Goal: Task Accomplishment & Management: Complete application form

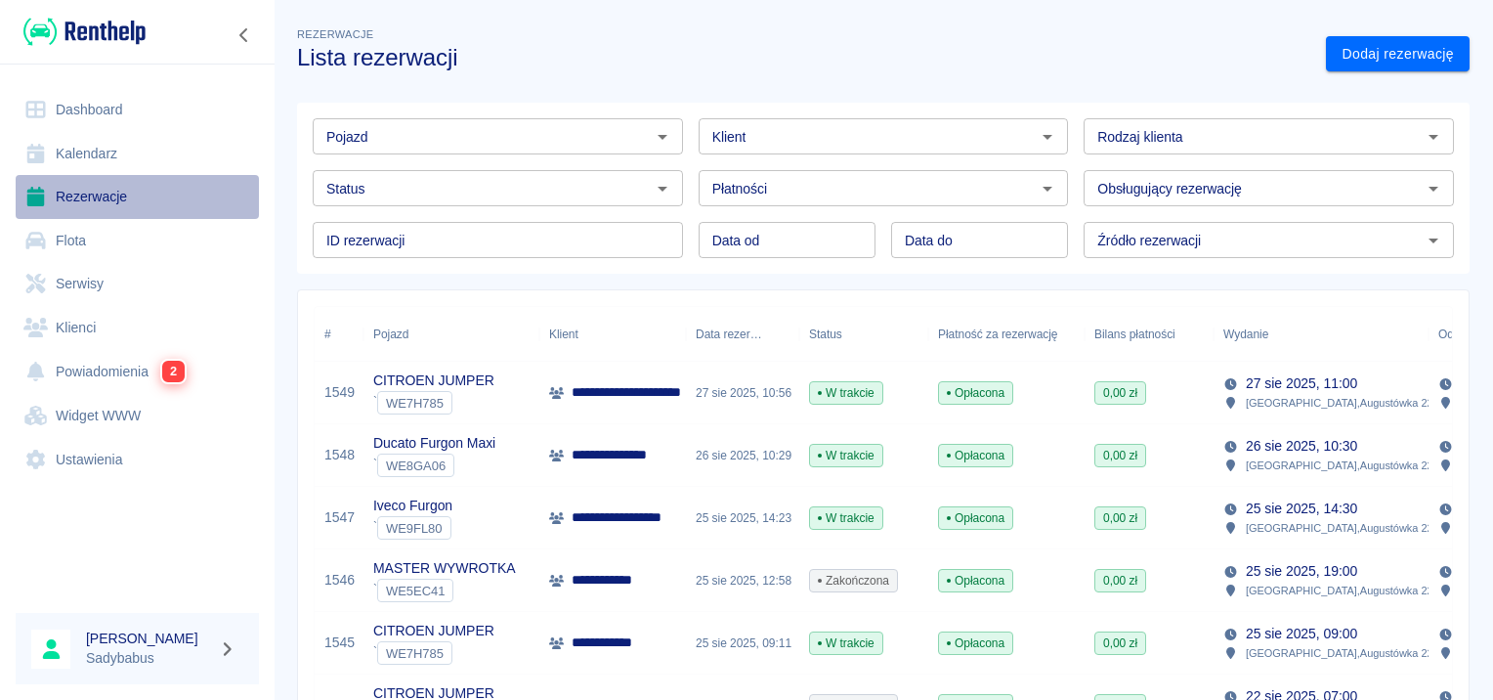
click at [102, 188] on link "Rezerwacje" at bounding box center [137, 197] width 243 height 44
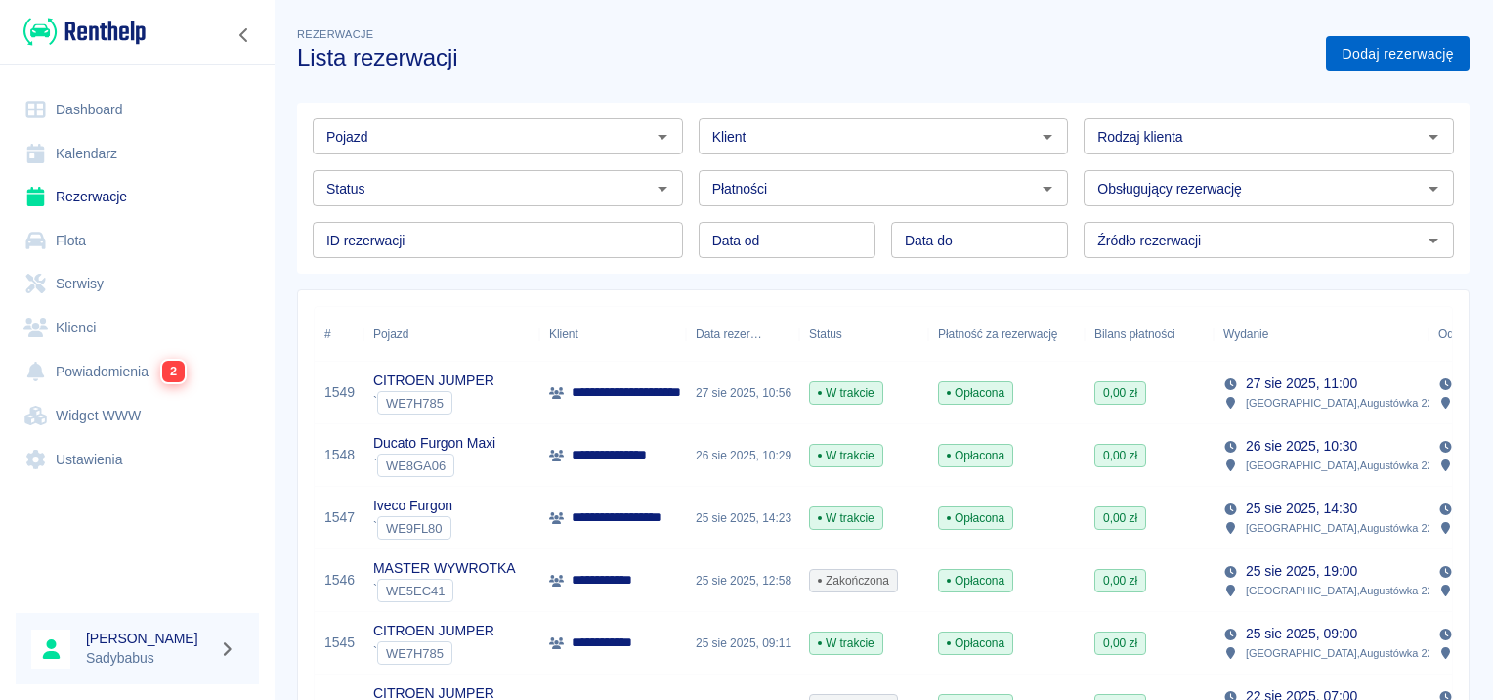
click at [1401, 63] on link "Dodaj rezerwację" at bounding box center [1398, 54] width 144 height 36
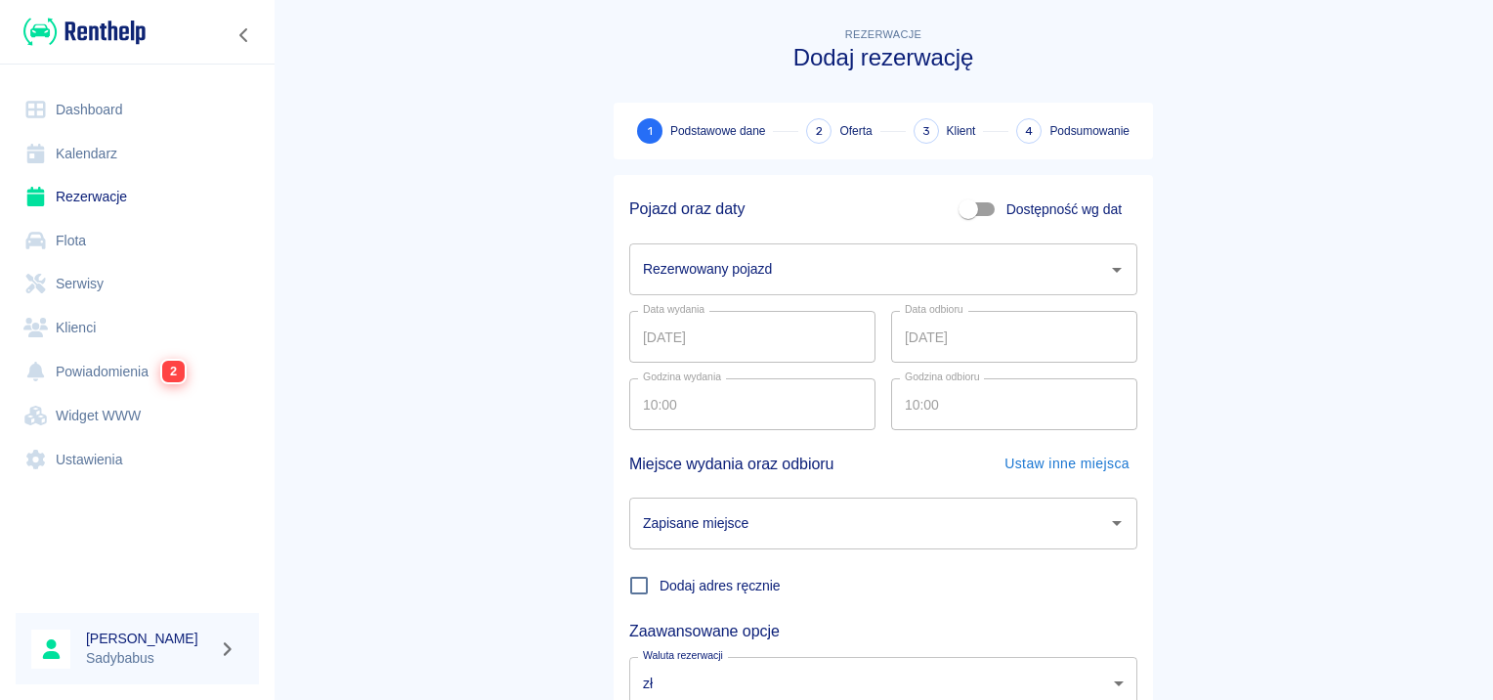
click at [735, 268] on input "Rezerwowany pojazd" at bounding box center [868, 269] width 461 height 34
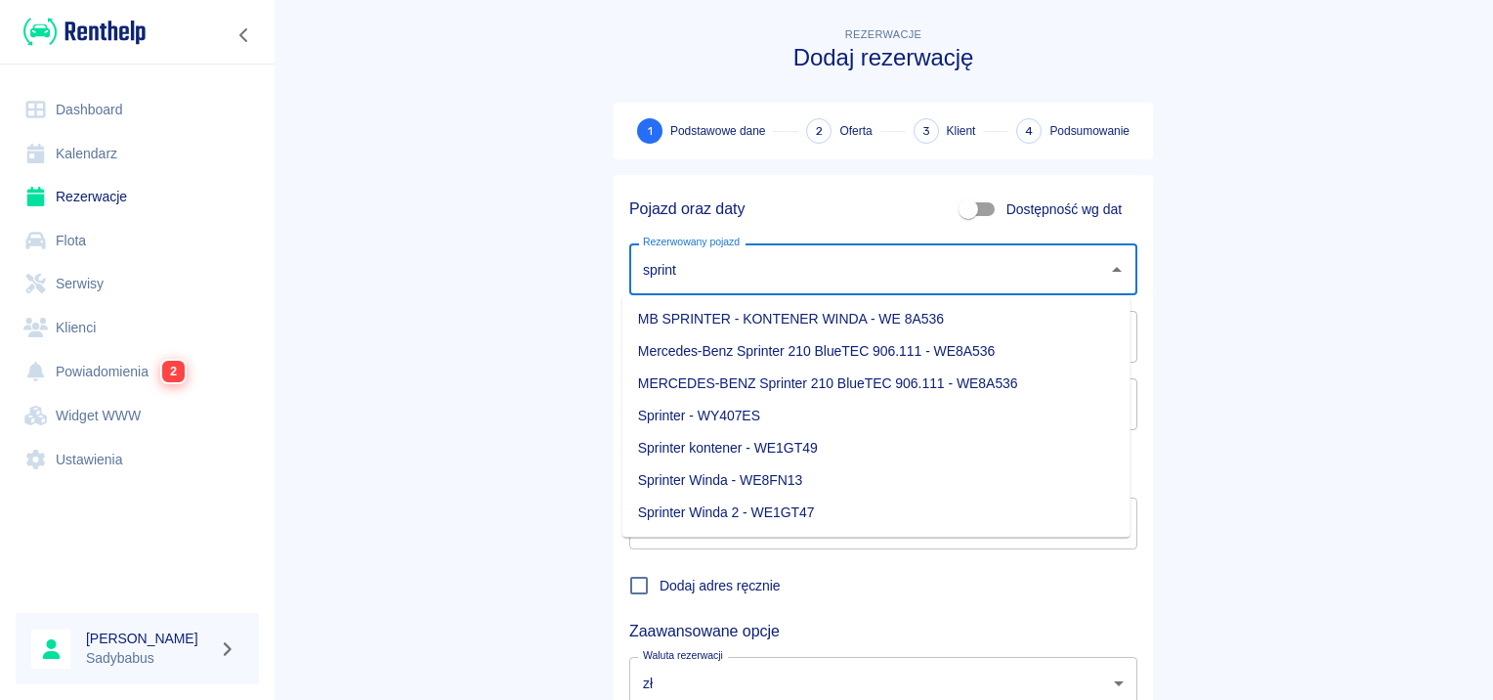
click at [759, 511] on li "Sprinter Winda 2 - WE1GT47" at bounding box center [877, 512] width 508 height 32
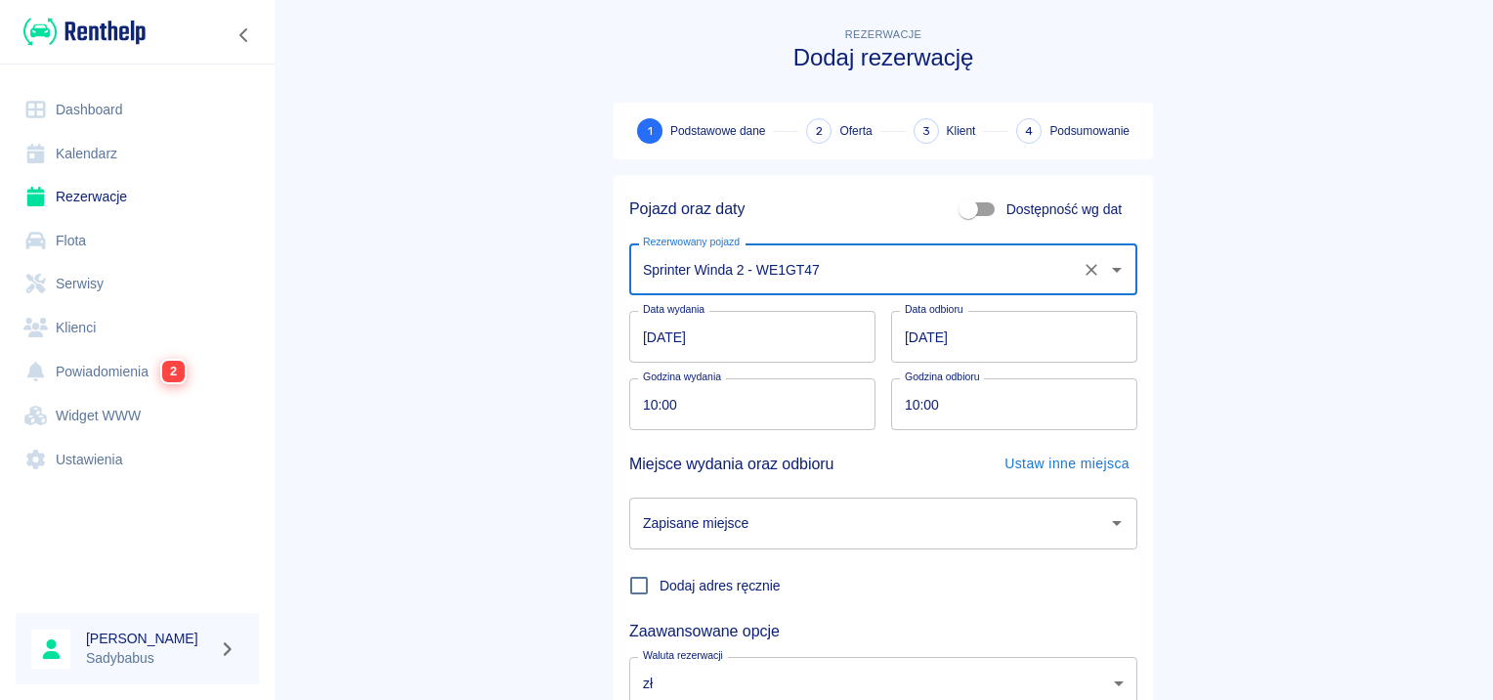
type input "Sprinter Winda 2 - WE1GT47"
drag, startPoint x: 403, startPoint y: 277, endPoint x: 417, endPoint y: 269, distance: 16.6
click at [405, 277] on main "Rezerwacje Dodaj rezerwację 1 Podstawowe dane 2 Oferta 3 Klient 4 Podsumowanie …" at bounding box center [884, 407] width 1220 height 768
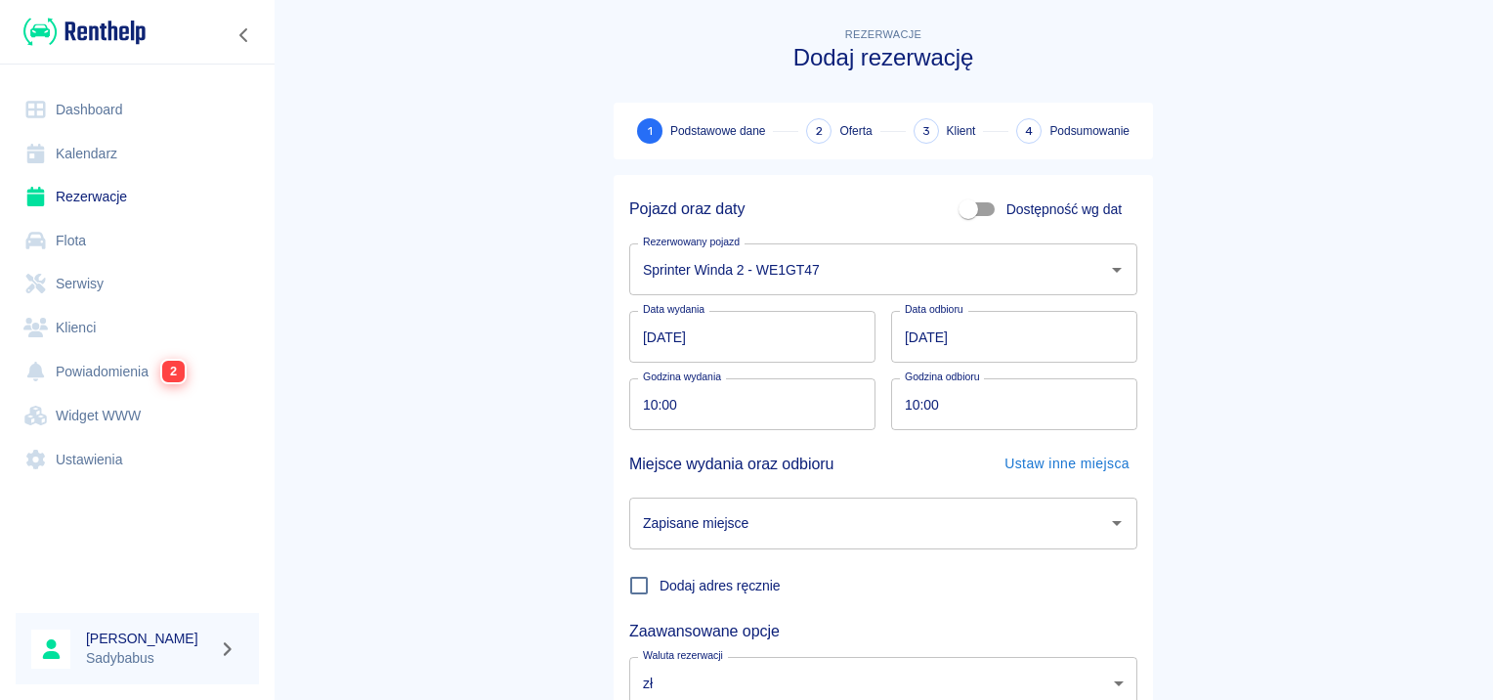
click at [901, 321] on input "[DATE]" at bounding box center [1014, 337] width 246 height 52
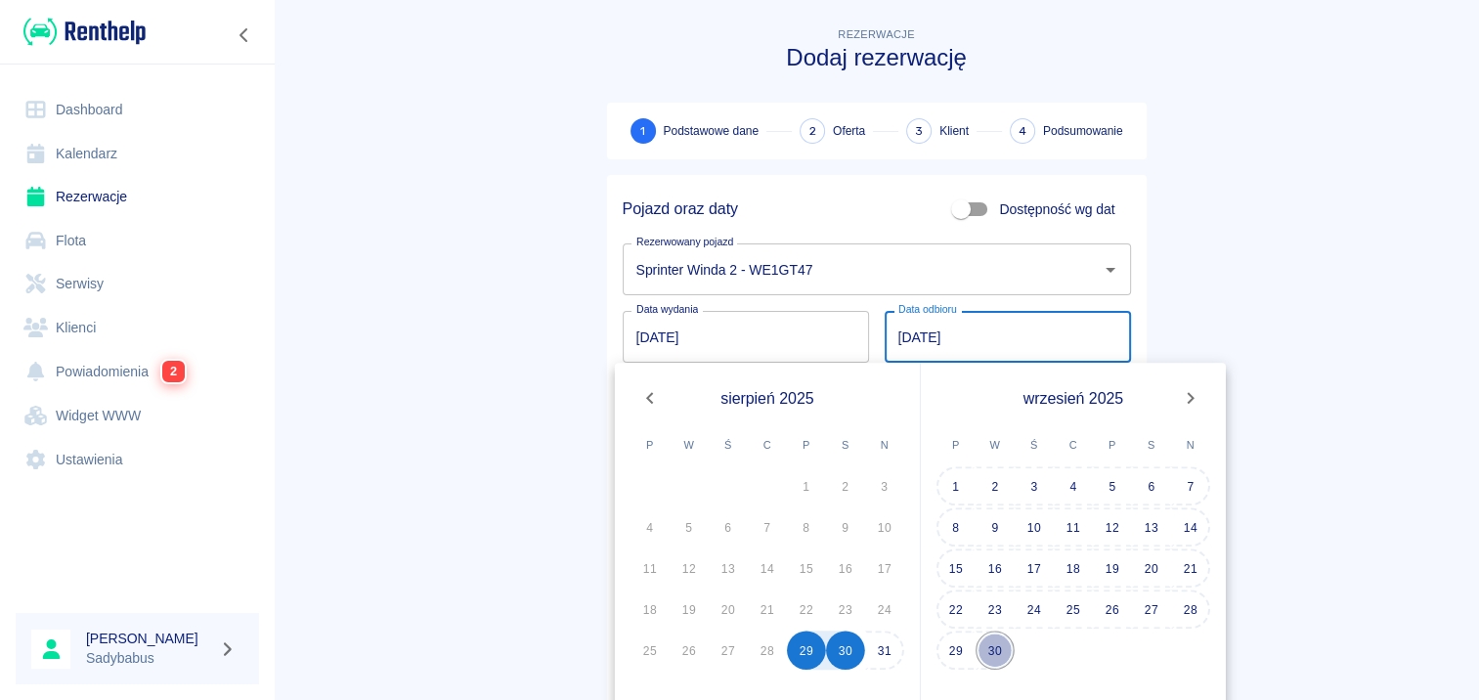
click at [992, 652] on button "30" at bounding box center [994, 649] width 39 height 39
type input "[DATE]"
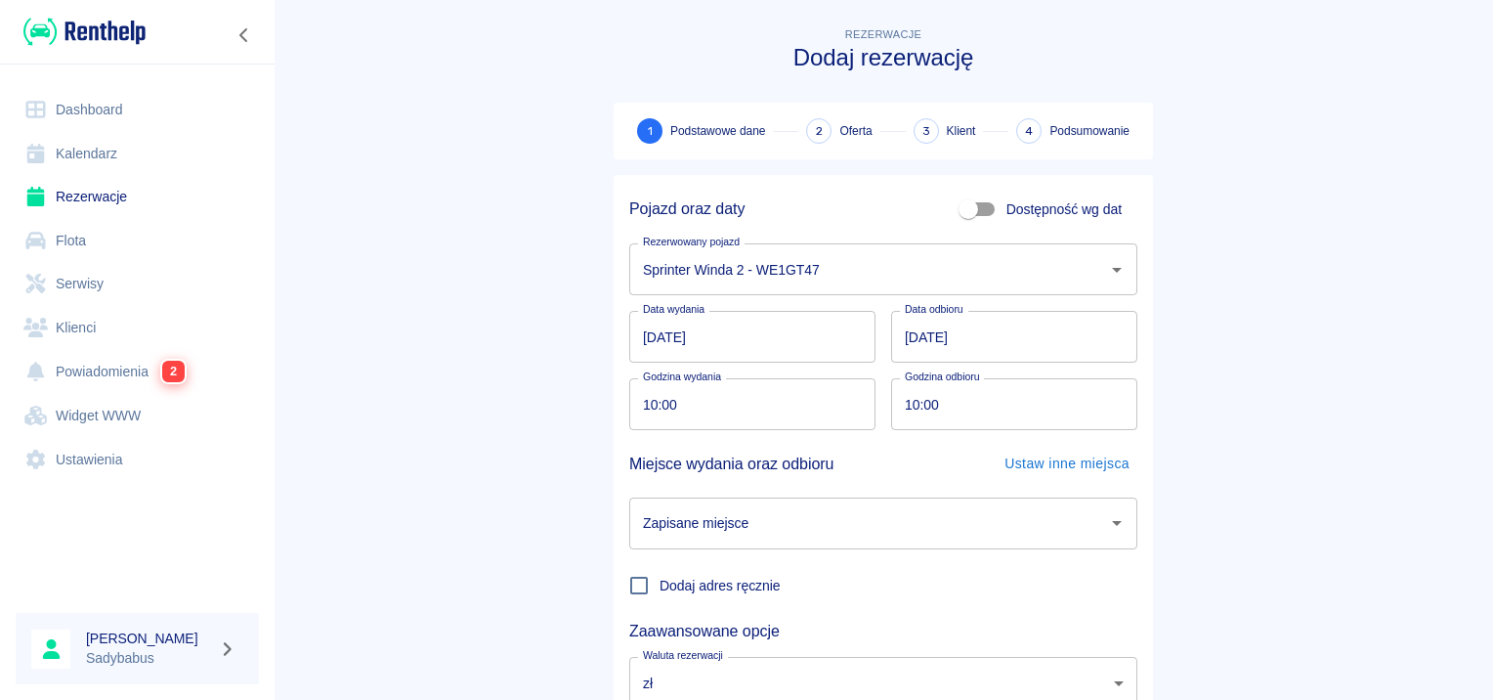
click at [1224, 346] on main "Rezerwacje Dodaj rezerwację 1 Podstawowe dane 2 Oferta 3 Klient 4 Podsumowanie …" at bounding box center [884, 407] width 1220 height 768
click at [646, 403] on input "10:00" at bounding box center [745, 404] width 233 height 52
click at [646, 402] on input "10:00" at bounding box center [745, 404] width 233 height 52
type input "09:30"
click at [908, 404] on input "10:00" at bounding box center [1007, 404] width 233 height 52
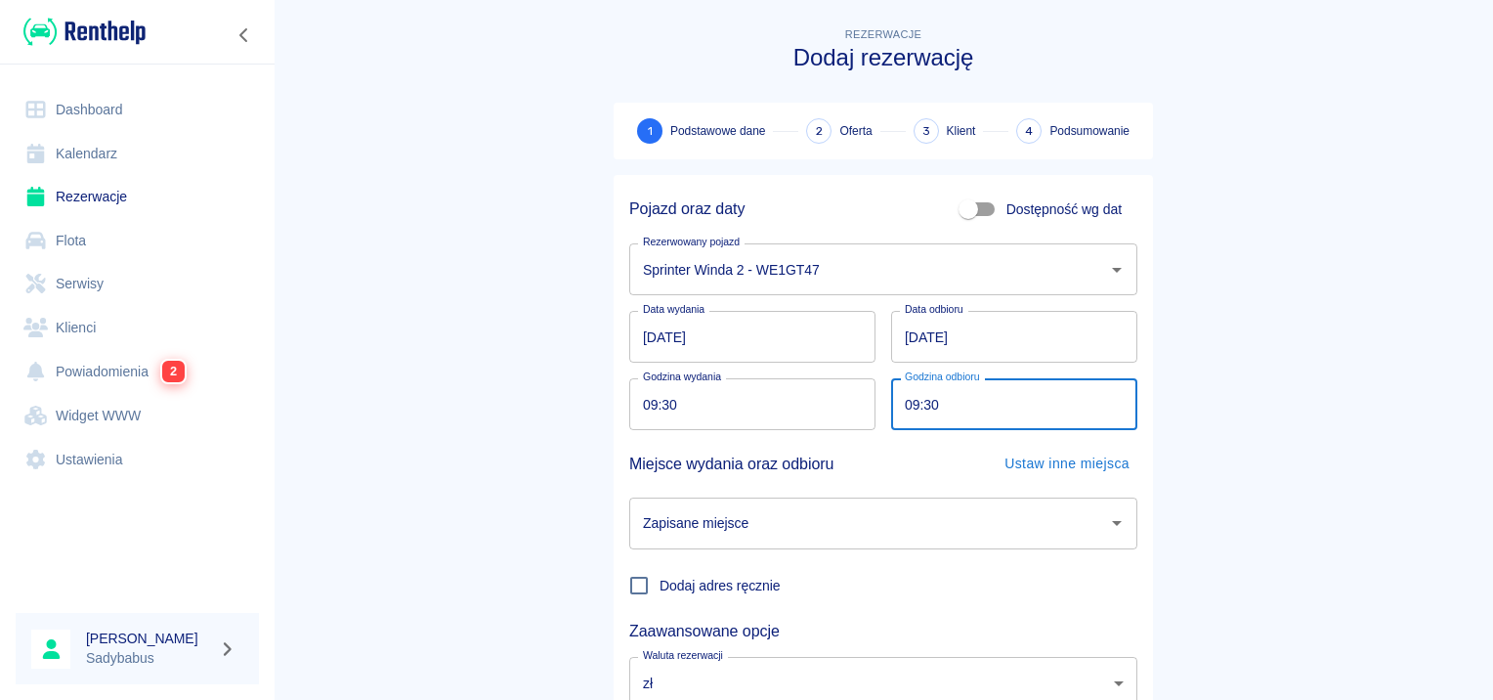
type input "09:30"
click at [348, 470] on main "Rezerwacje Dodaj rezerwację 1 Podstawowe dane 2 Oferta 3 Klient 4 Podsumowanie …" at bounding box center [884, 407] width 1220 height 768
click at [939, 486] on div "Zapisane miejsce Zapisane miejsce" at bounding box center [876, 515] width 524 height 67
click at [924, 516] on input "Zapisane miejsce" at bounding box center [868, 523] width 461 height 34
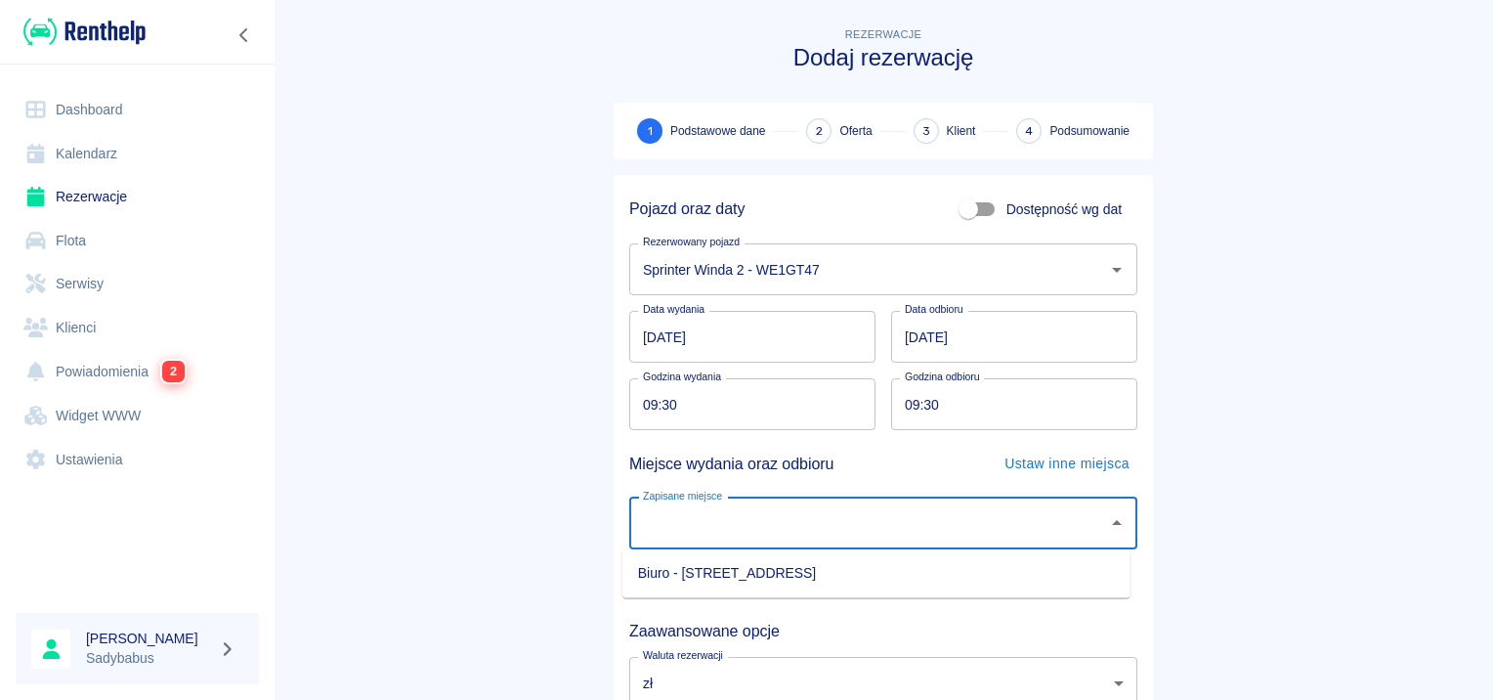
click at [758, 592] on ul "Biuro - [STREET_ADDRESS]" at bounding box center [877, 573] width 508 height 48
click at [962, 557] on li "Biuro - [STREET_ADDRESS]" at bounding box center [877, 573] width 508 height 32
type input "Biuro - [STREET_ADDRESS]"
click at [1313, 368] on main "Rezerwacje Dodaj rezerwację 1 Podstawowe dane 2 Oferta 3 Klient 4 Podsumowanie …" at bounding box center [884, 407] width 1220 height 768
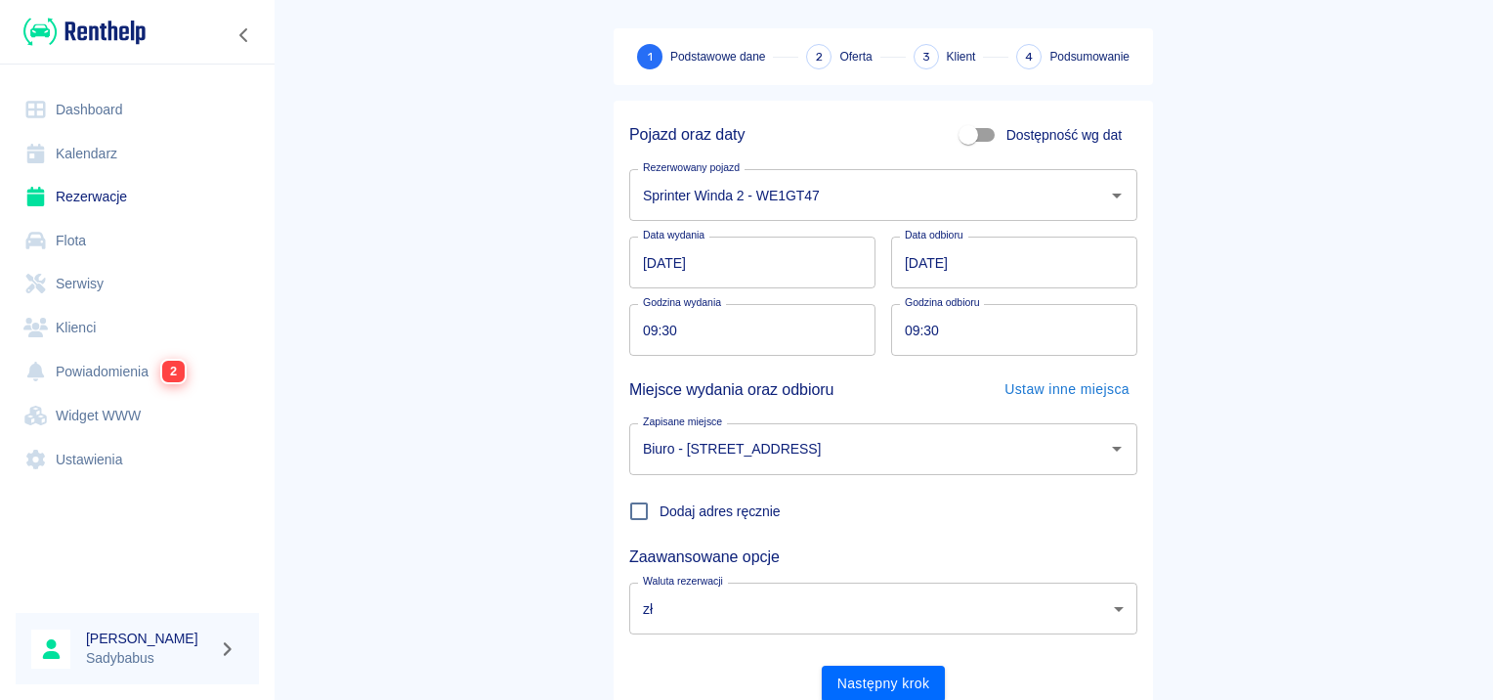
scroll to position [149, 0]
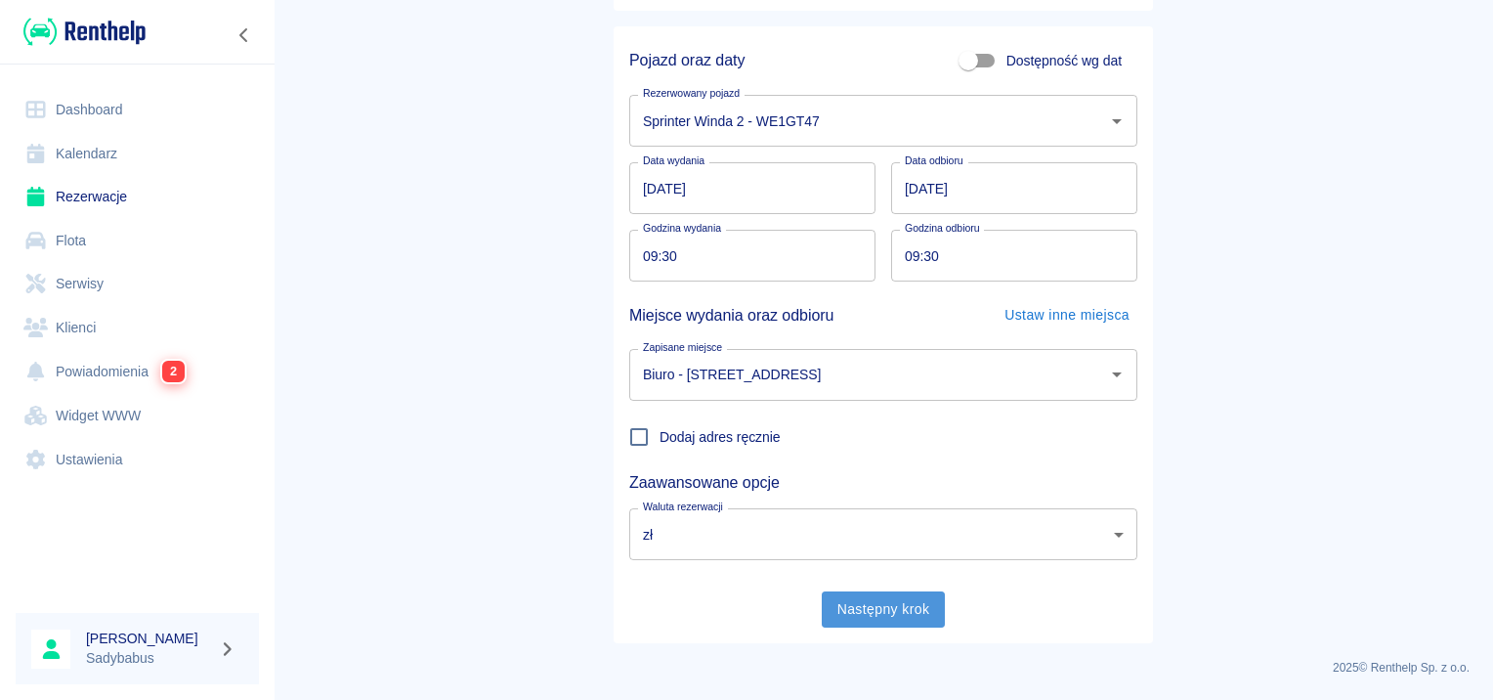
click at [884, 618] on button "Następny krok" at bounding box center [884, 609] width 124 height 36
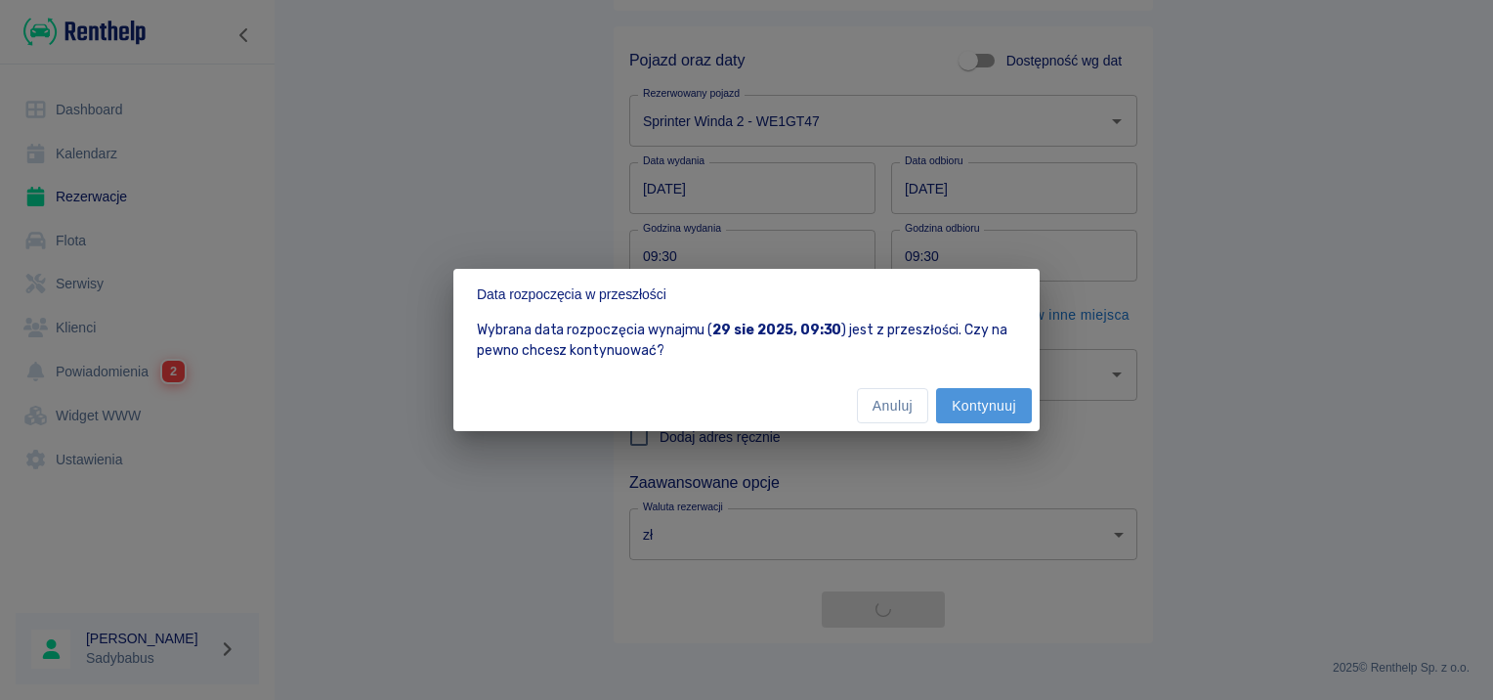
click at [973, 394] on button "Kontynuuj" at bounding box center [984, 406] width 96 height 36
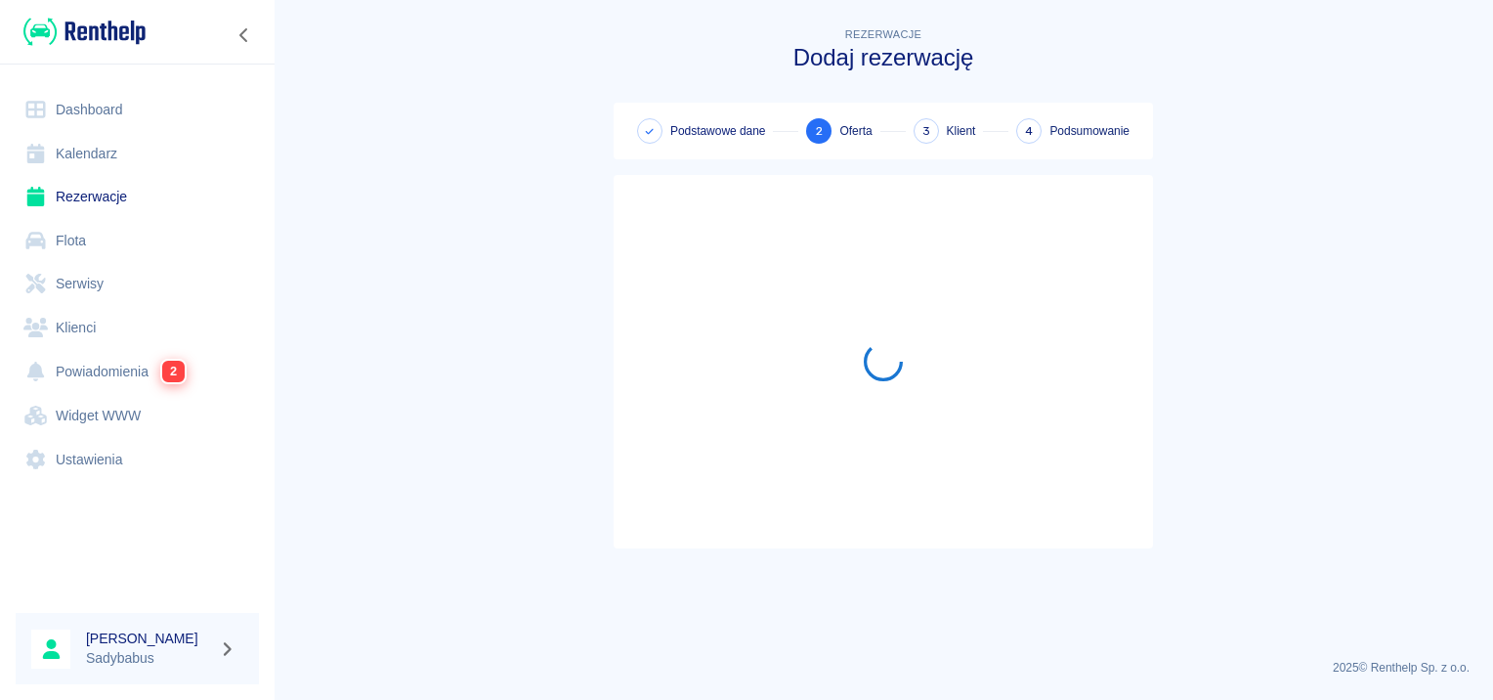
scroll to position [0, 0]
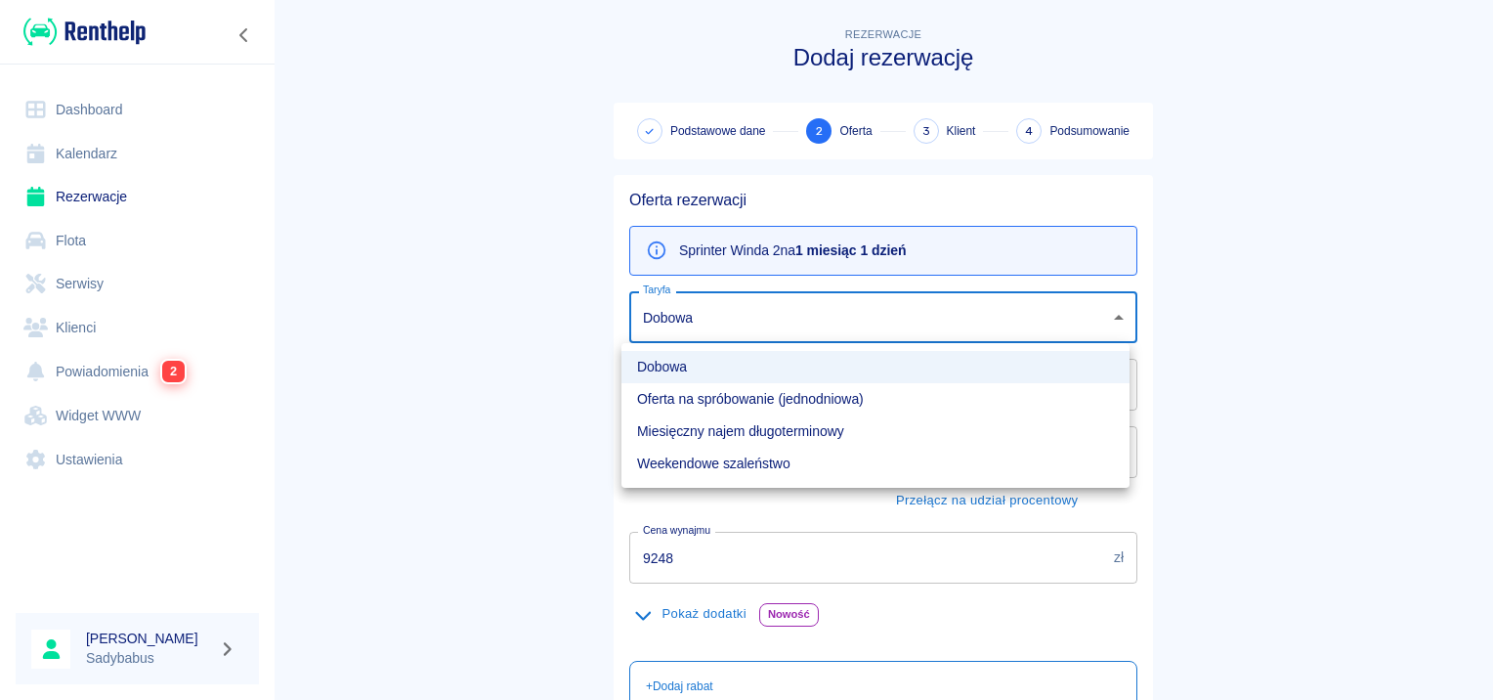
click at [725, 310] on body "Używamy plików Cookies, by zapewnić Ci najlepsze możliwe doświadczenie. Aby dow…" at bounding box center [746, 350] width 1493 height 700
click at [1396, 297] on div at bounding box center [746, 350] width 1493 height 700
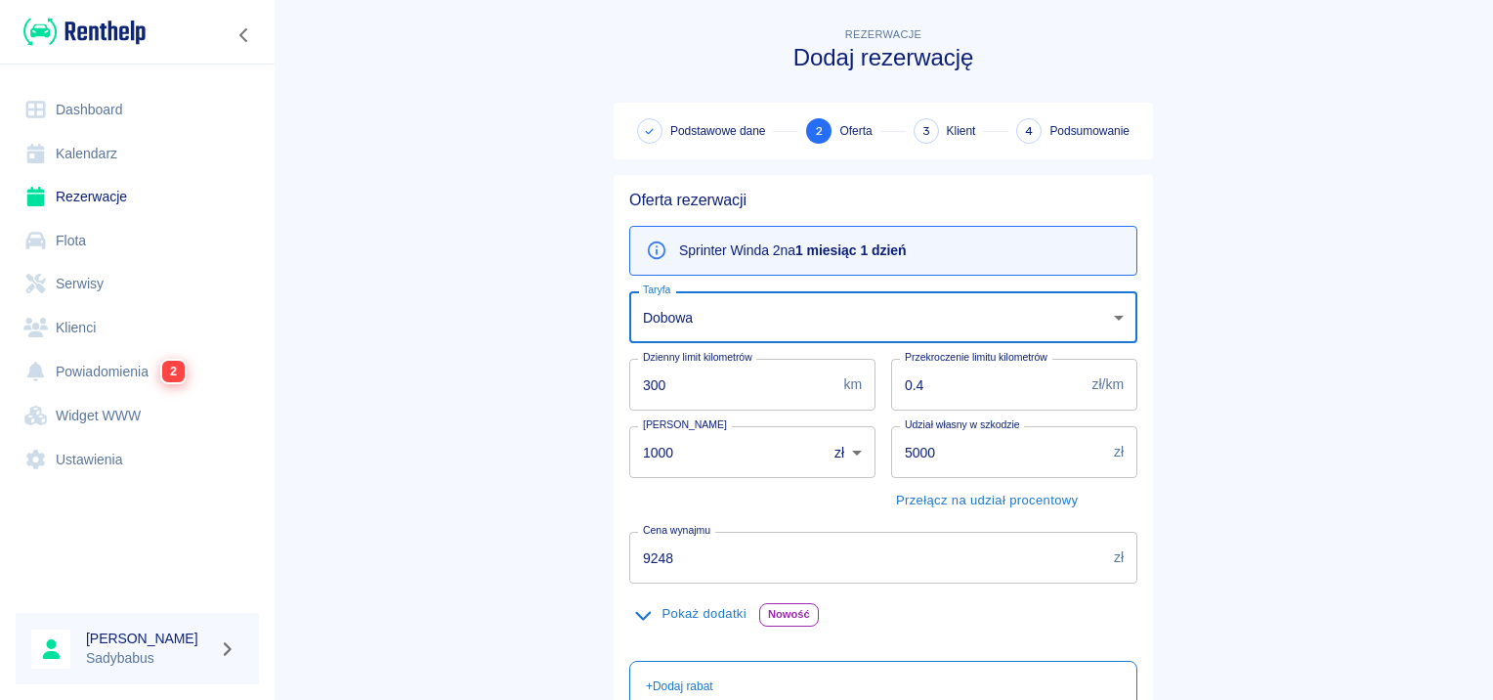
click at [752, 509] on div "Kaucja 1000 zł PLN ​ [PERSON_NAME]" at bounding box center [745, 463] width 262 height 106
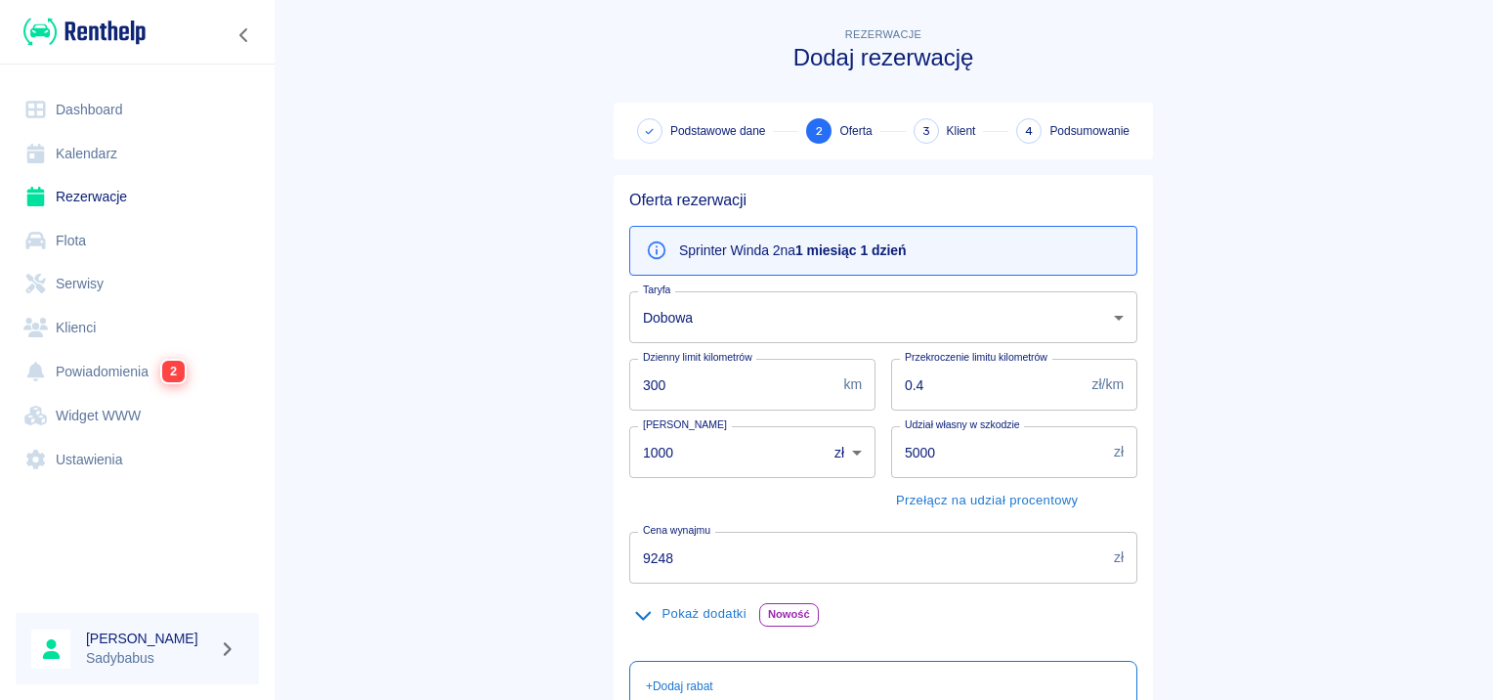
click at [730, 539] on input "9248" at bounding box center [867, 558] width 477 height 52
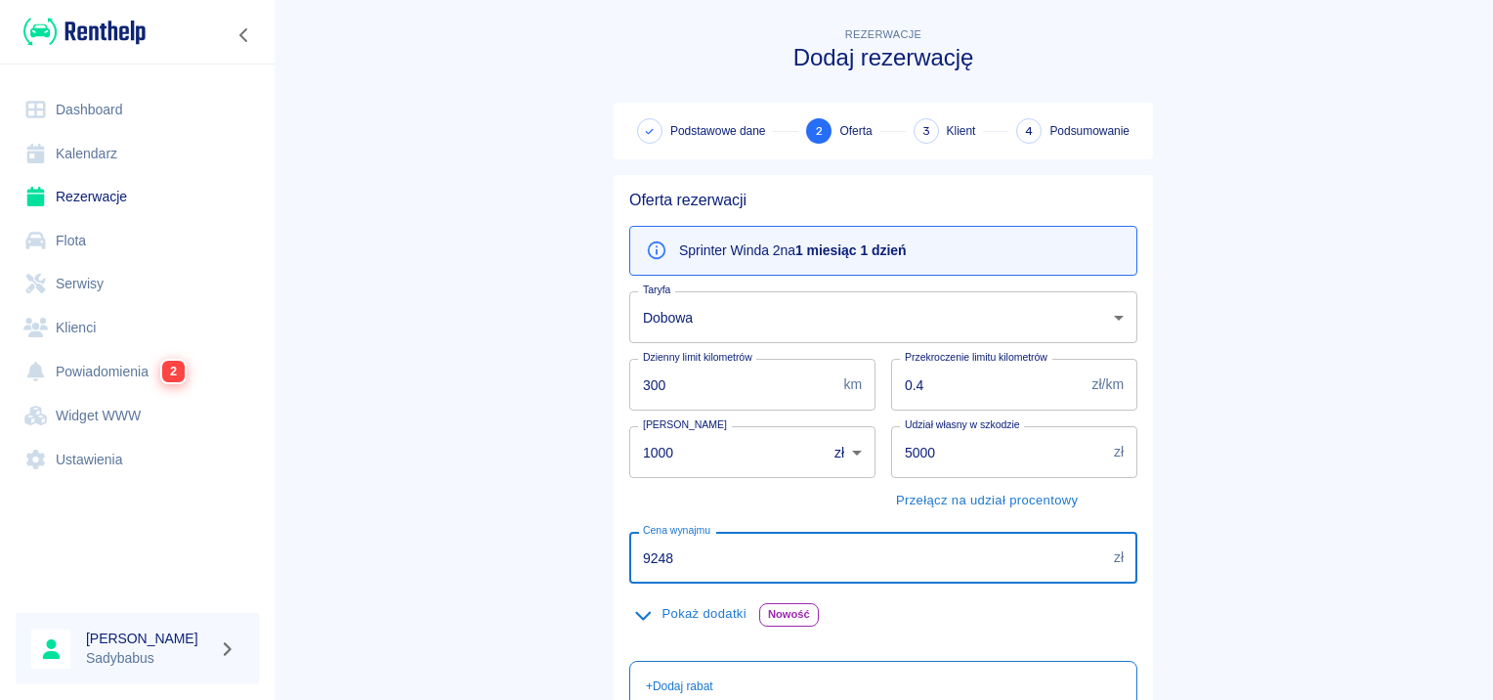
click at [730, 539] on input "9248" at bounding box center [867, 558] width 477 height 52
click at [727, 540] on input "9248" at bounding box center [867, 558] width 477 height 52
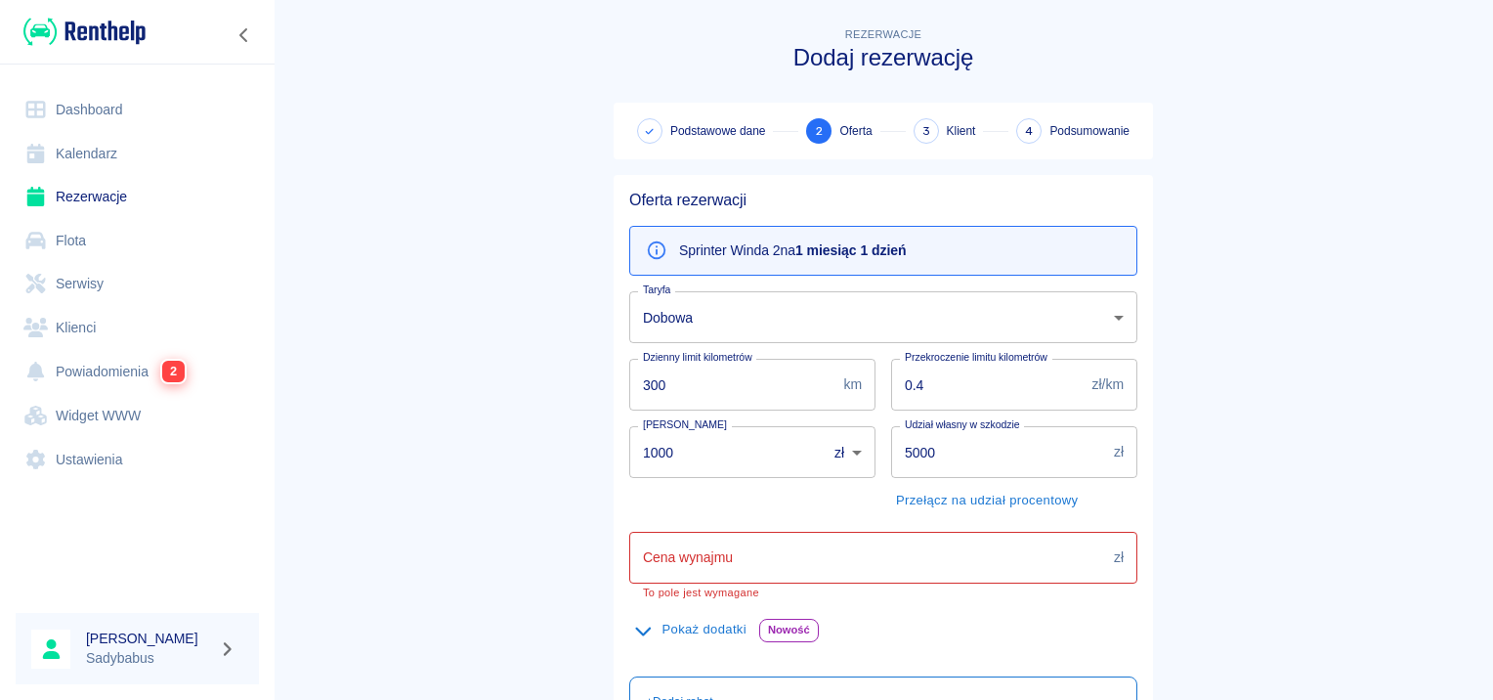
click at [685, 607] on div "Pokaż dodatki Nowość Pomoc przy rozładunku Jednorazowo 200,00 zł 0 ​ Wyjazd zag…" at bounding box center [876, 630] width 524 height 62
click at [743, 552] on input "Cena wynajmu" at bounding box center [867, 558] width 477 height 52
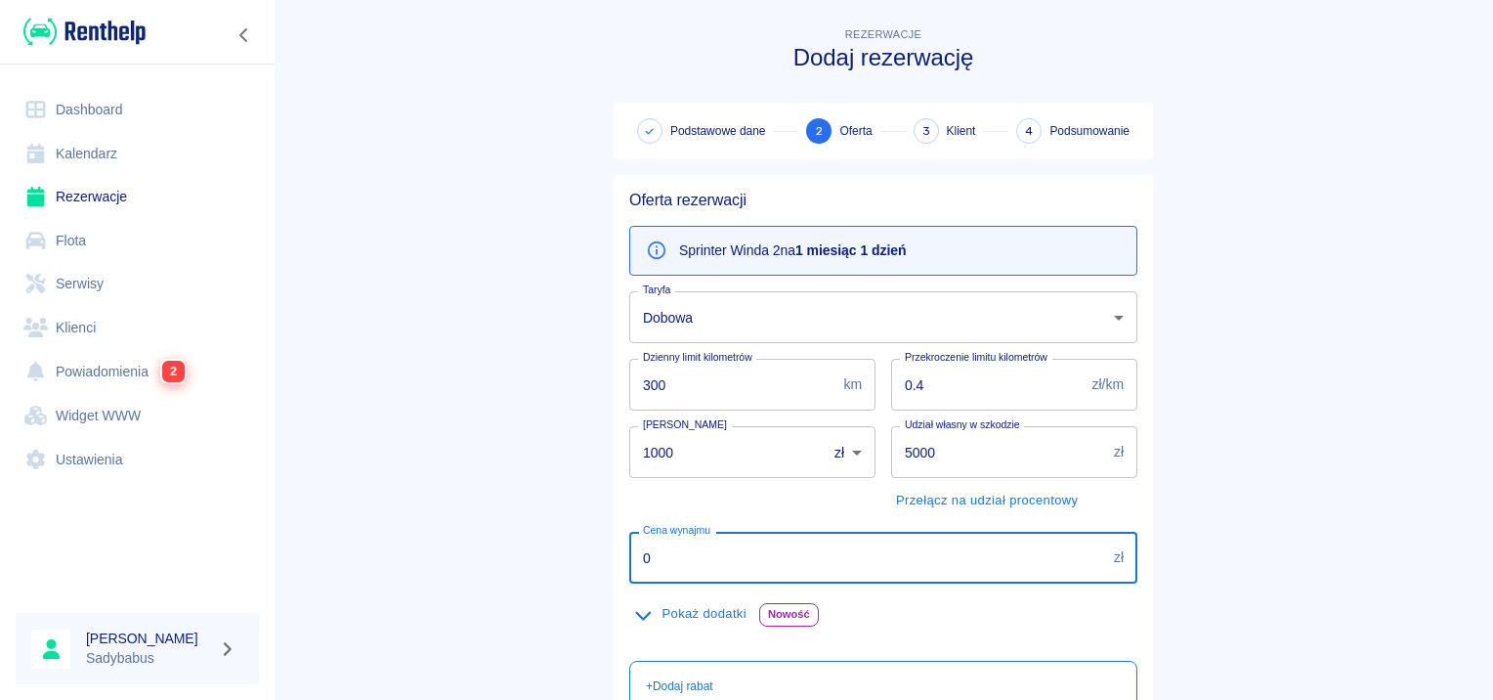
type input "0"
click at [1294, 379] on main "Rezerwacje Dodaj rezerwację Podstawowe dane 2 Oferta 3 Klient 4 Podsumowanie Of…" at bounding box center [884, 472] width 1220 height 899
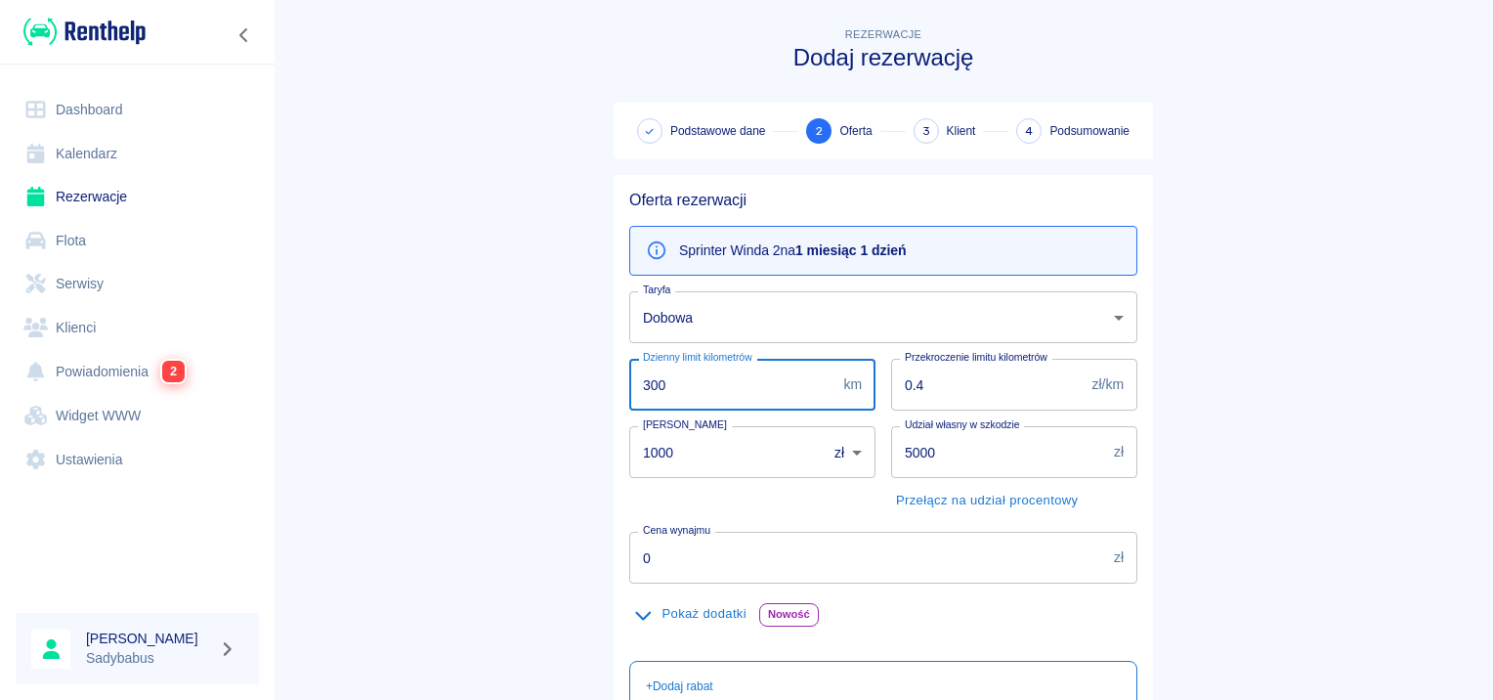
click at [693, 372] on input "300" at bounding box center [732, 385] width 206 height 52
type input "800"
click at [1377, 325] on main "Rezerwacje Dodaj rezerwację Podstawowe dane 2 Oferta 3 Klient 4 Podsumowanie Of…" at bounding box center [884, 472] width 1220 height 899
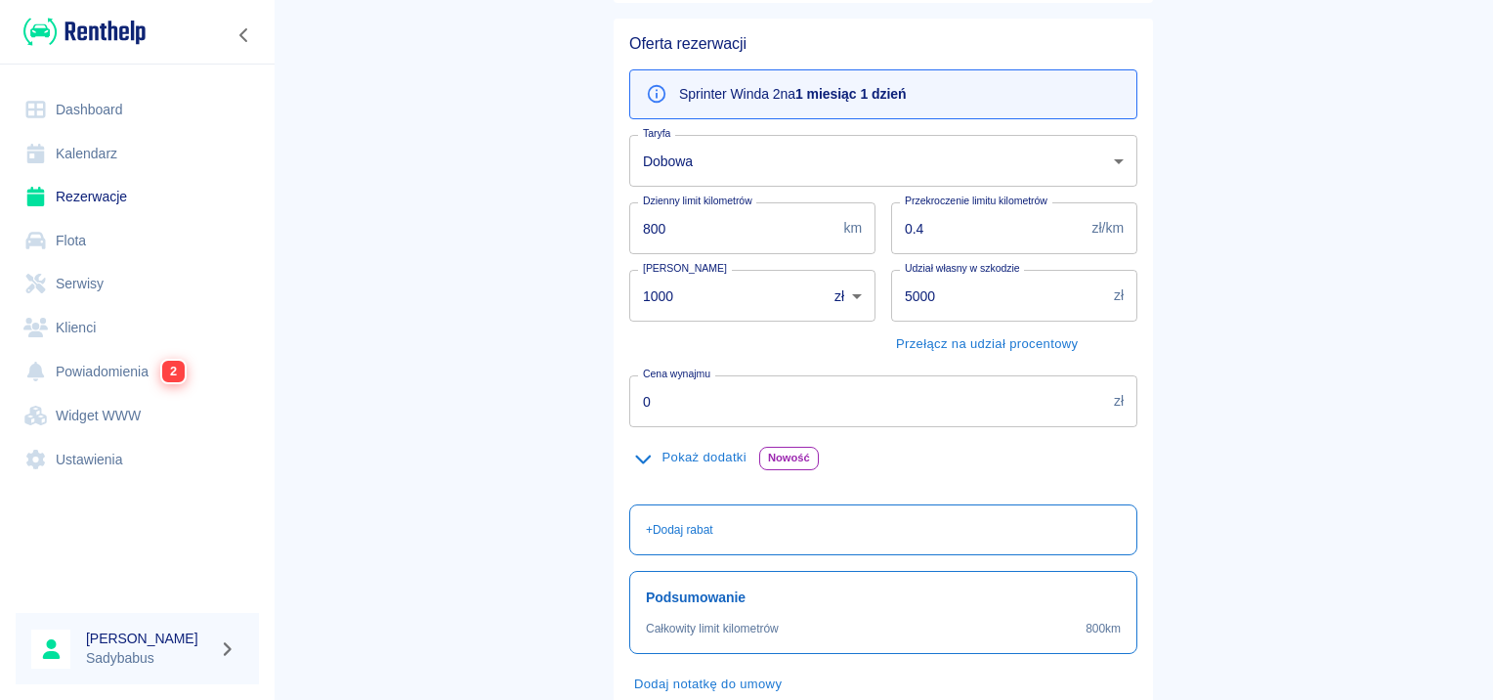
scroll to position [278, 0]
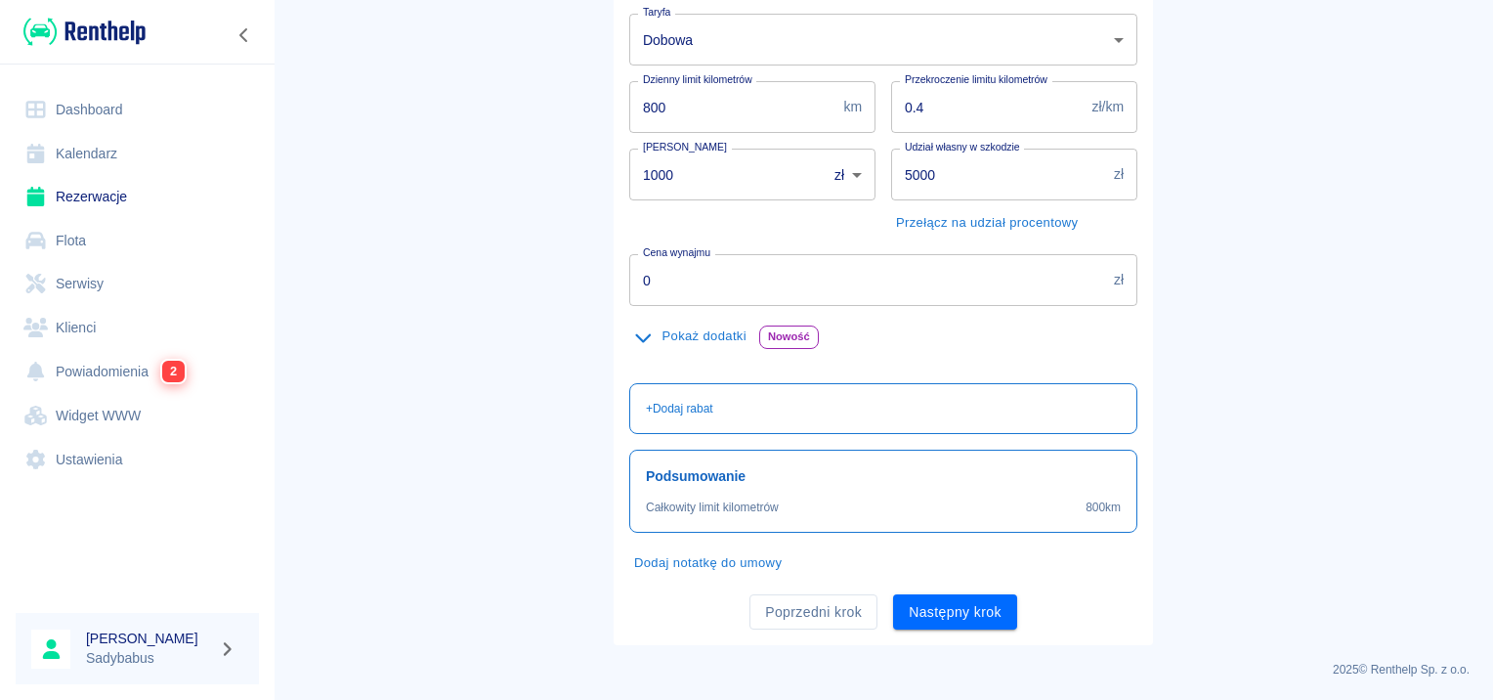
click at [727, 563] on button "Dodaj notatkę do umowy" at bounding box center [707, 563] width 157 height 30
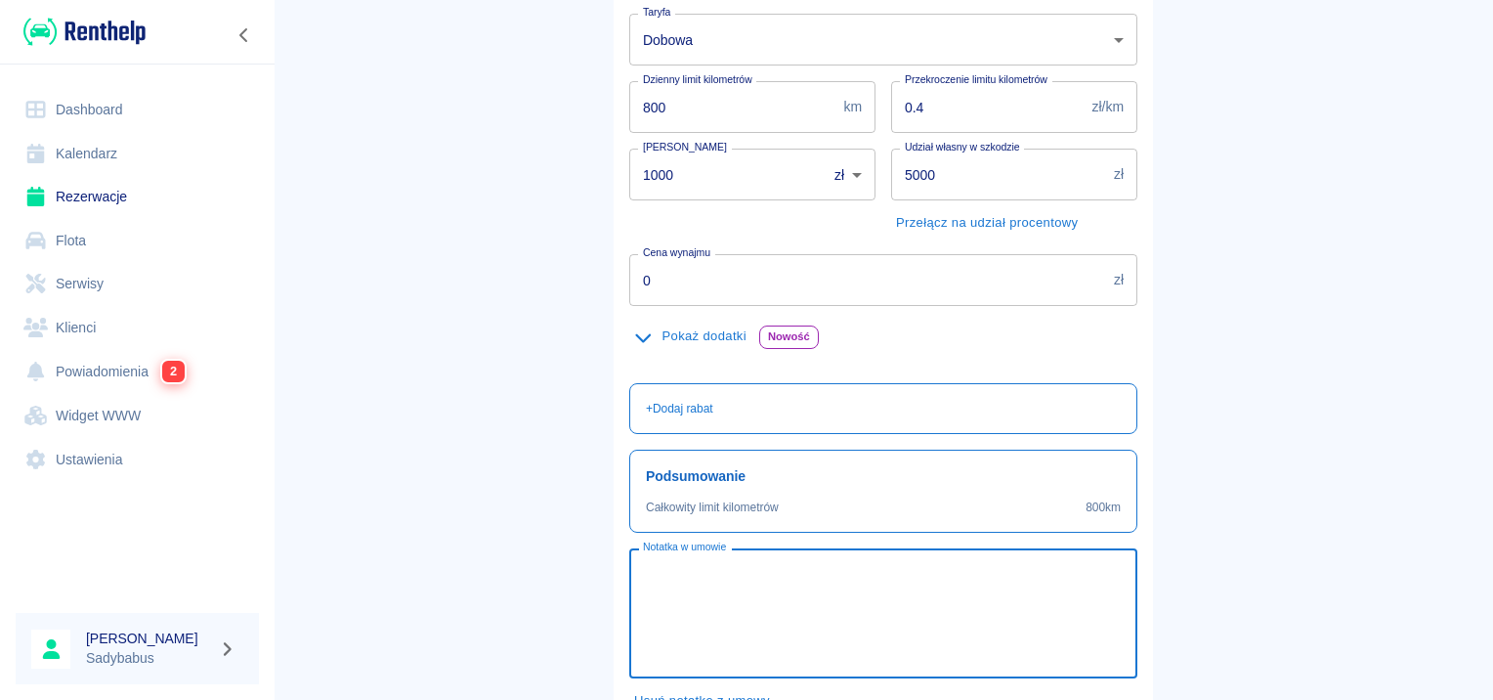
click at [756, 624] on textarea "Notatka w umowie" at bounding box center [883, 614] width 481 height 98
type textarea "AUTO ZASTĘPCZE ZA IVECO DAILY"
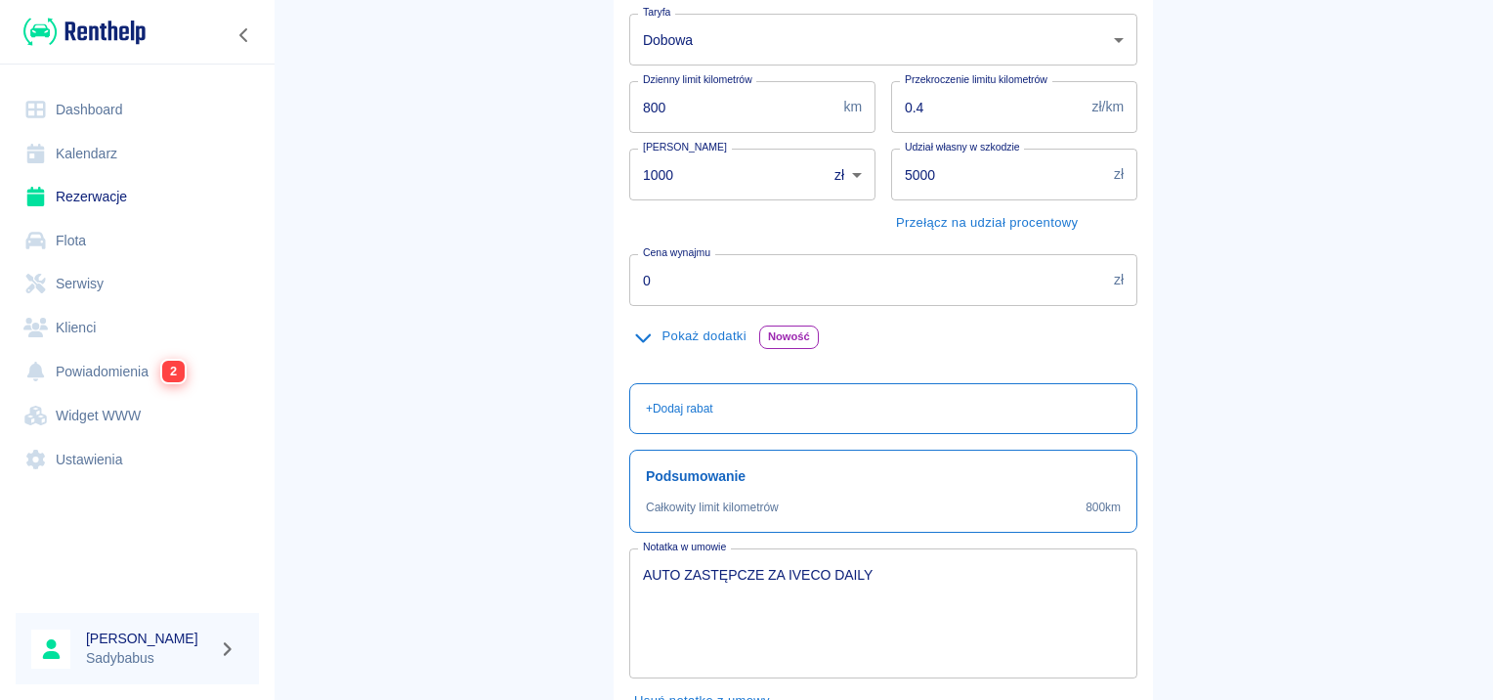
click at [1330, 365] on main "Rezerwacje Dodaj rezerwację Podstawowe dane 2 Oferta 3 Klient 4 Podsumowanie Of…" at bounding box center [884, 264] width 1220 height 1037
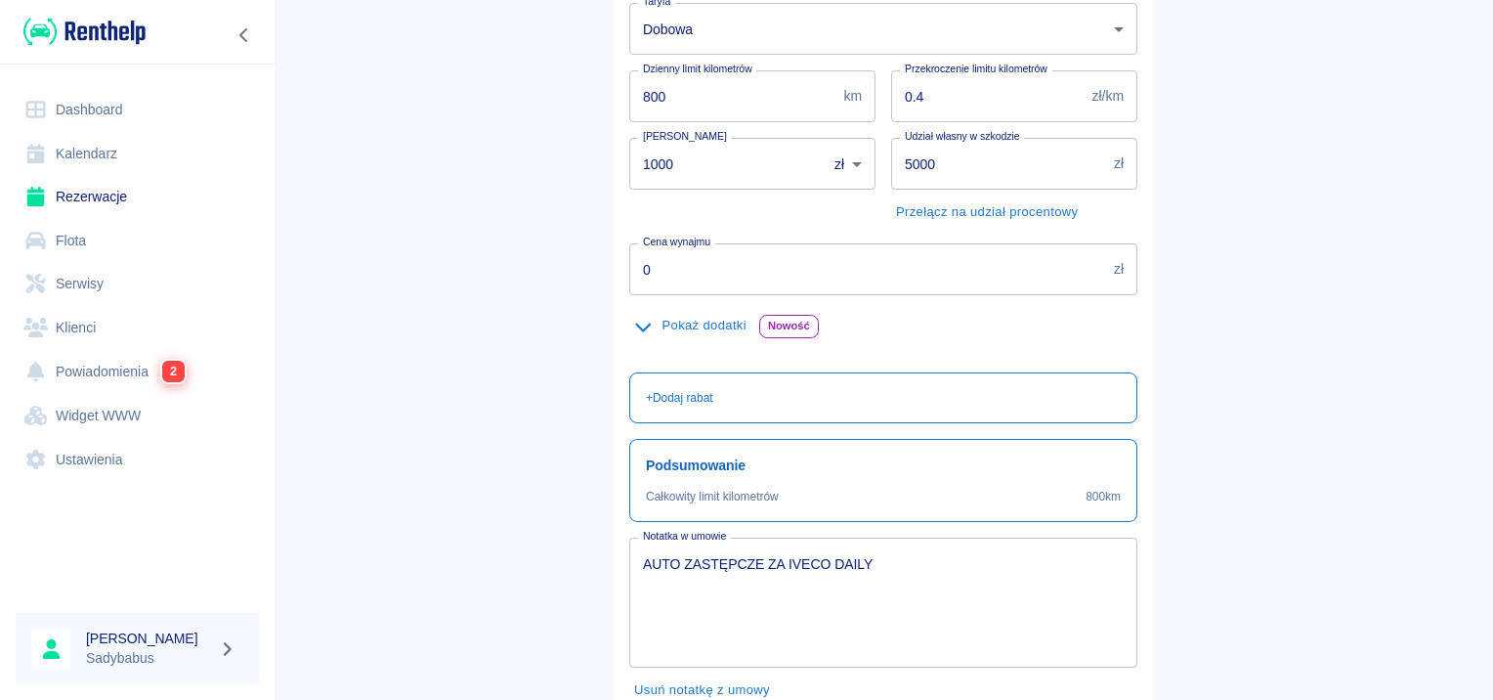
scroll to position [416, 0]
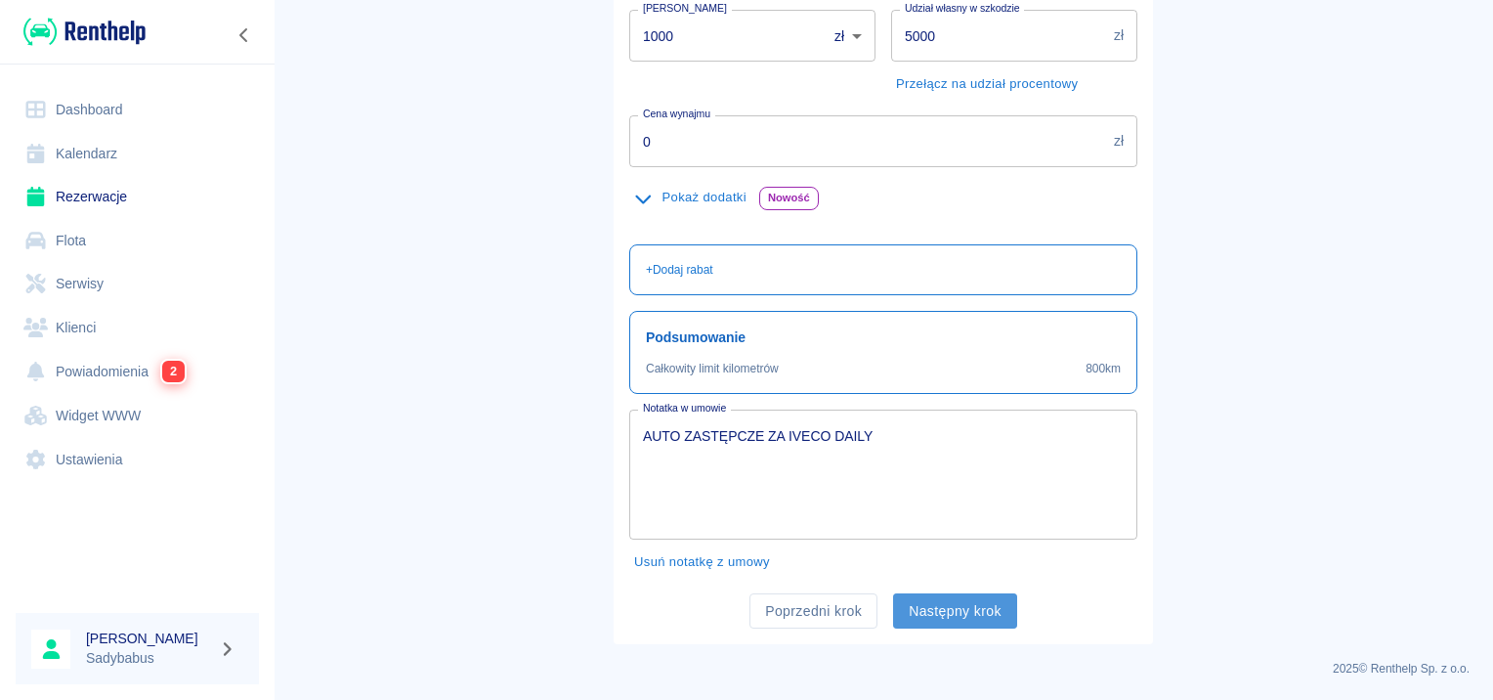
click at [955, 601] on button "Następny krok" at bounding box center [955, 611] width 124 height 36
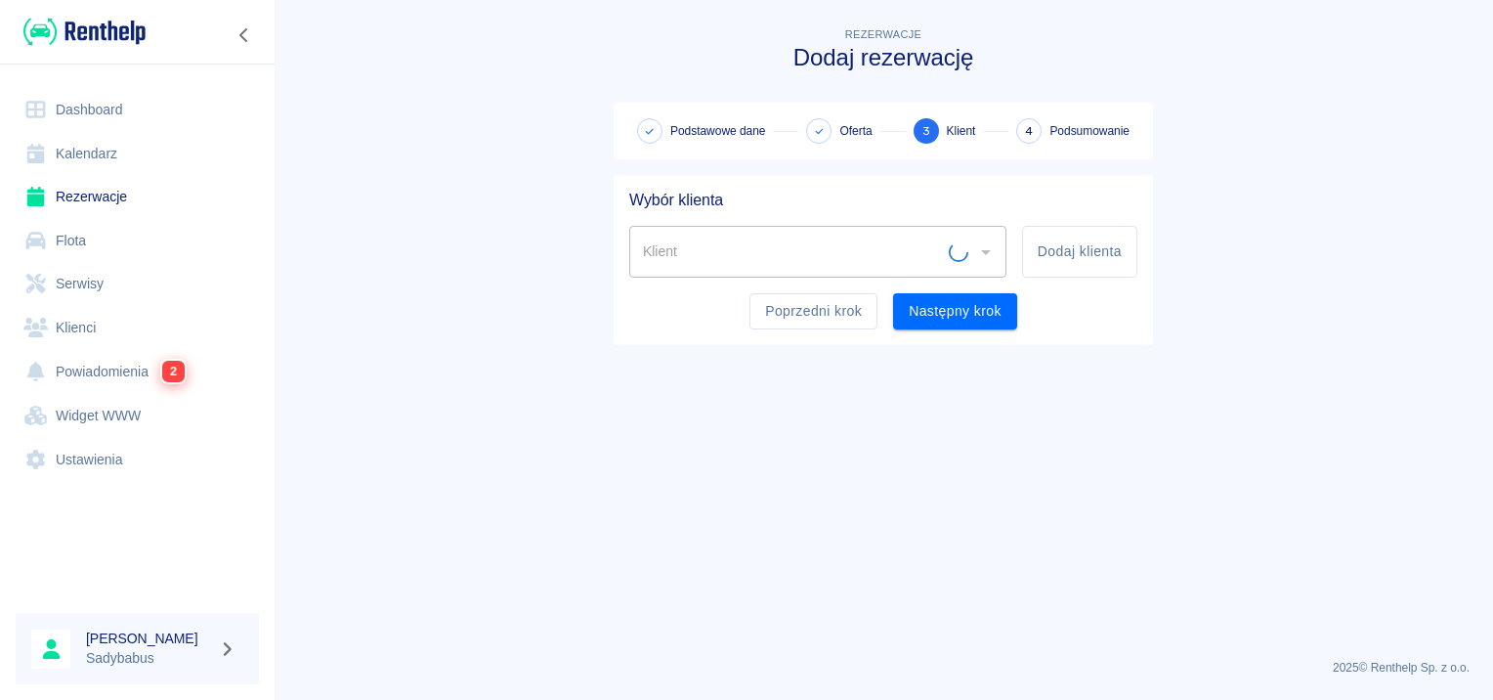
scroll to position [0, 0]
click at [880, 250] on input "Klient" at bounding box center [803, 252] width 330 height 34
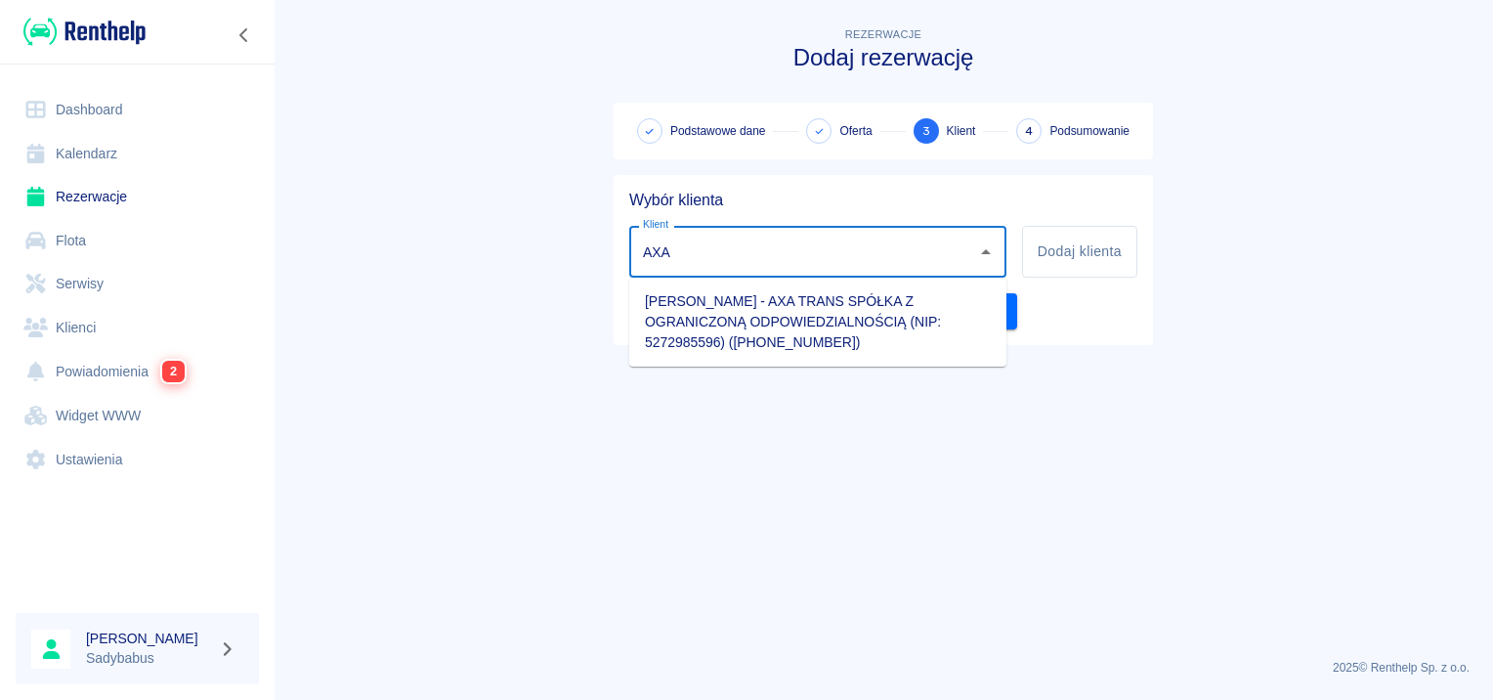
click at [794, 360] on ul "[PERSON_NAME] - AXA TRANS SPÓŁKA Z OGRANICZONĄ ODPOWIEDZIALNOŚCIĄ (NIP: 5272985…" at bounding box center [817, 322] width 377 height 89
click at [786, 317] on li "[PERSON_NAME] - AXA TRANS SPÓŁKA Z OGRANICZONĄ ODPOWIEDZIALNOŚCIĄ (NIP: 5272985…" at bounding box center [817, 321] width 377 height 73
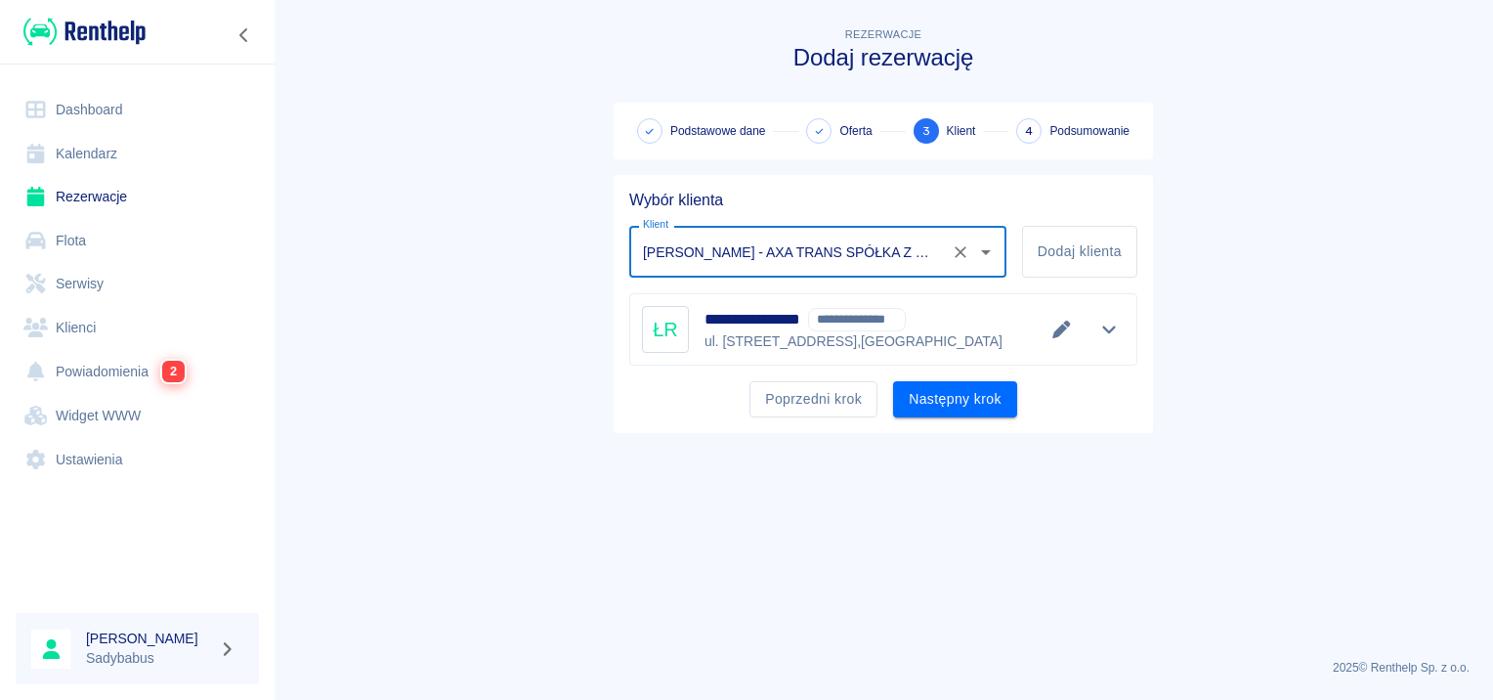
type input "[PERSON_NAME] - AXA TRANS SPÓŁKA Z OGRANICZONĄ ODPOWIEDZIALNOŚCIĄ (NIP: 5272985…"
click at [1053, 324] on icon "Edytuj dane" at bounding box center [1062, 330] width 22 height 18
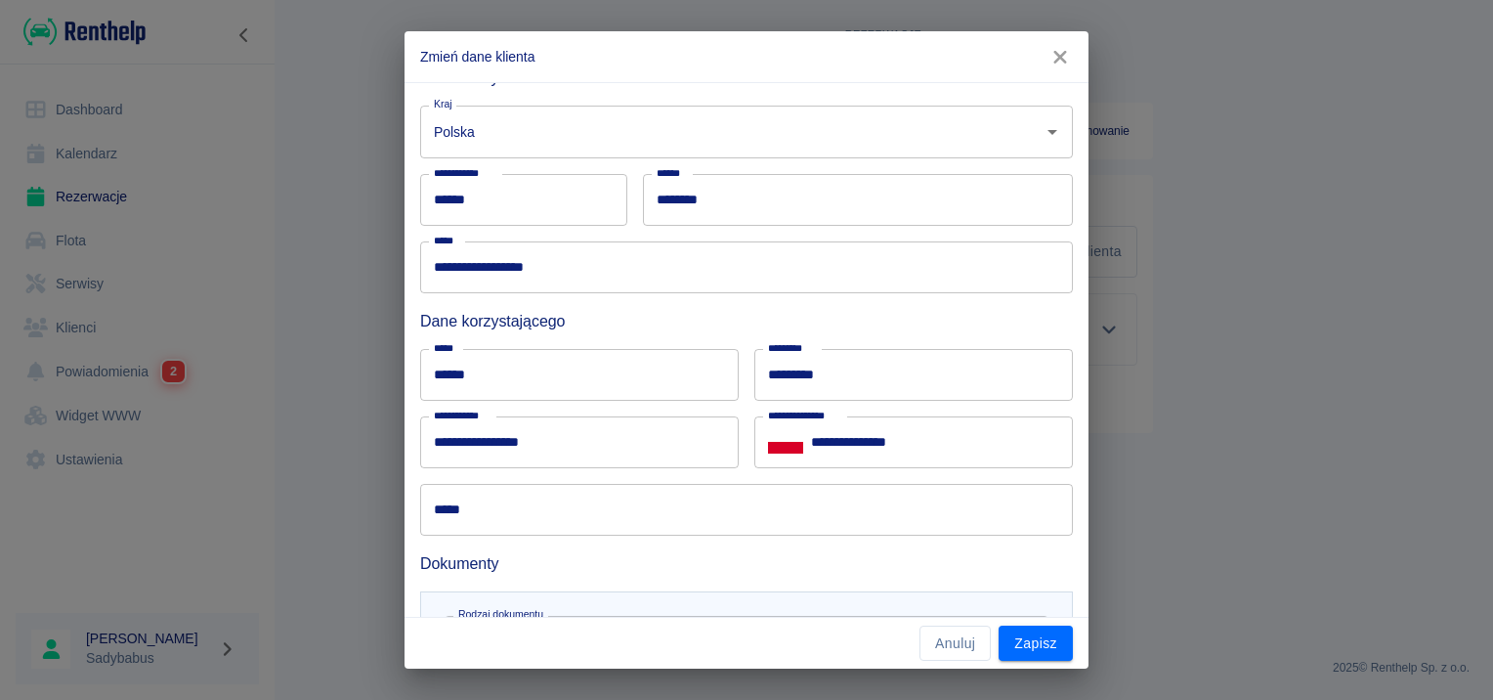
scroll to position [489, 0]
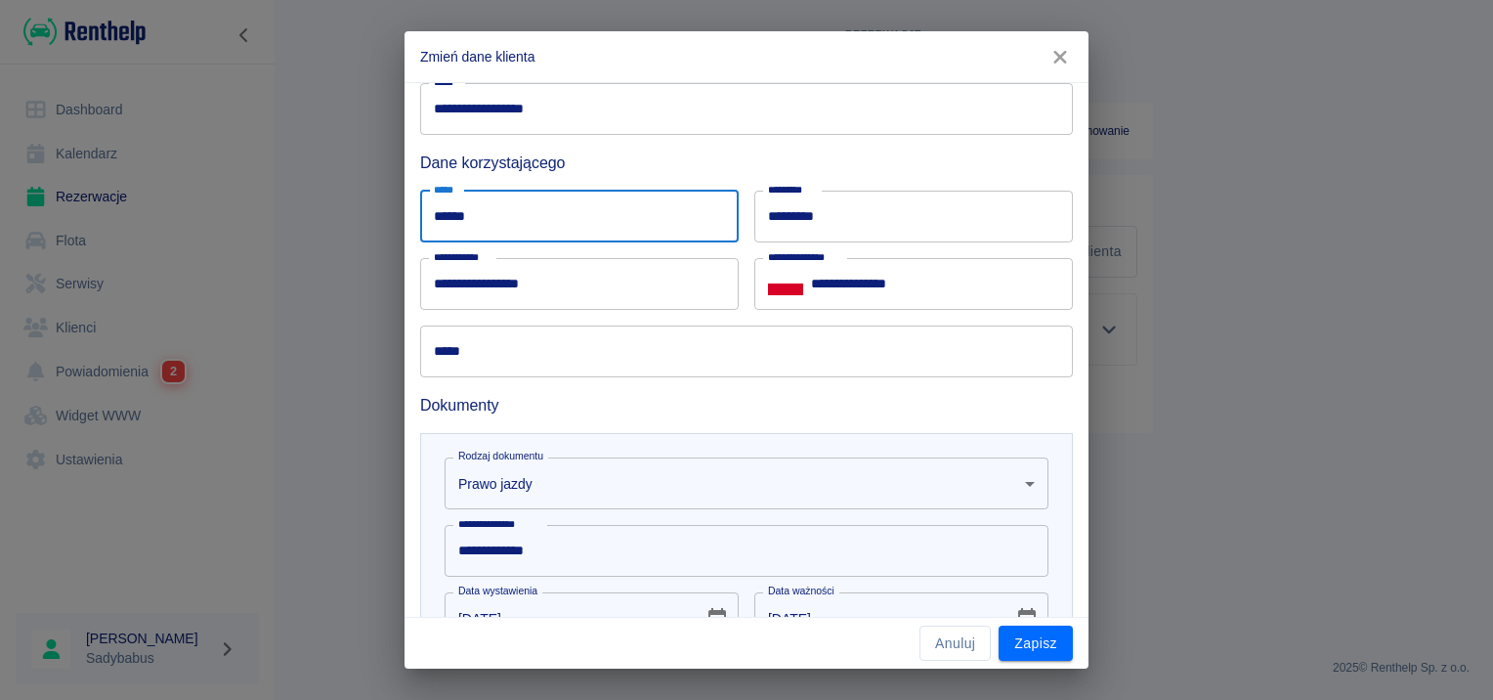
click at [515, 198] on input "******" at bounding box center [579, 217] width 319 height 52
click at [539, 395] on h6 "Dokumenty" at bounding box center [746, 405] width 653 height 24
click at [488, 203] on input "******" at bounding box center [579, 217] width 319 height 52
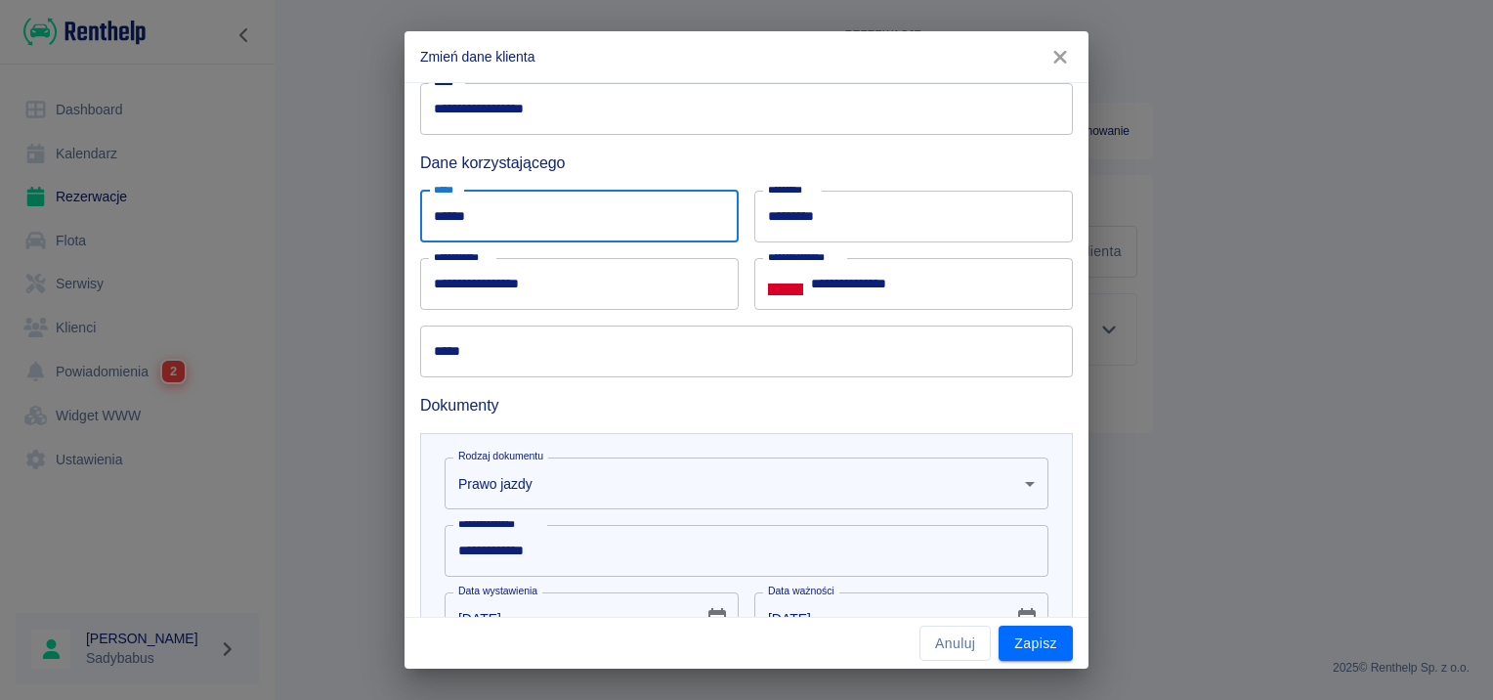
click at [488, 203] on input "******" at bounding box center [579, 217] width 319 height 52
type input "*"
type input "*****"
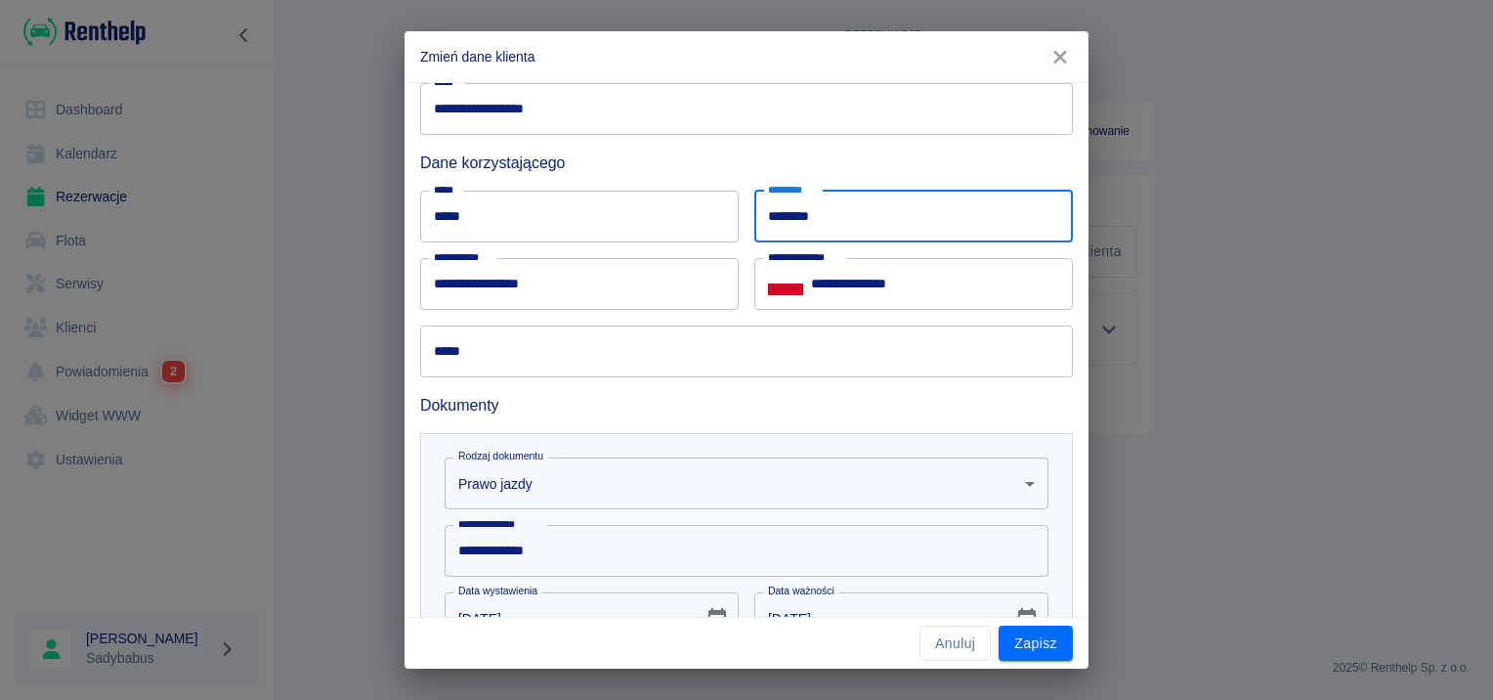
type input "********"
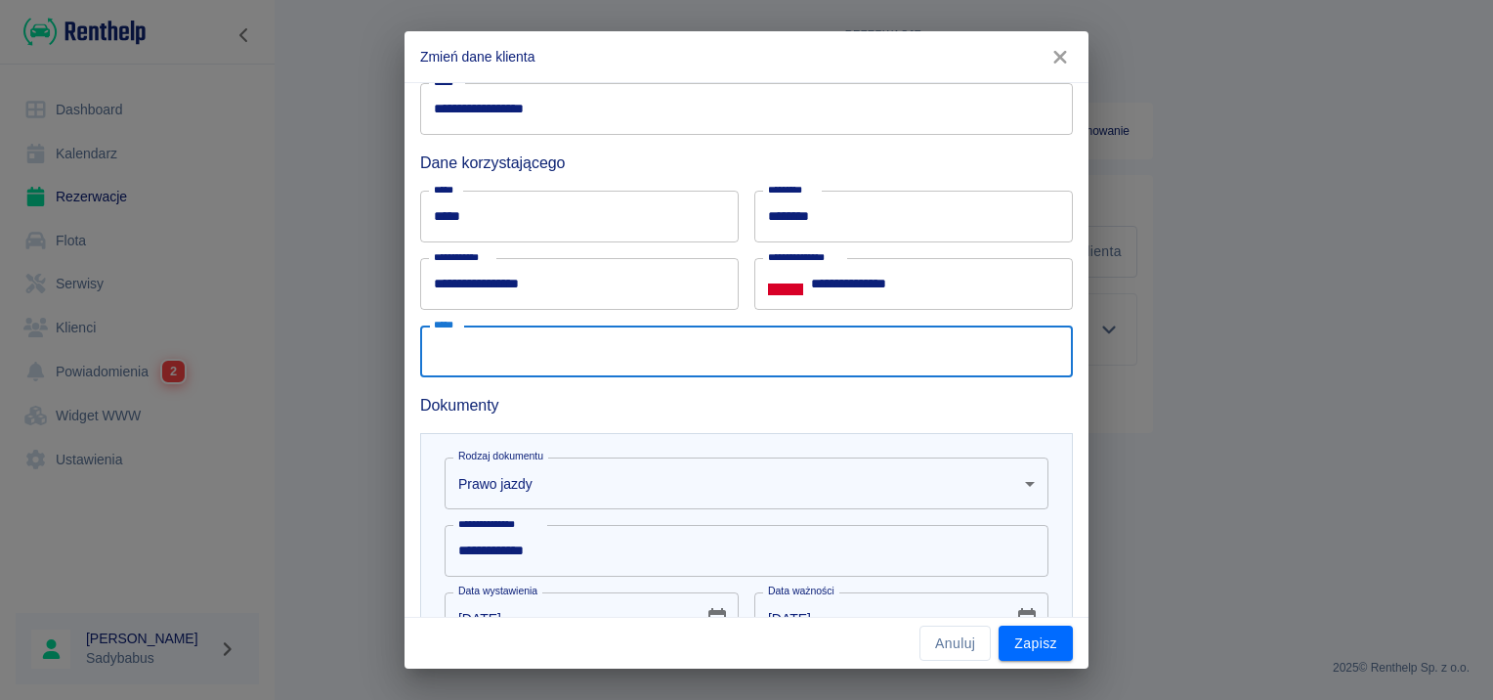
click at [625, 330] on input "*****" at bounding box center [746, 351] width 653 height 52
click at [903, 271] on input "**********" at bounding box center [942, 284] width 262 height 52
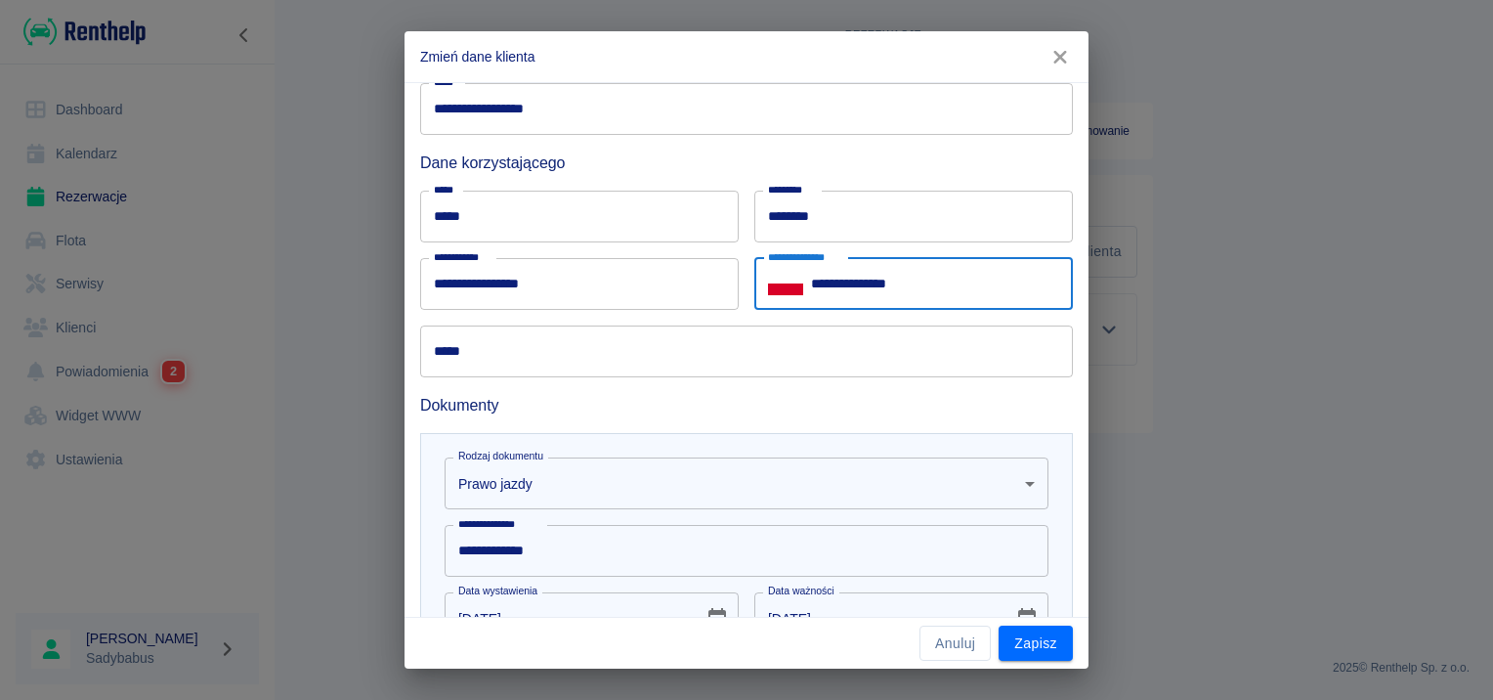
click at [903, 271] on input "**********" at bounding box center [942, 284] width 262 height 52
type input "**********"
click at [495, 319] on div "***** *****" at bounding box center [739, 343] width 668 height 67
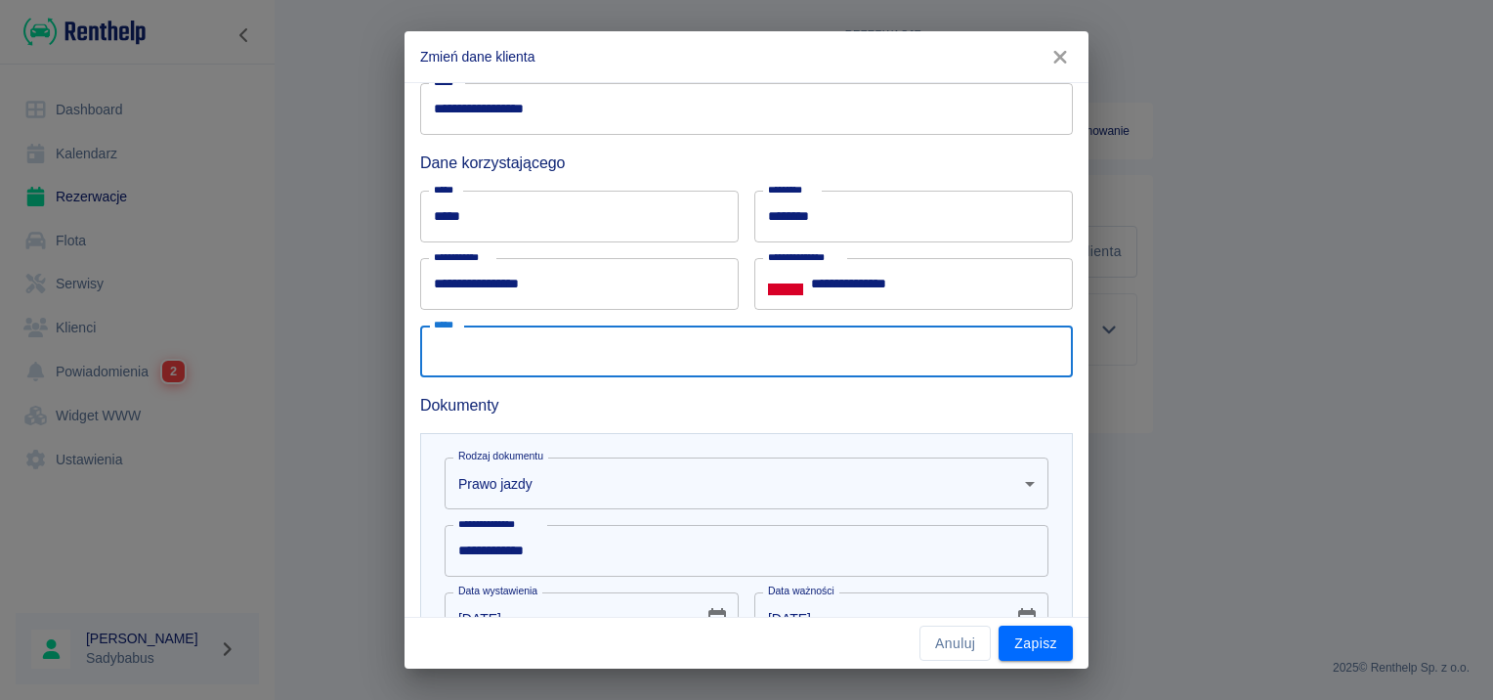
click at [489, 349] on input "*****" at bounding box center [746, 351] width 653 height 52
type input "**********"
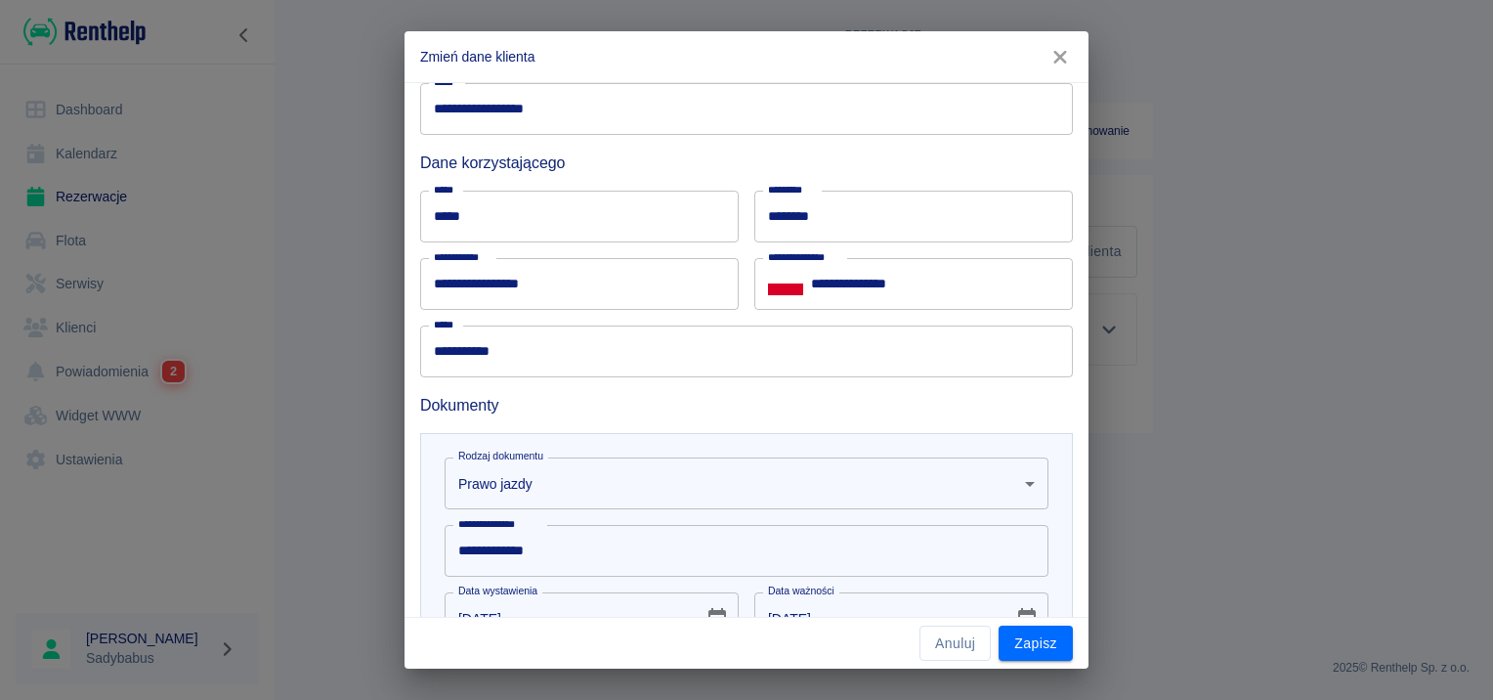
click at [585, 417] on div "**********" at bounding box center [739, 568] width 668 height 303
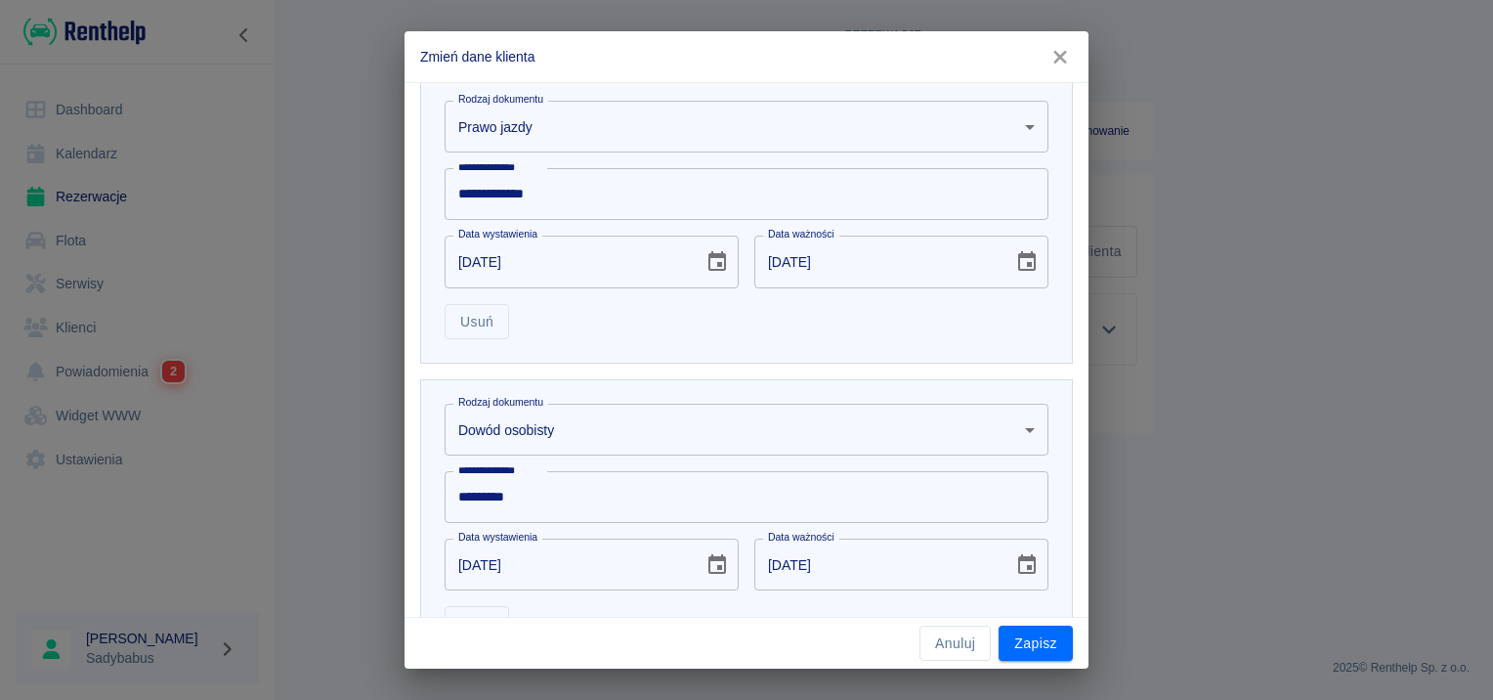
scroll to position [1009, 0]
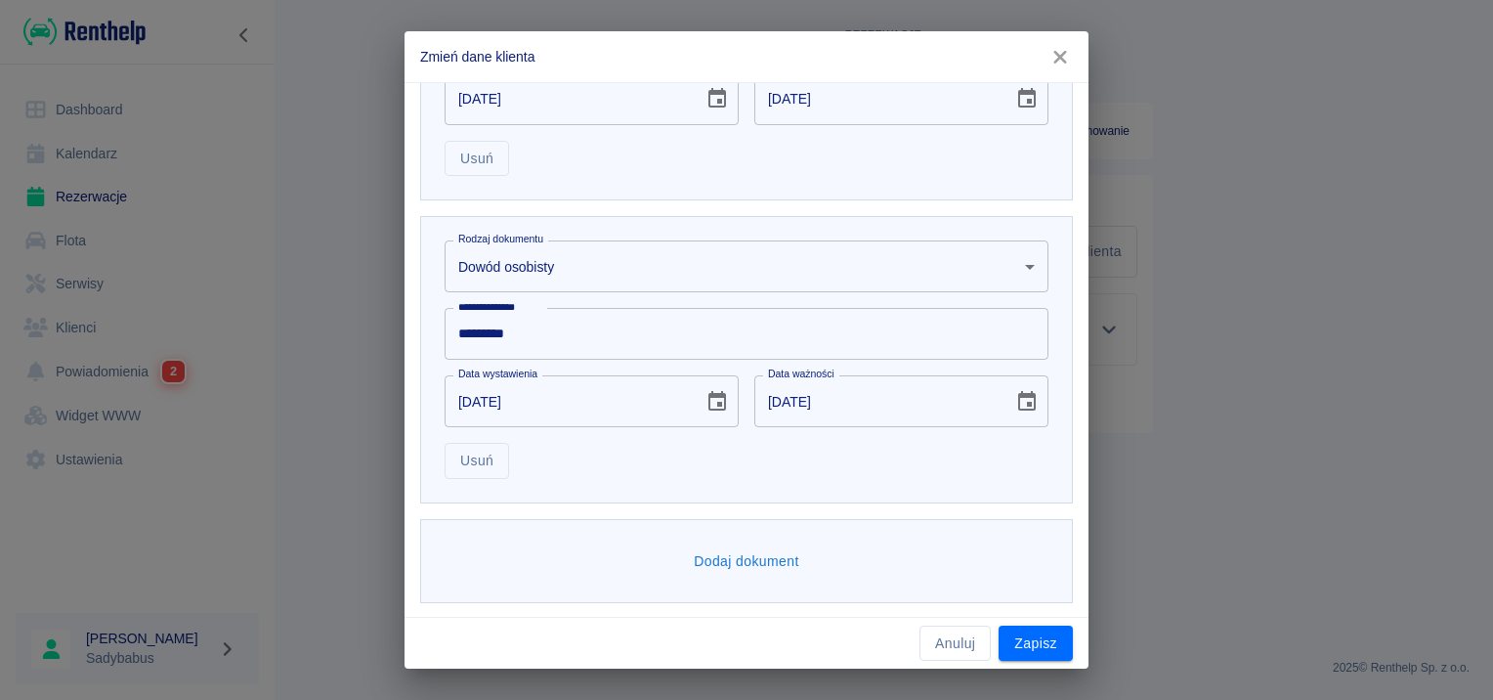
click at [561, 335] on input "*********" at bounding box center [747, 334] width 604 height 52
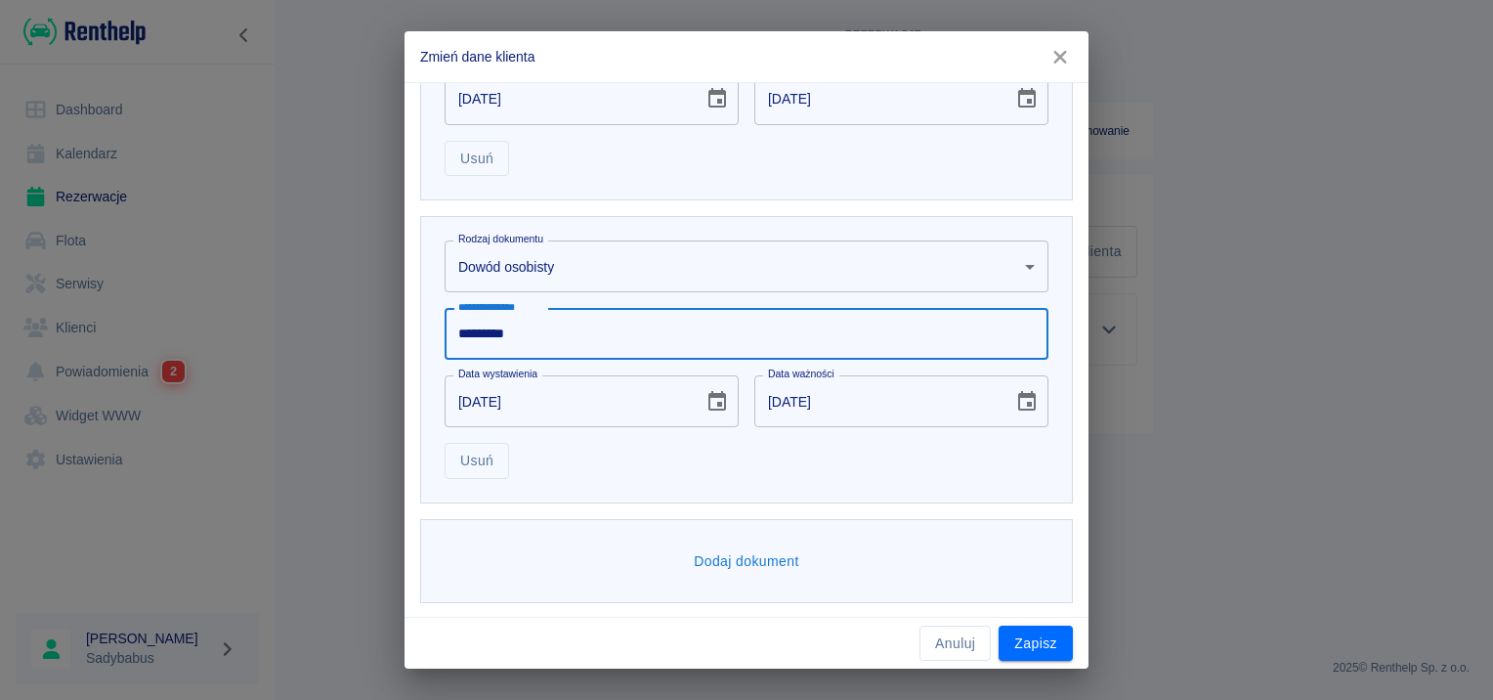
click at [561, 335] on input "*********" at bounding box center [747, 334] width 604 height 52
type input "*********"
click at [469, 399] on input "[DATE]" at bounding box center [567, 401] width 245 height 52
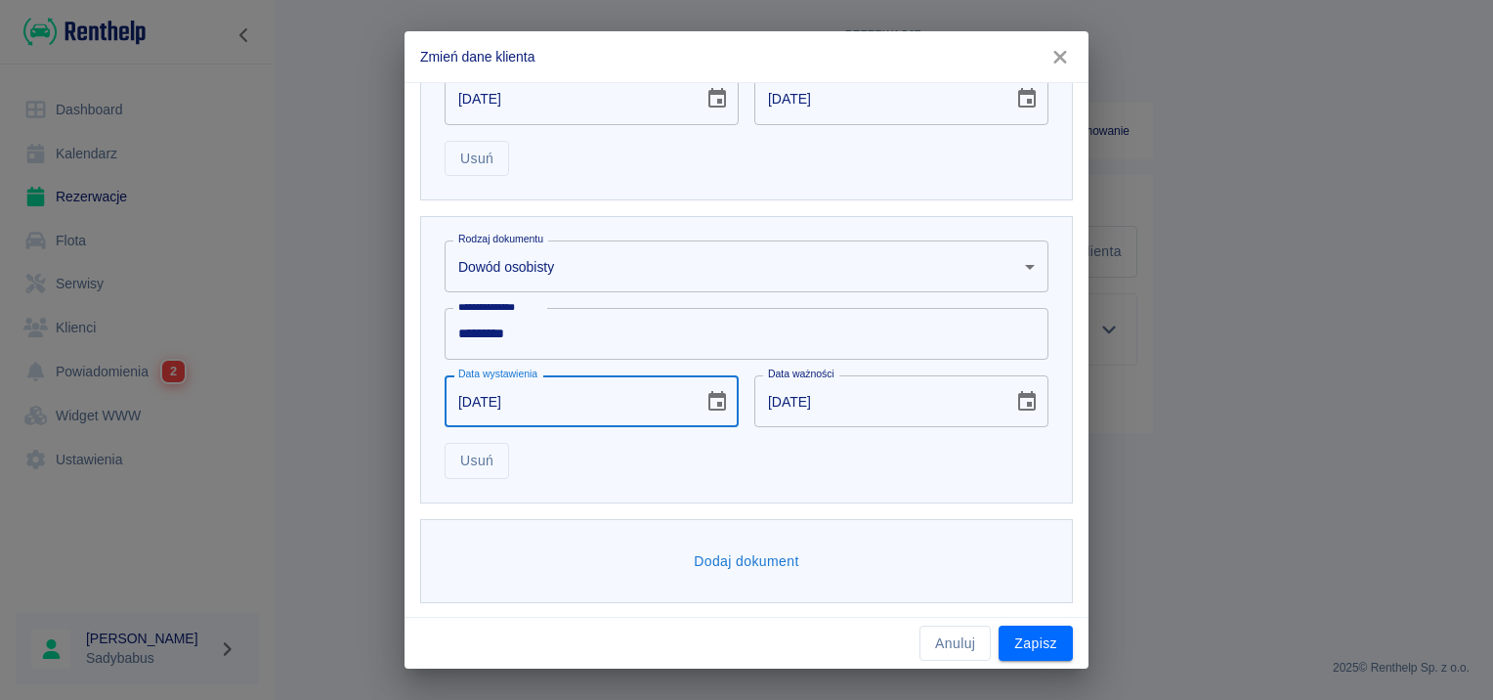
type input "[DATE]"
type input "05-06-0002"
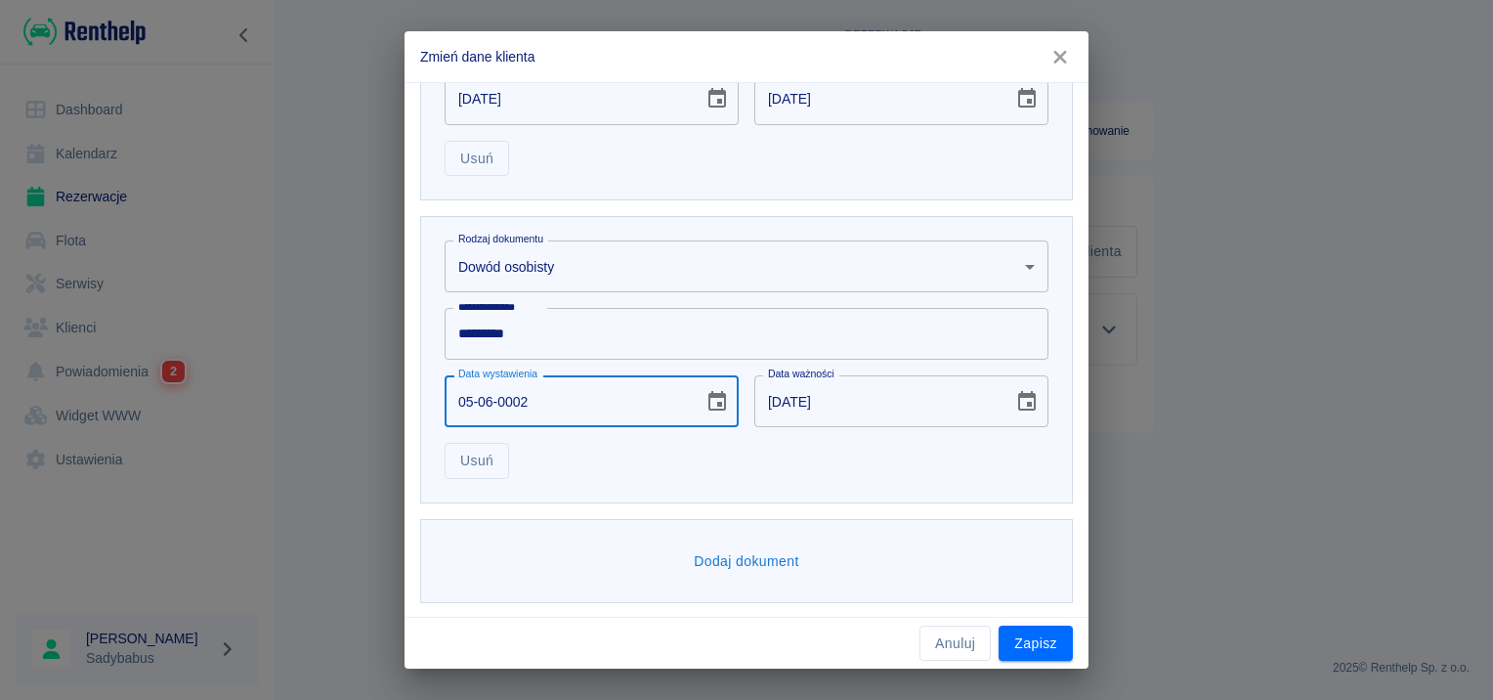
type input "05-06-0012"
type input "05-06-0020"
type input "05-06-0030"
type input "05-06-0202"
type input "05-06-0212"
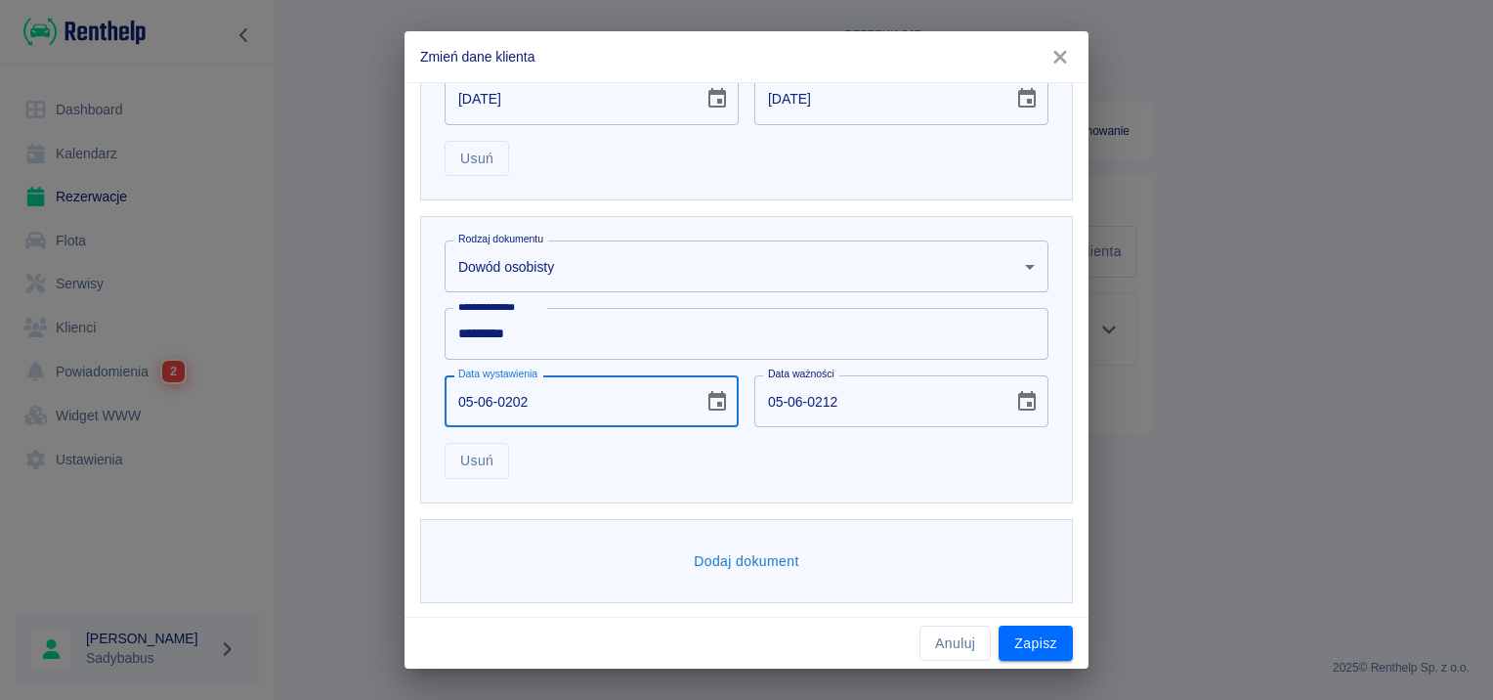
type input "[DATE]"
click at [653, 507] on div "Dodaj dokument" at bounding box center [739, 553] width 668 height 101
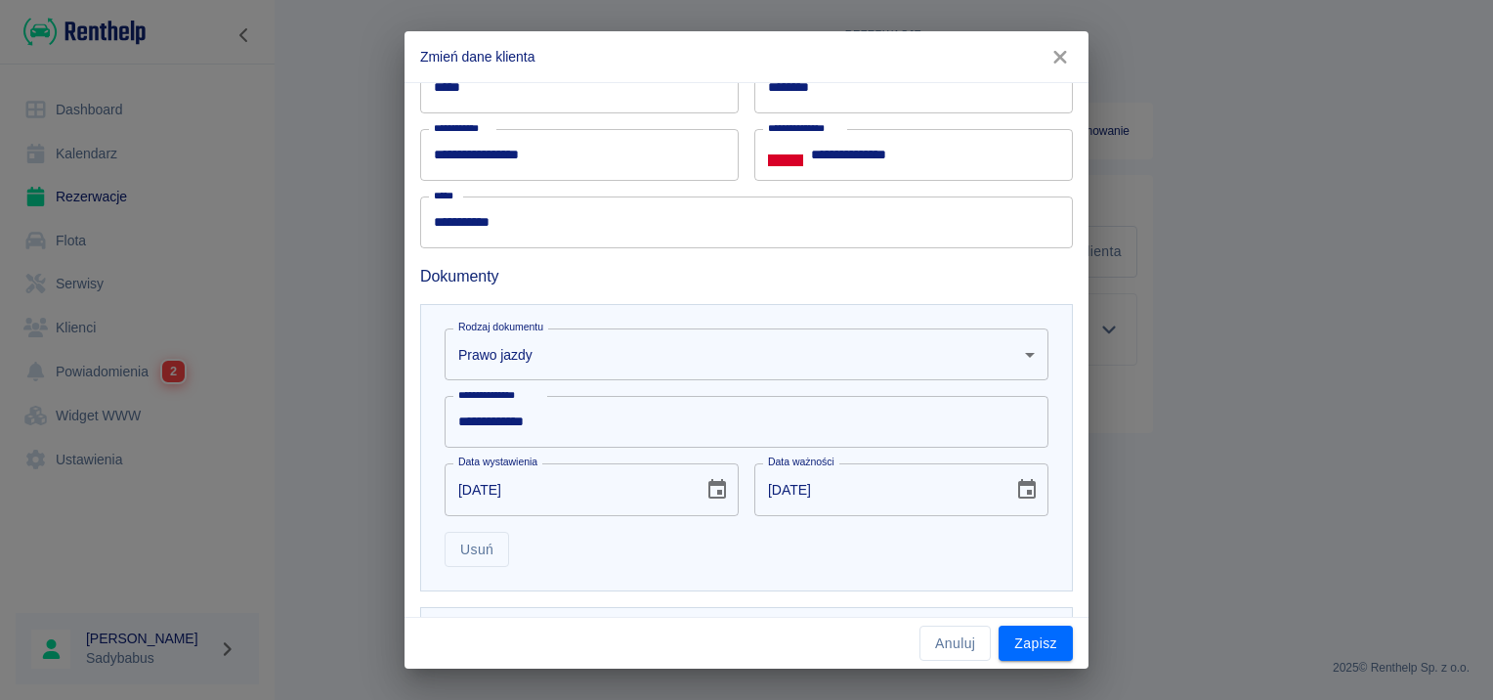
click at [583, 370] on body "**********" at bounding box center [746, 350] width 1493 height 700
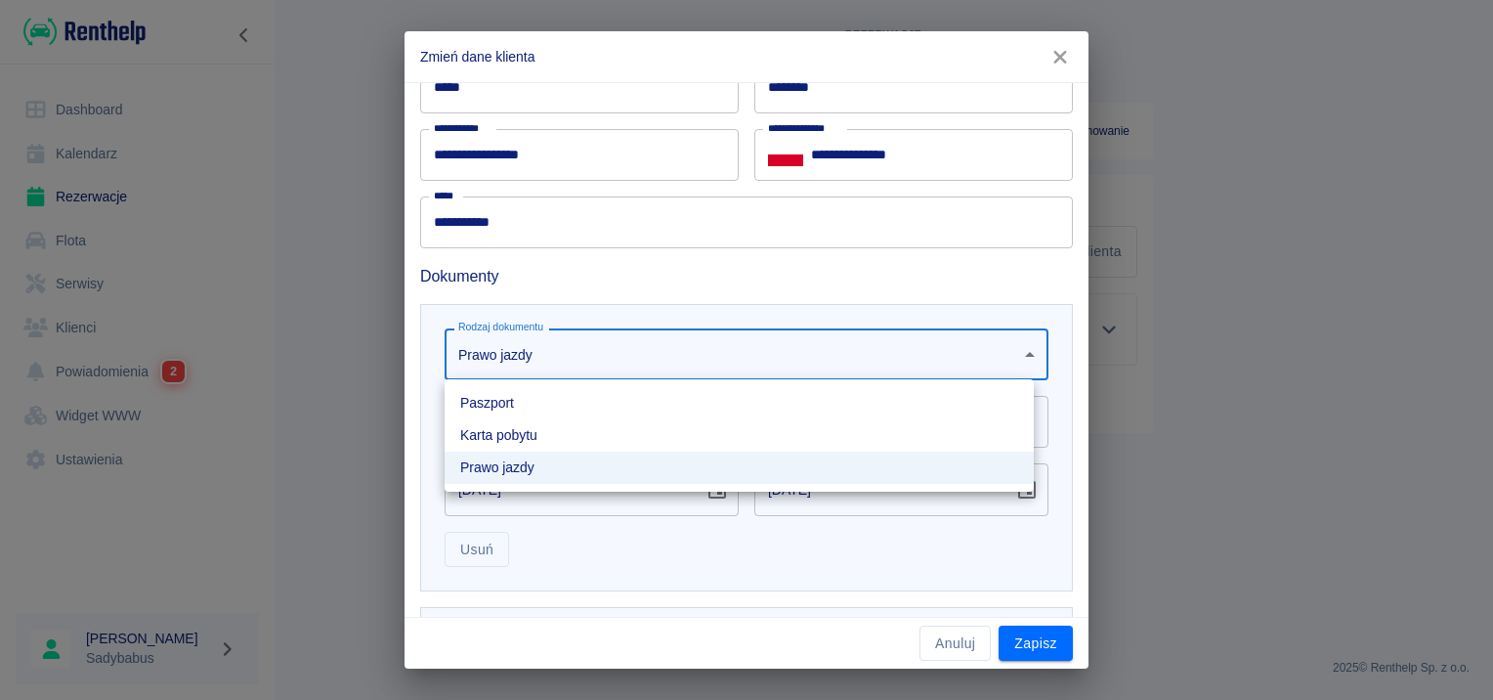
click at [515, 341] on div at bounding box center [746, 350] width 1493 height 700
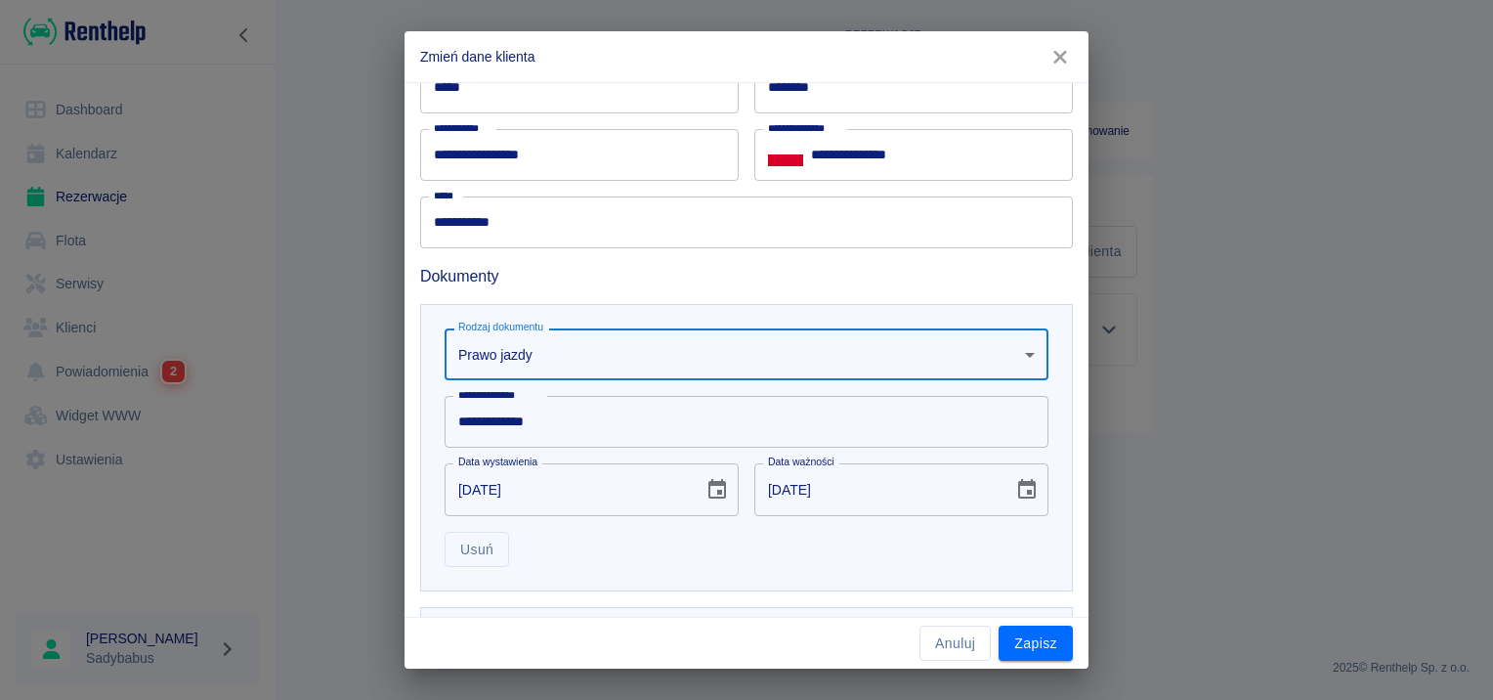
click at [481, 407] on input "**********" at bounding box center [747, 422] width 604 height 52
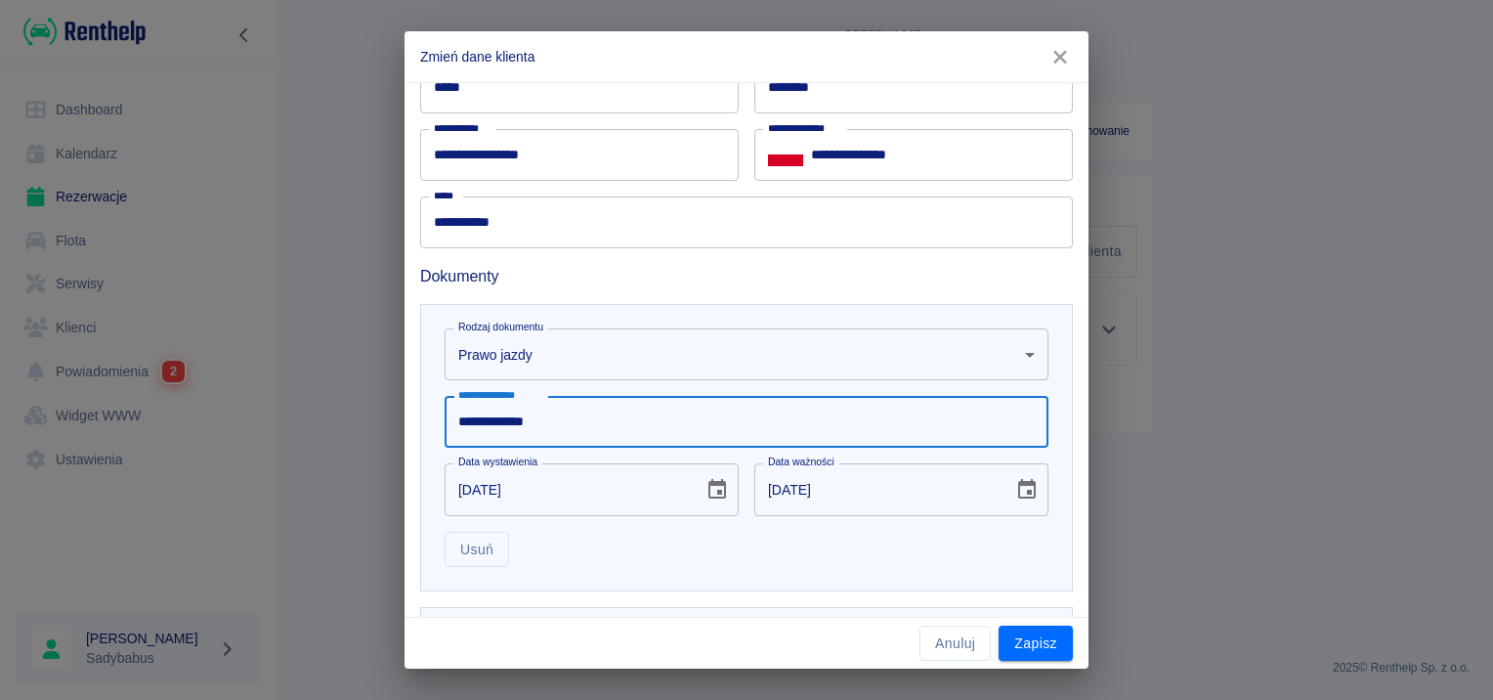
click at [481, 408] on input "**********" at bounding box center [747, 422] width 604 height 52
click at [481, 409] on input "**********" at bounding box center [747, 422] width 604 height 52
click at [483, 413] on input "**********" at bounding box center [747, 422] width 604 height 52
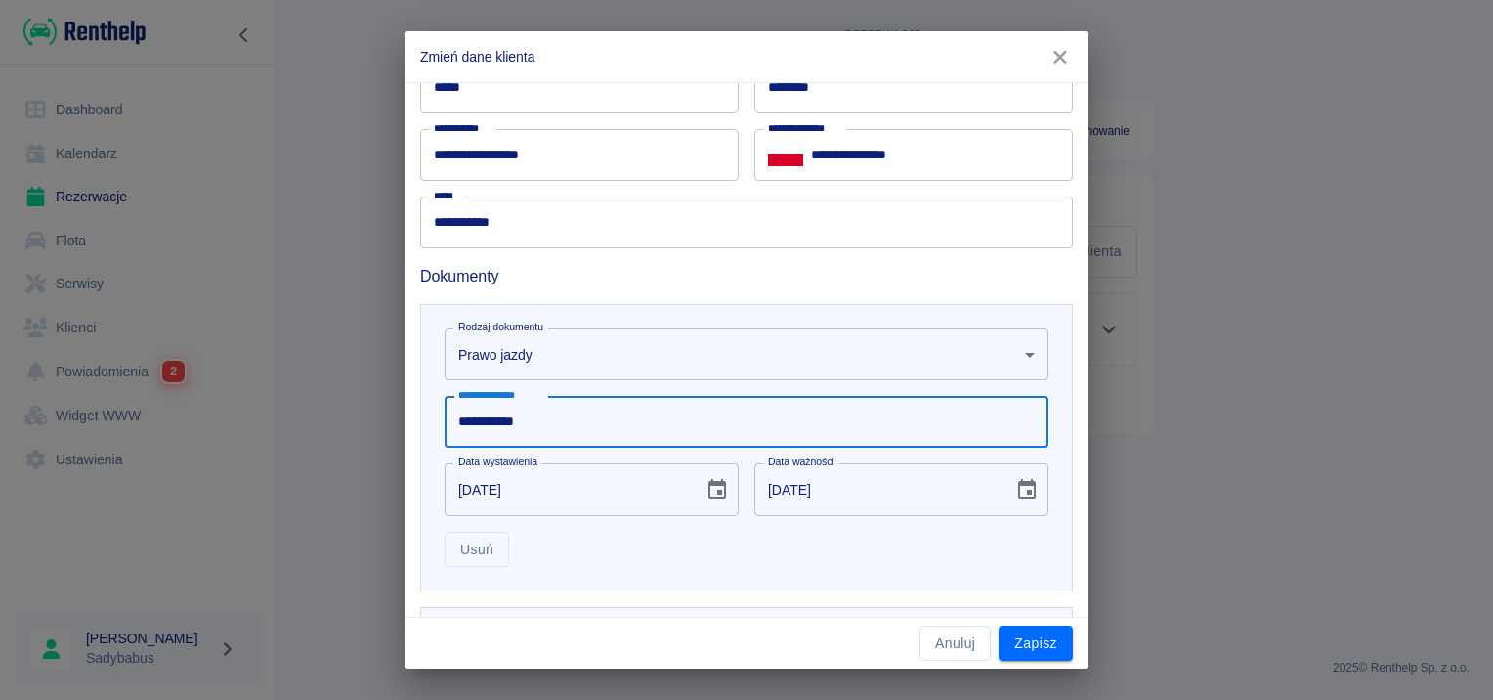
type input "**********"
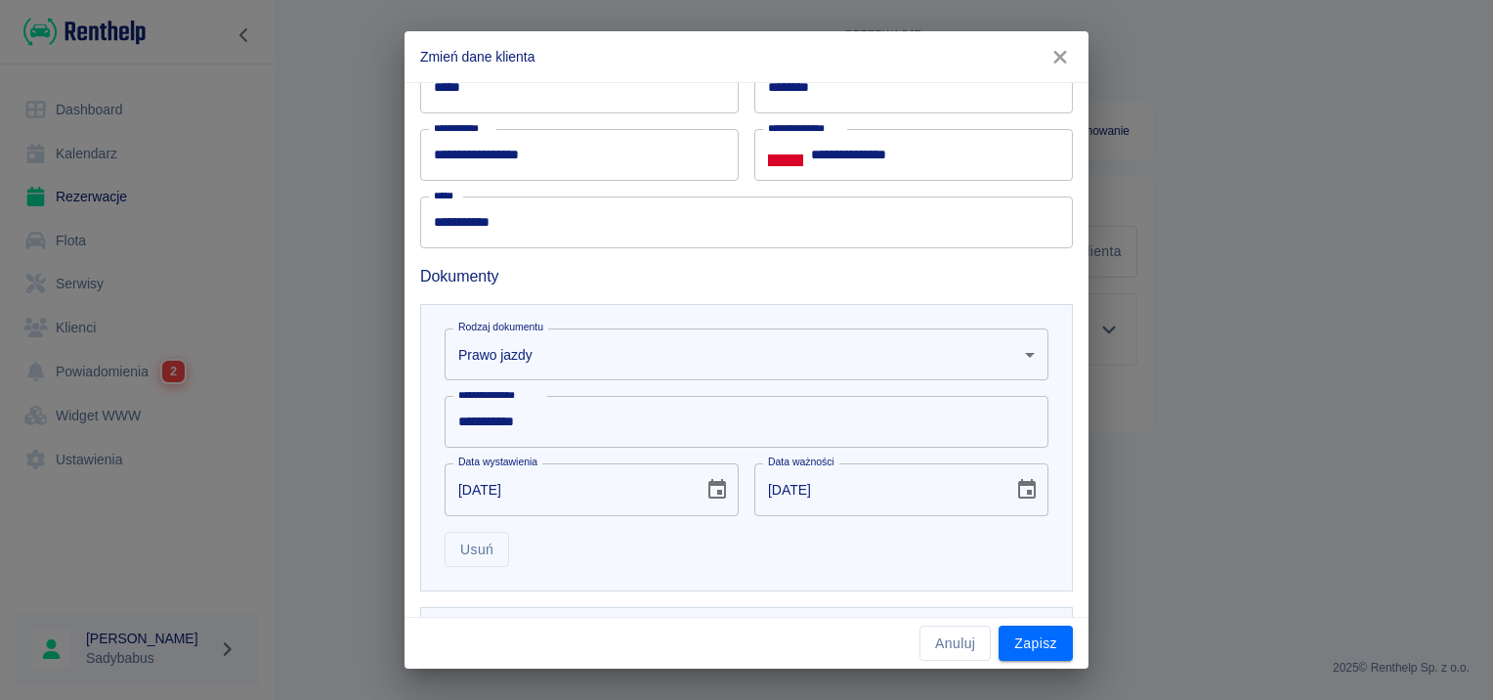
drag, startPoint x: 1080, startPoint y: 539, endPoint x: 464, endPoint y: 496, distance: 617.2
click at [464, 496] on input "[DATE]" at bounding box center [567, 489] width 245 height 52
type input "[DATE]"
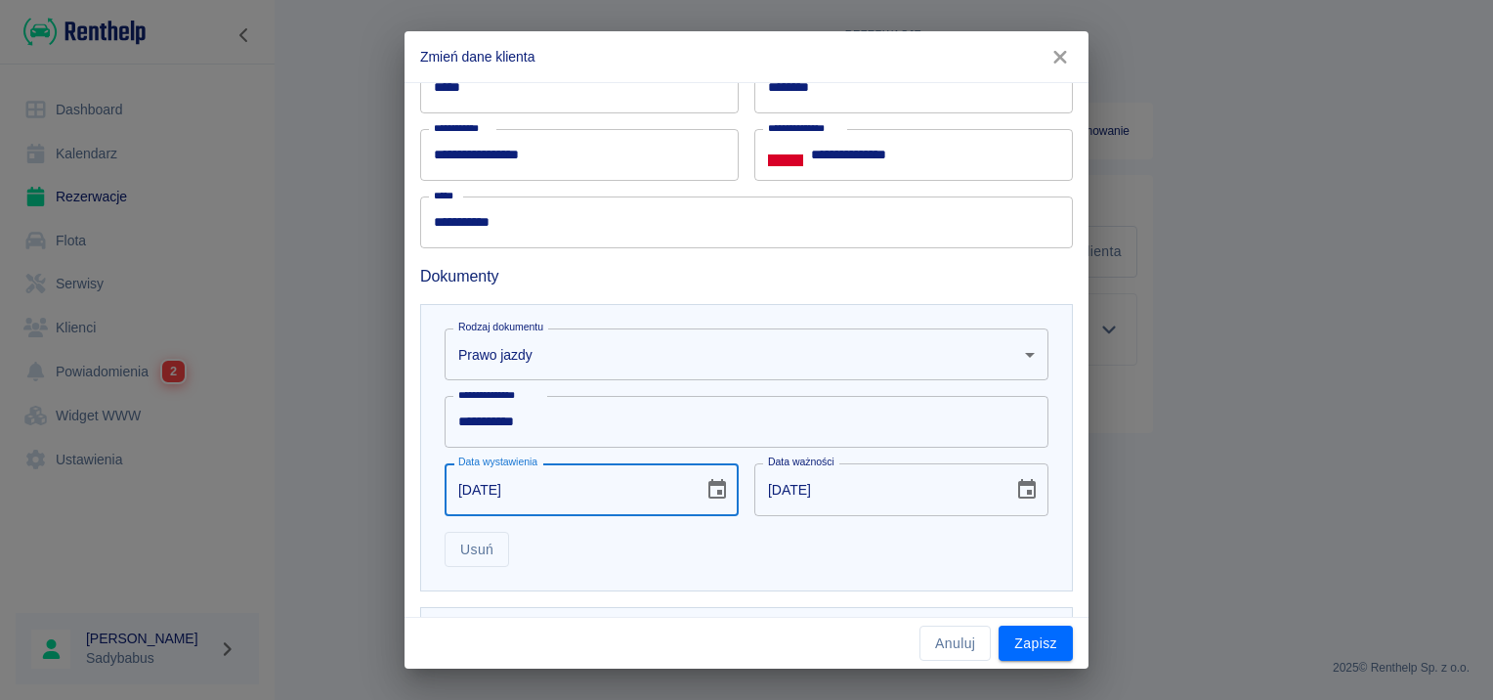
type input "[DATE]"
type input "29-06-0002"
type input "29-06-0012"
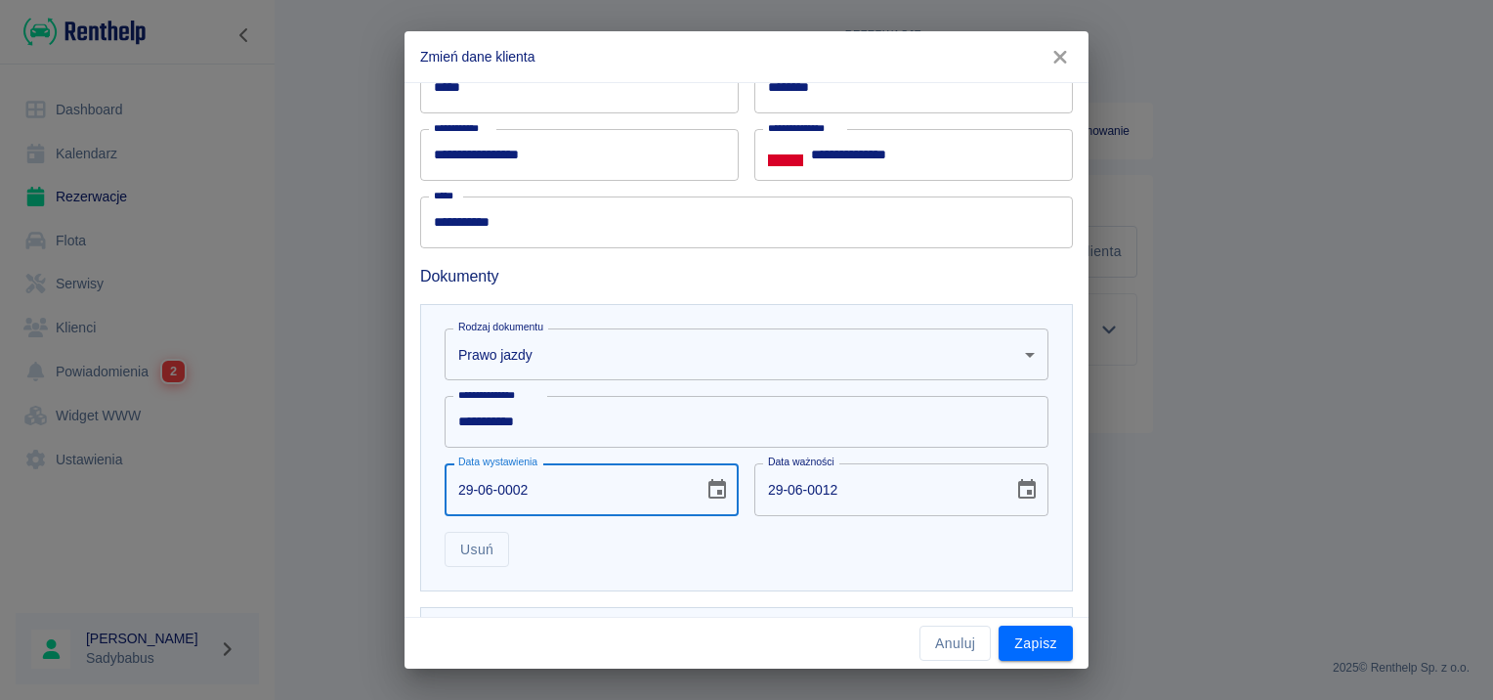
type input "29-06-0020"
type input "29-06-0030"
type input "29-06-0202"
type input "29-06-0212"
type input "[DATE]"
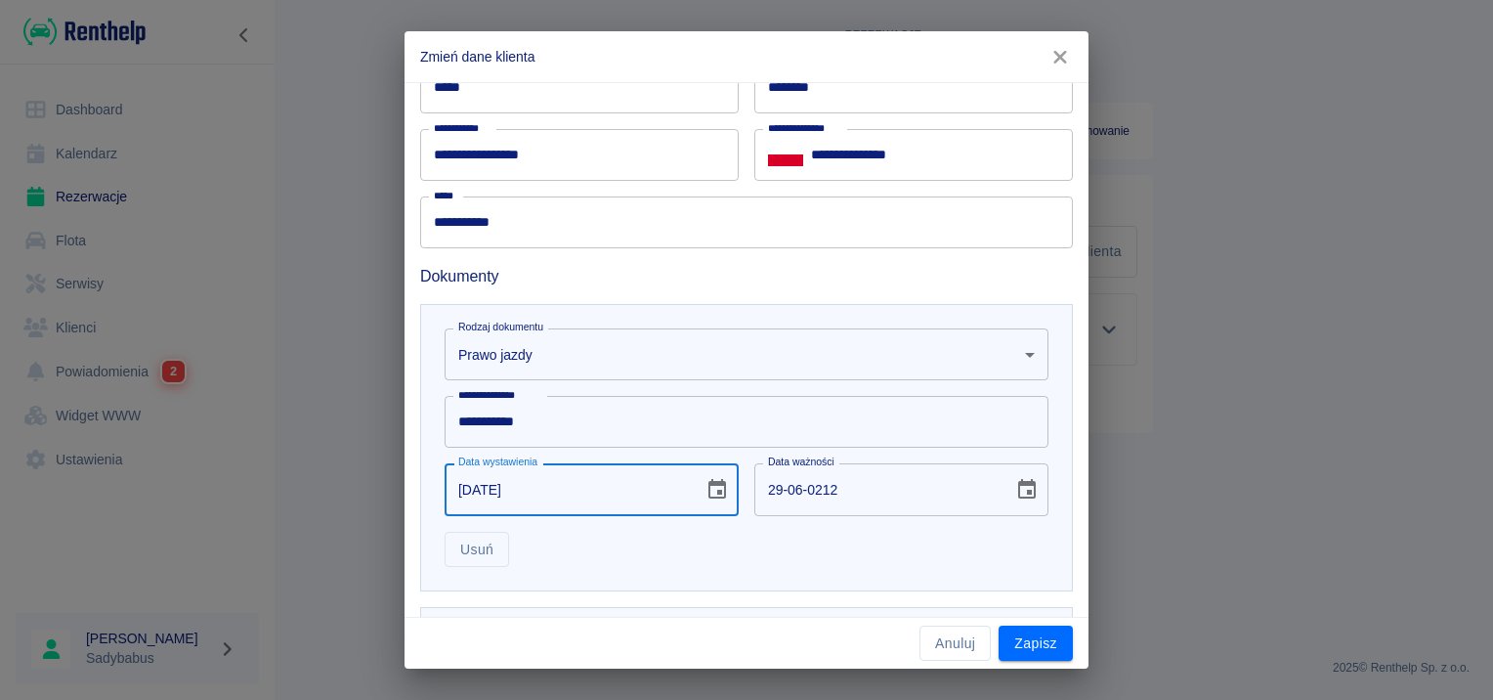
type input "[DATE]"
click at [816, 488] on input "[DATE]" at bounding box center [876, 489] width 245 height 52
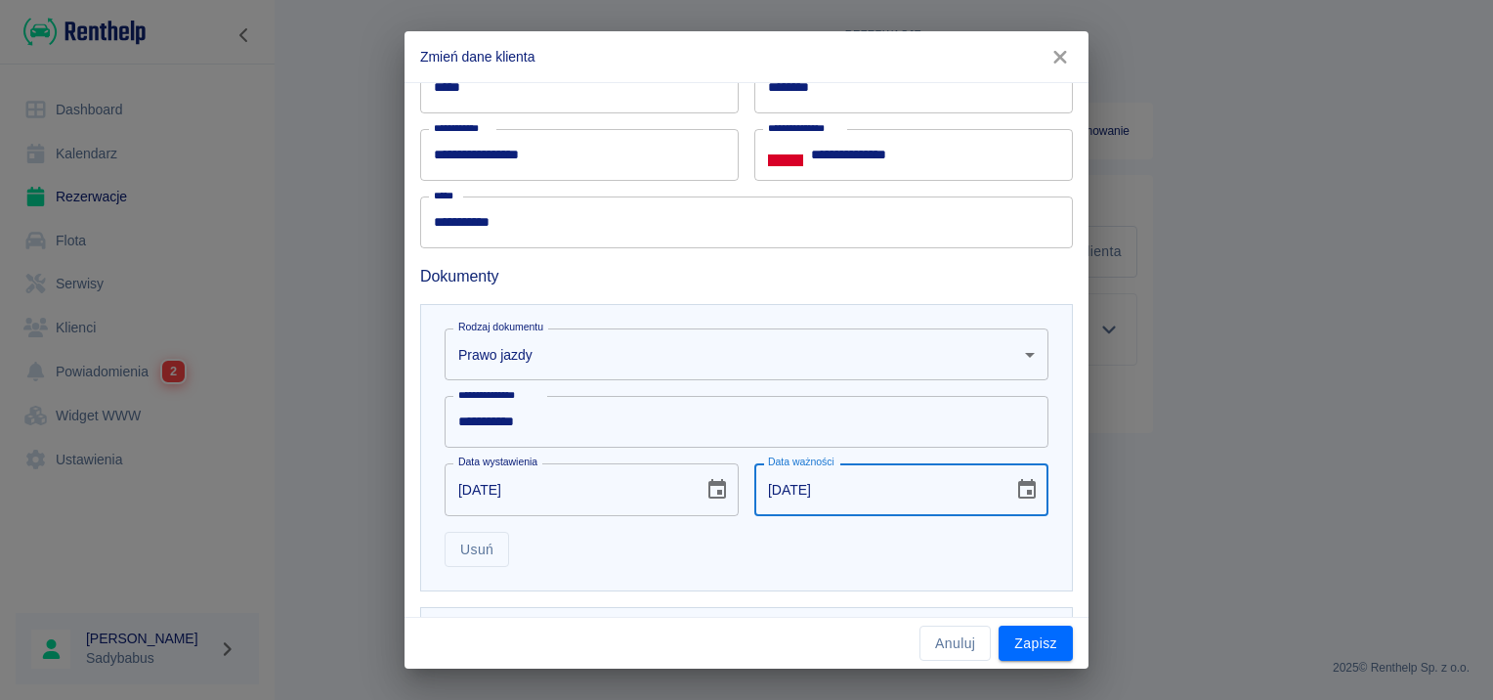
type input "[DATE]"
click at [854, 561] on div "Usuń" at bounding box center [739, 542] width 620 height 52
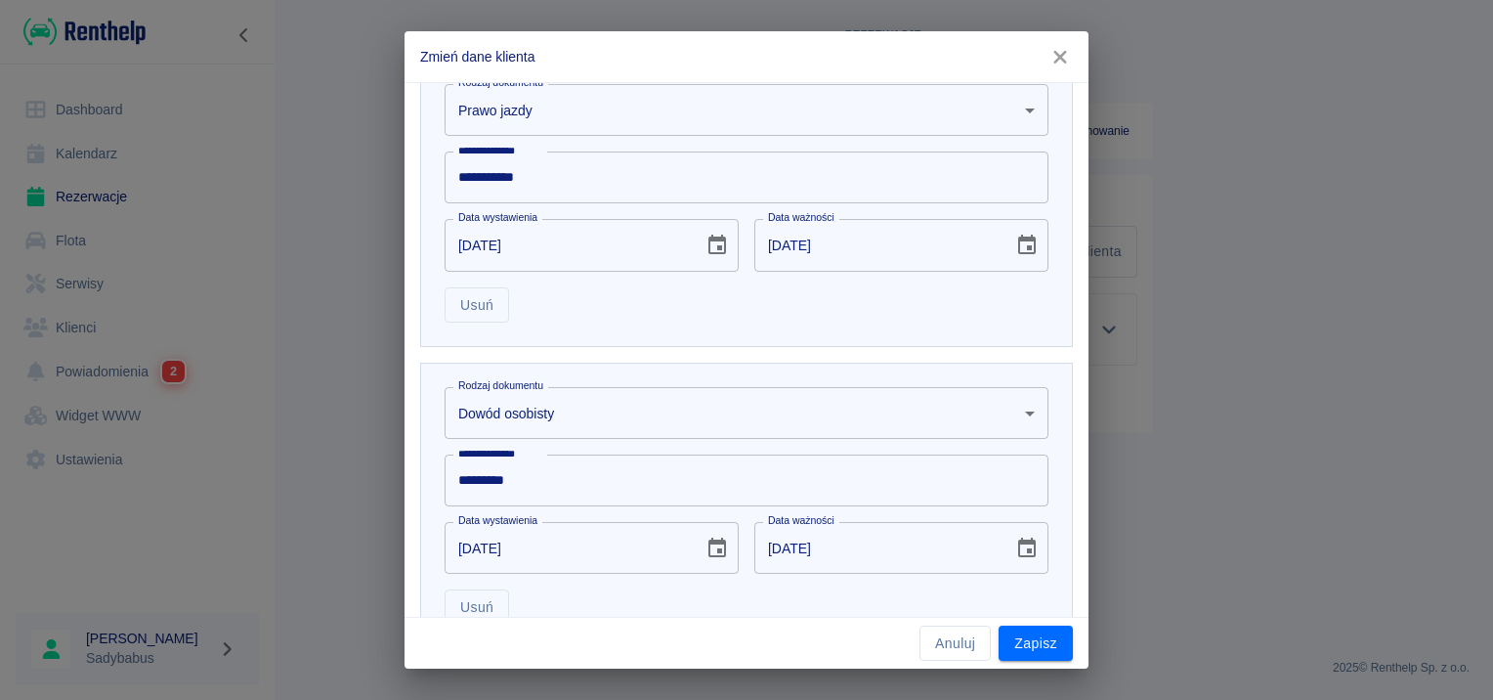
scroll to position [1009, 0]
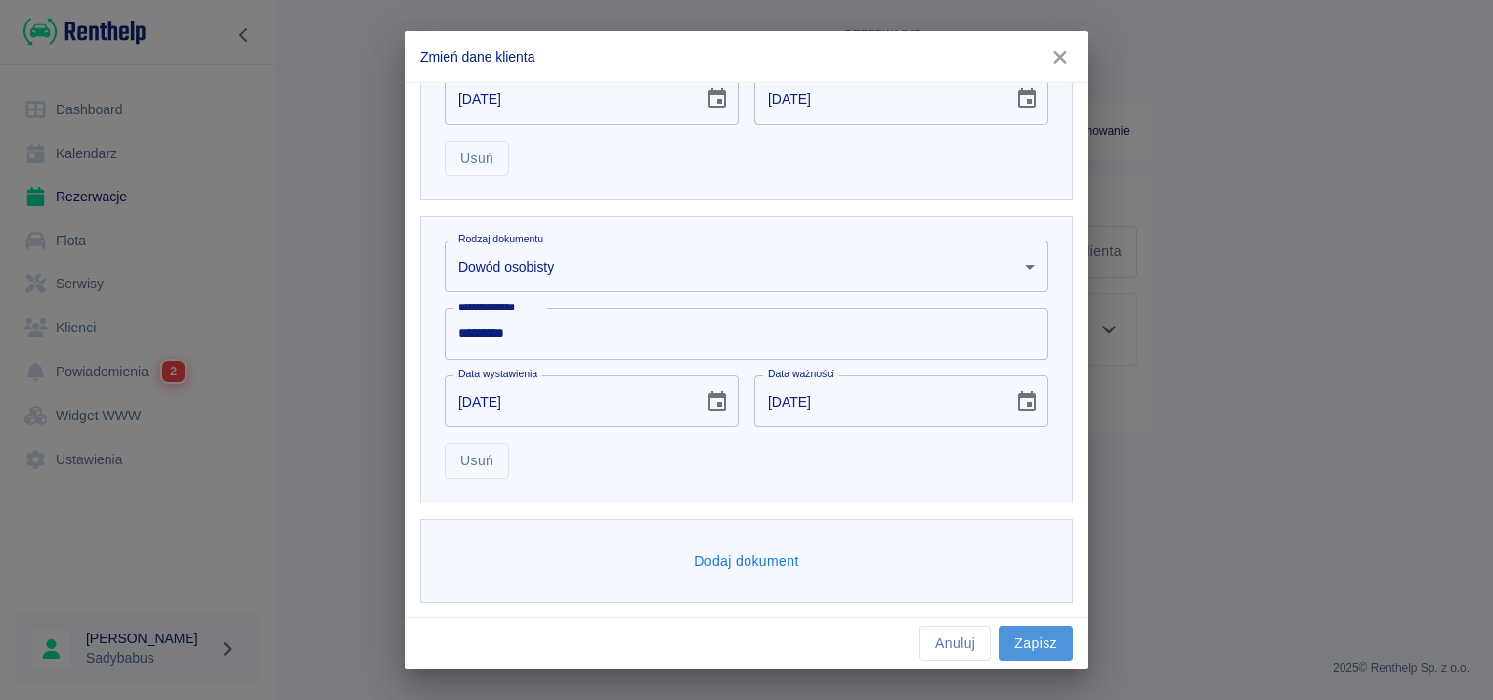
click at [1049, 629] on button "Zapisz" at bounding box center [1036, 643] width 74 height 36
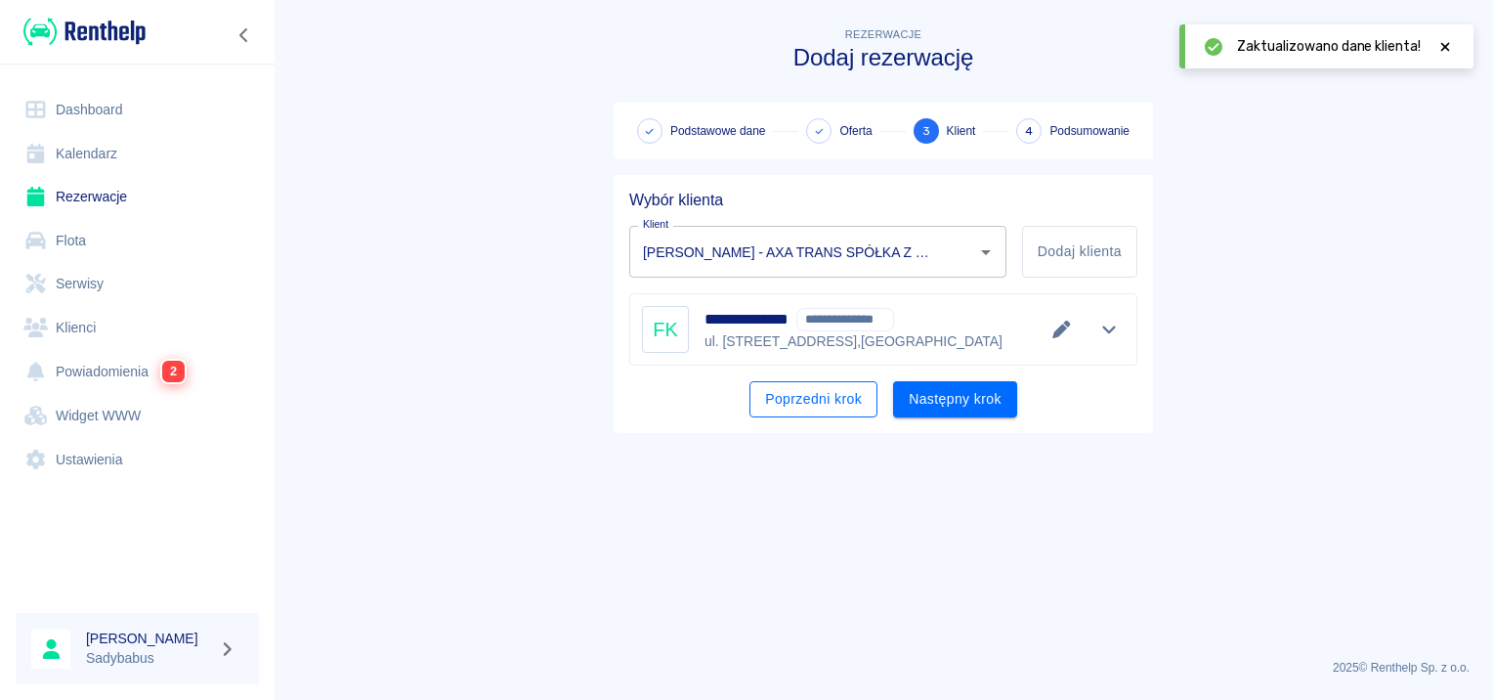
type input "[PERSON_NAME] - AXA TRANS SPÓŁKA Z OGRANICZONĄ ODPOWIEDZIALNOŚCIĄ (NIP: 5272985…"
click at [919, 395] on button "Następny krok" at bounding box center [955, 399] width 124 height 36
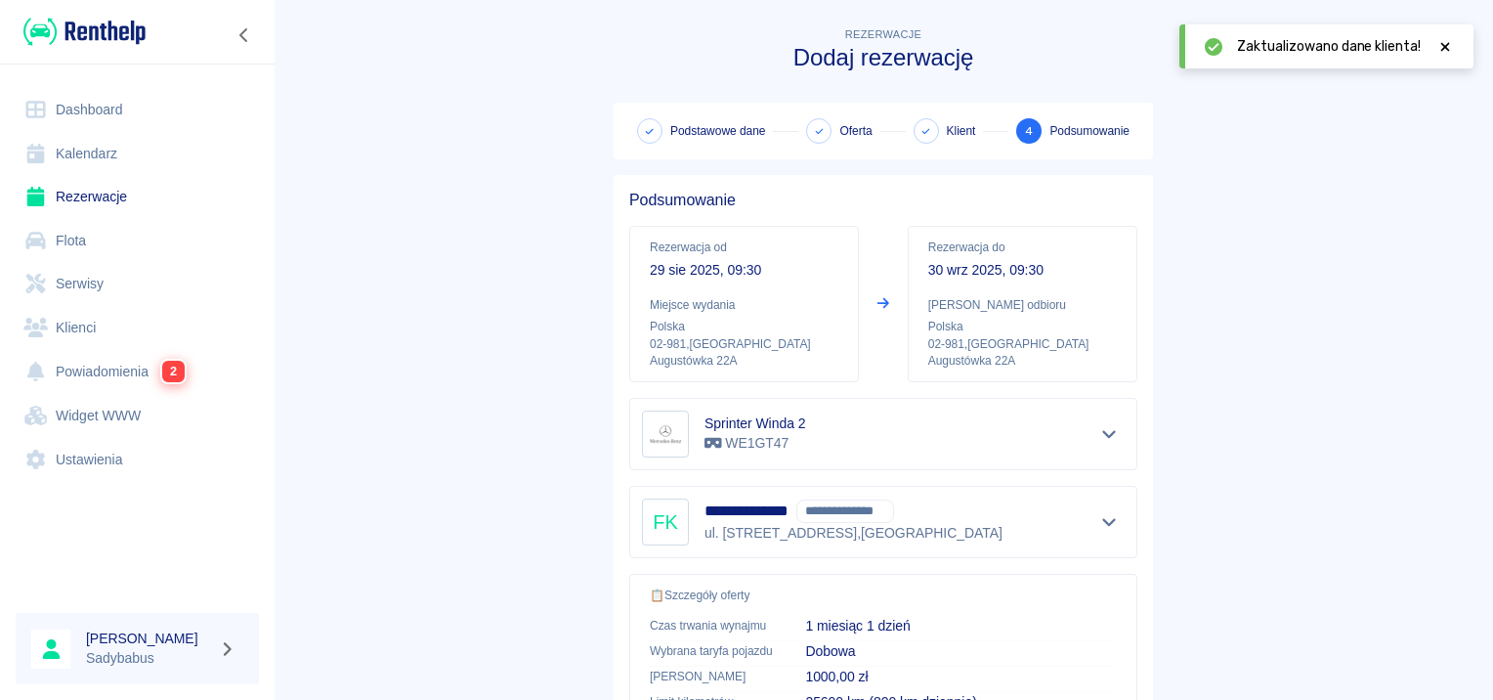
scroll to position [285, 0]
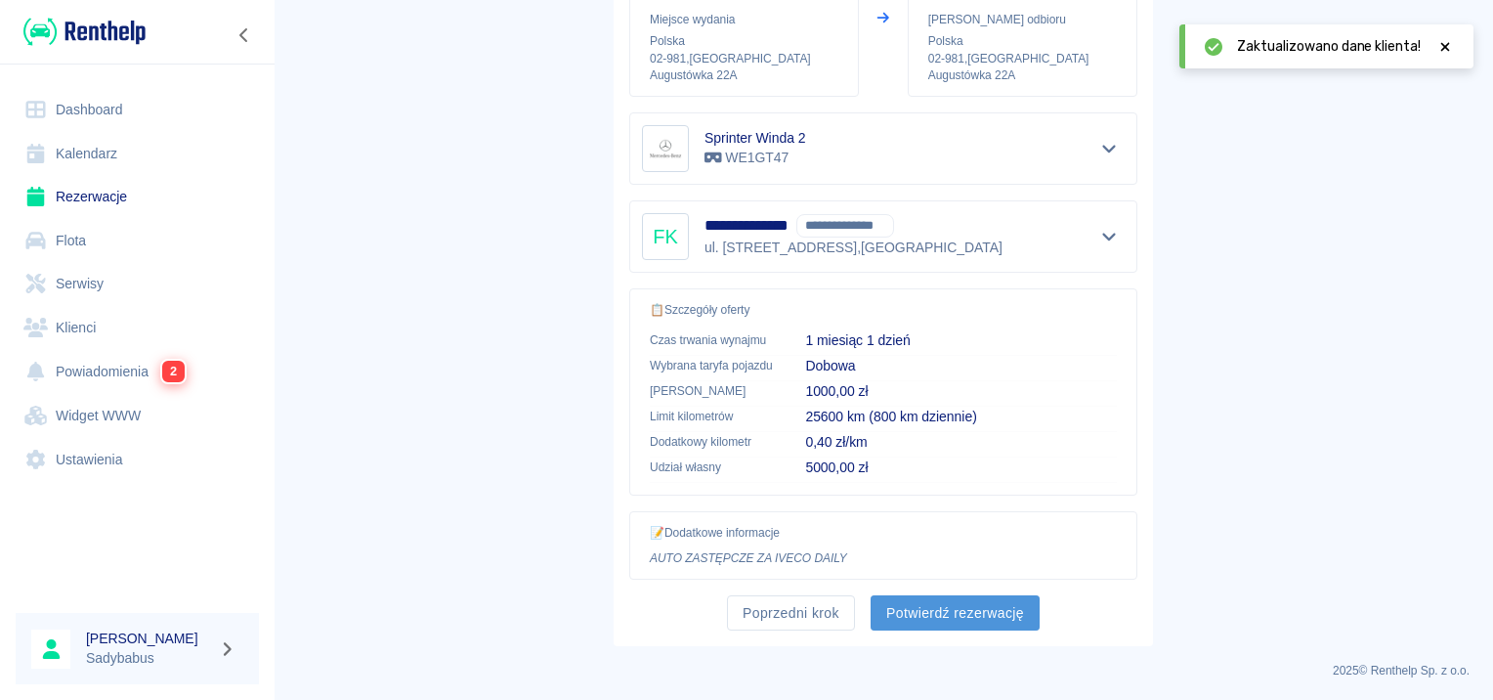
click at [946, 602] on button "Potwierdź rezerwację" at bounding box center [955, 613] width 169 height 36
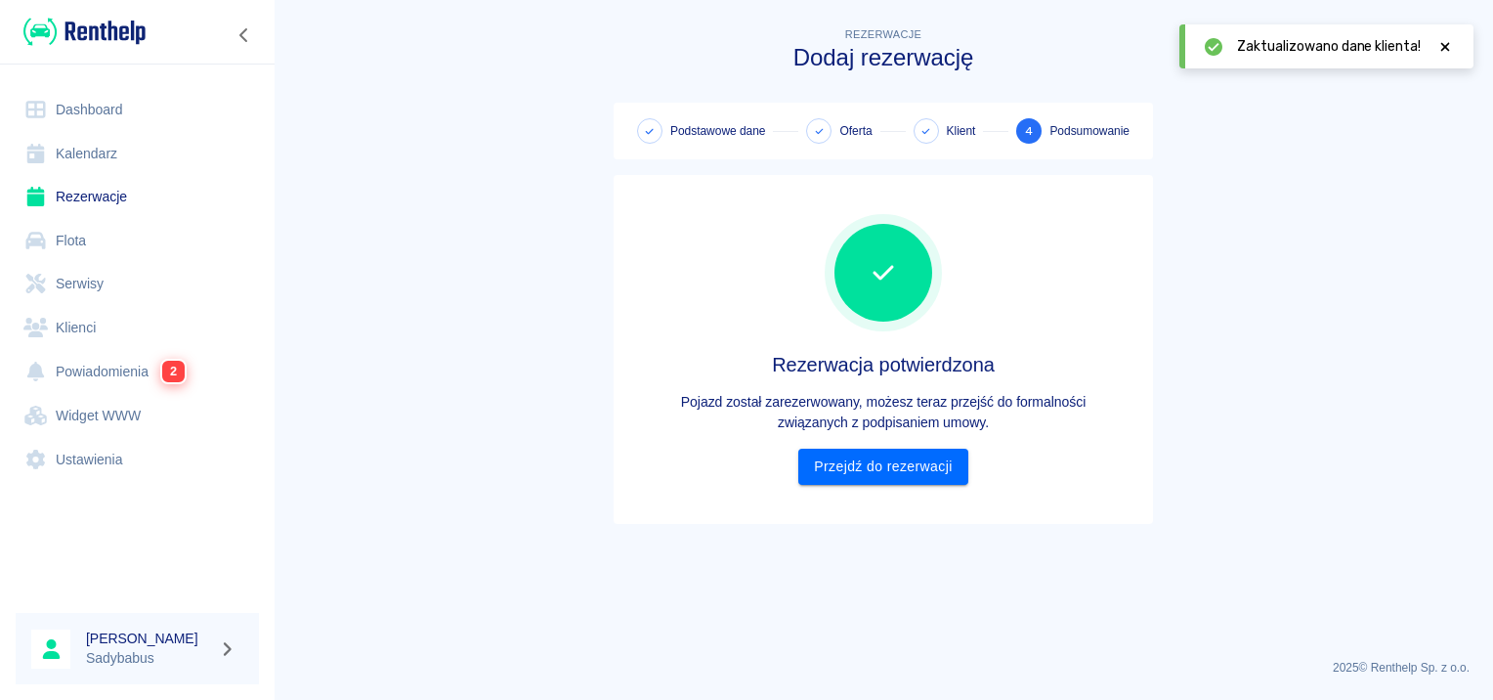
scroll to position [0, 0]
click at [915, 465] on link "Przejdź do rezerwacji" at bounding box center [882, 467] width 169 height 36
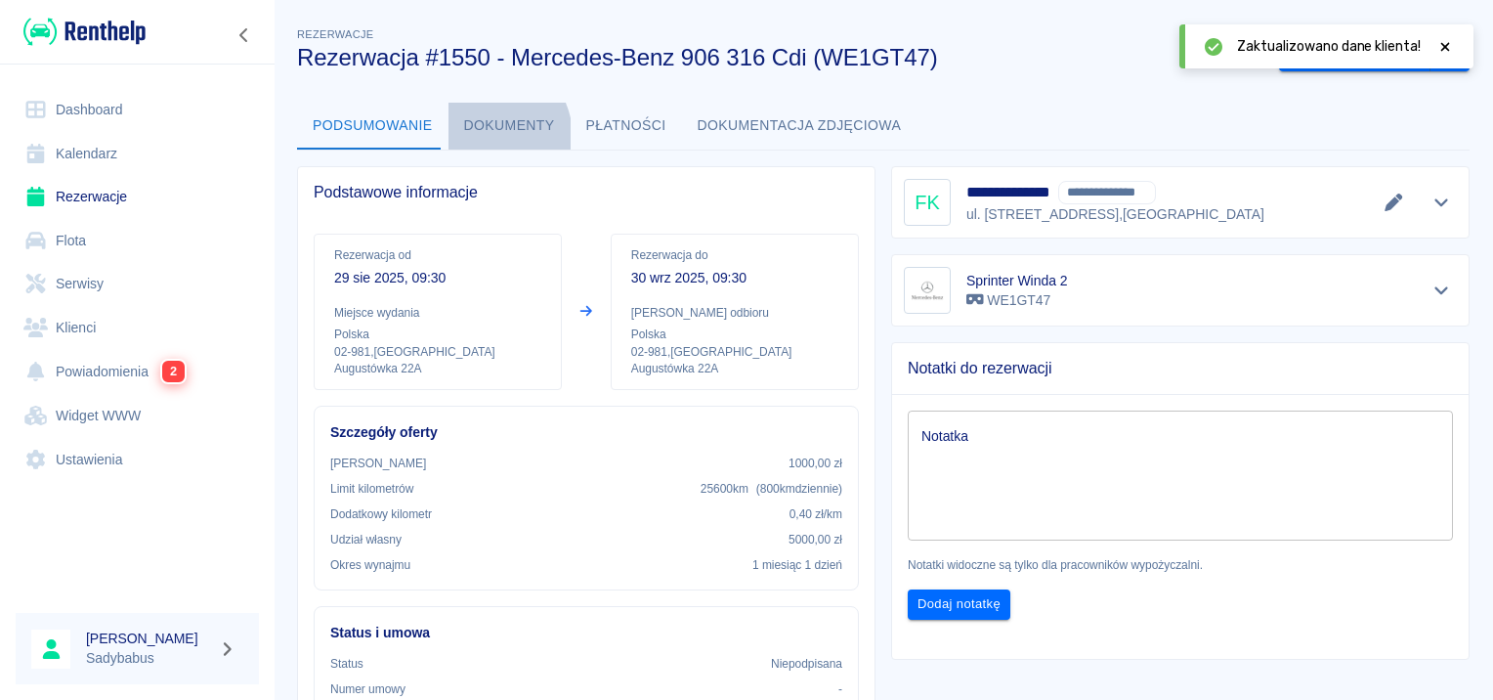
click at [481, 137] on button "Dokumenty" at bounding box center [510, 126] width 122 height 47
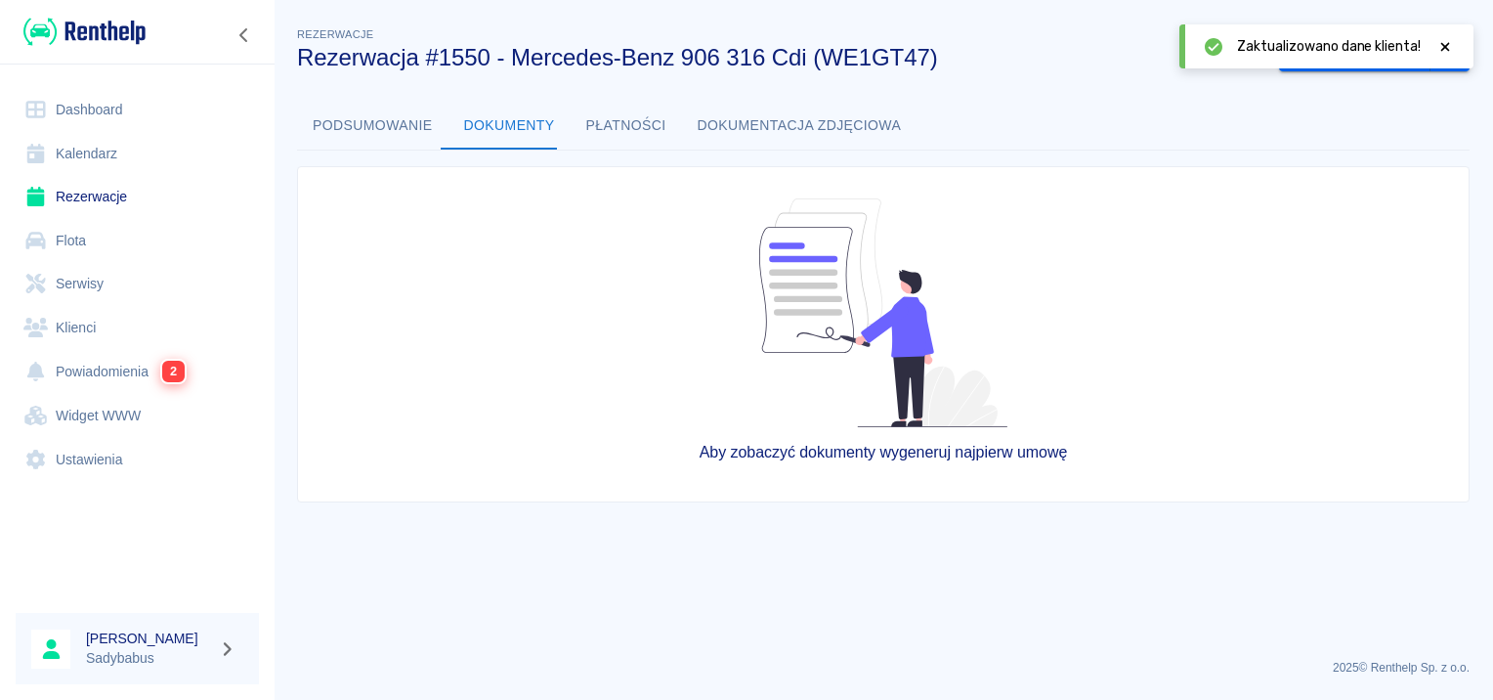
click at [1445, 47] on icon at bounding box center [1445, 46] width 9 height 9
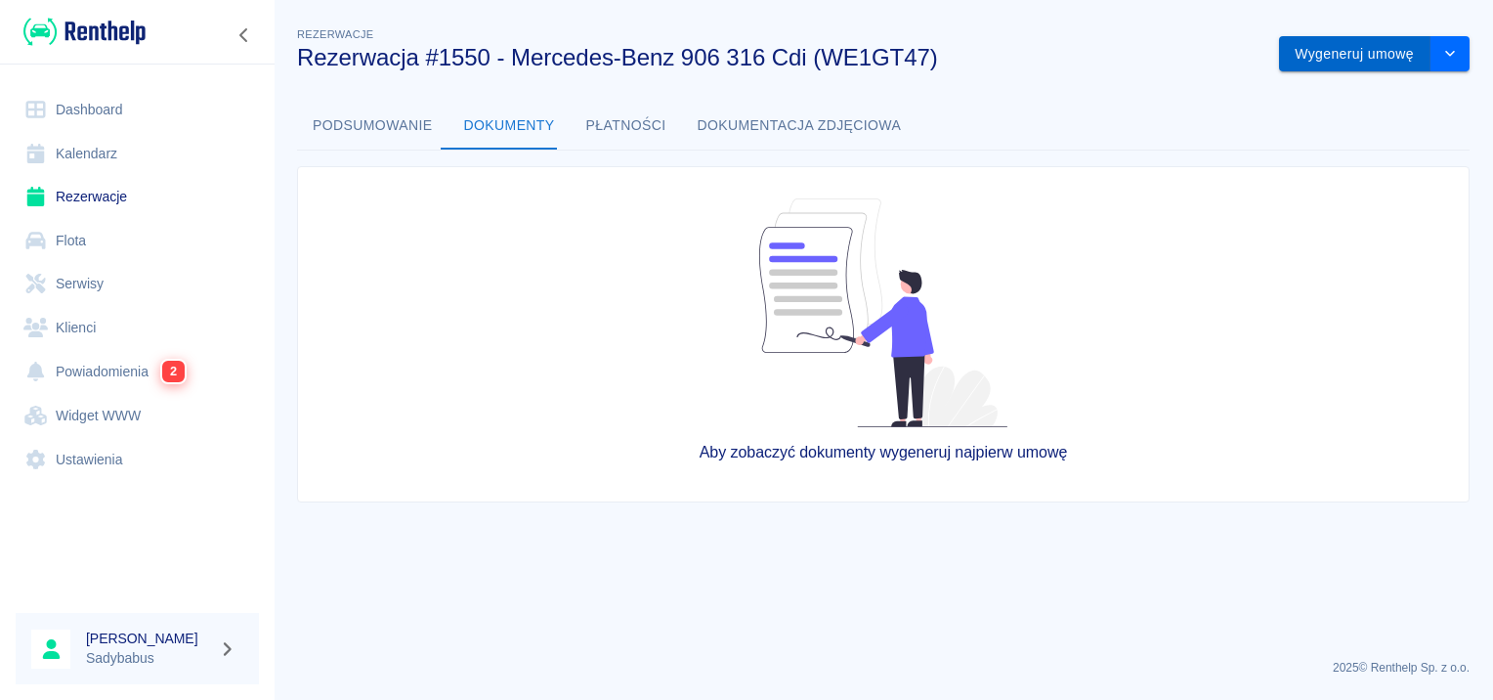
click at [1361, 64] on button "Wygeneruj umowę" at bounding box center [1354, 54] width 151 height 36
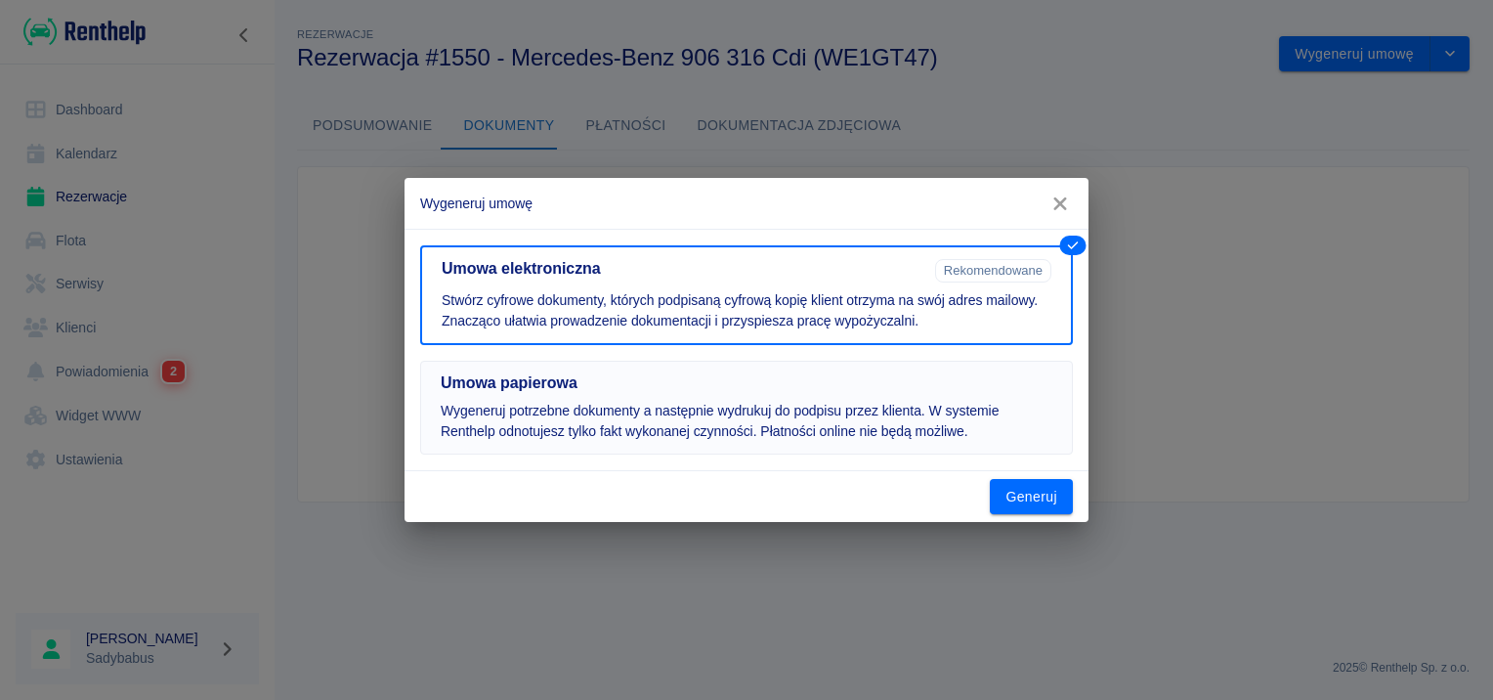
click at [776, 395] on button "Umowa papierowa Wygeneruj potrzebne dokumenty a następnie wydrukuj do podpisu p…" at bounding box center [746, 408] width 653 height 94
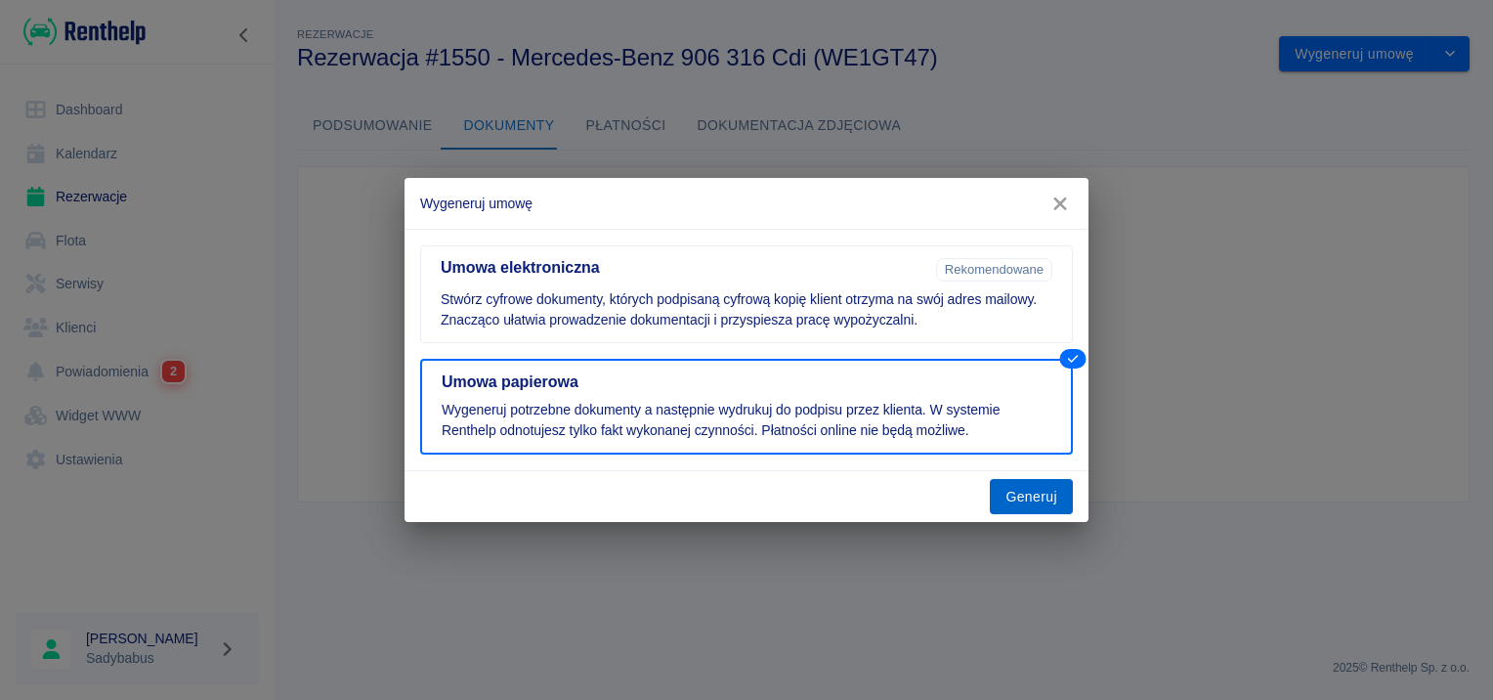
click at [1004, 499] on button "Generuj" at bounding box center [1031, 497] width 83 height 36
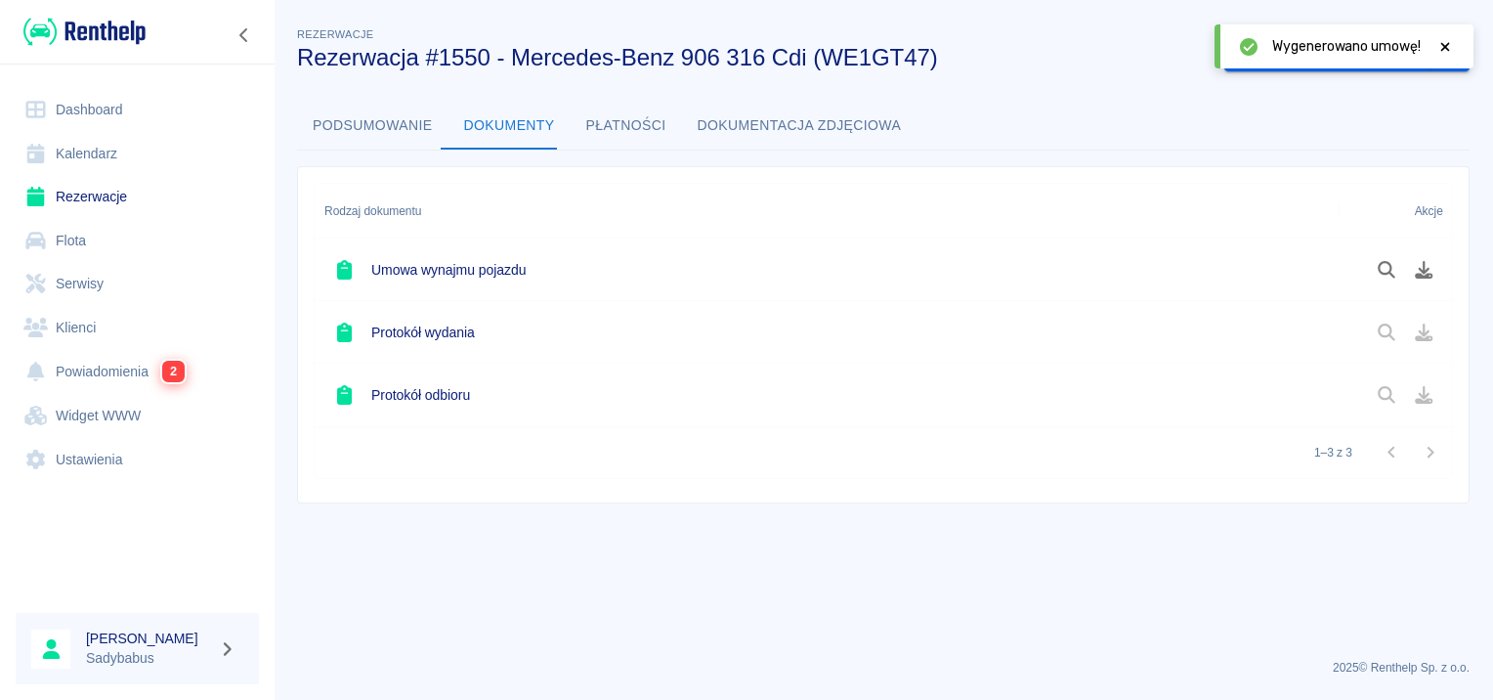
click at [1455, 54] on div "Wygenerowano umowę!" at bounding box center [1344, 46] width 259 height 44
click at [1446, 44] on icon at bounding box center [1445, 46] width 9 height 9
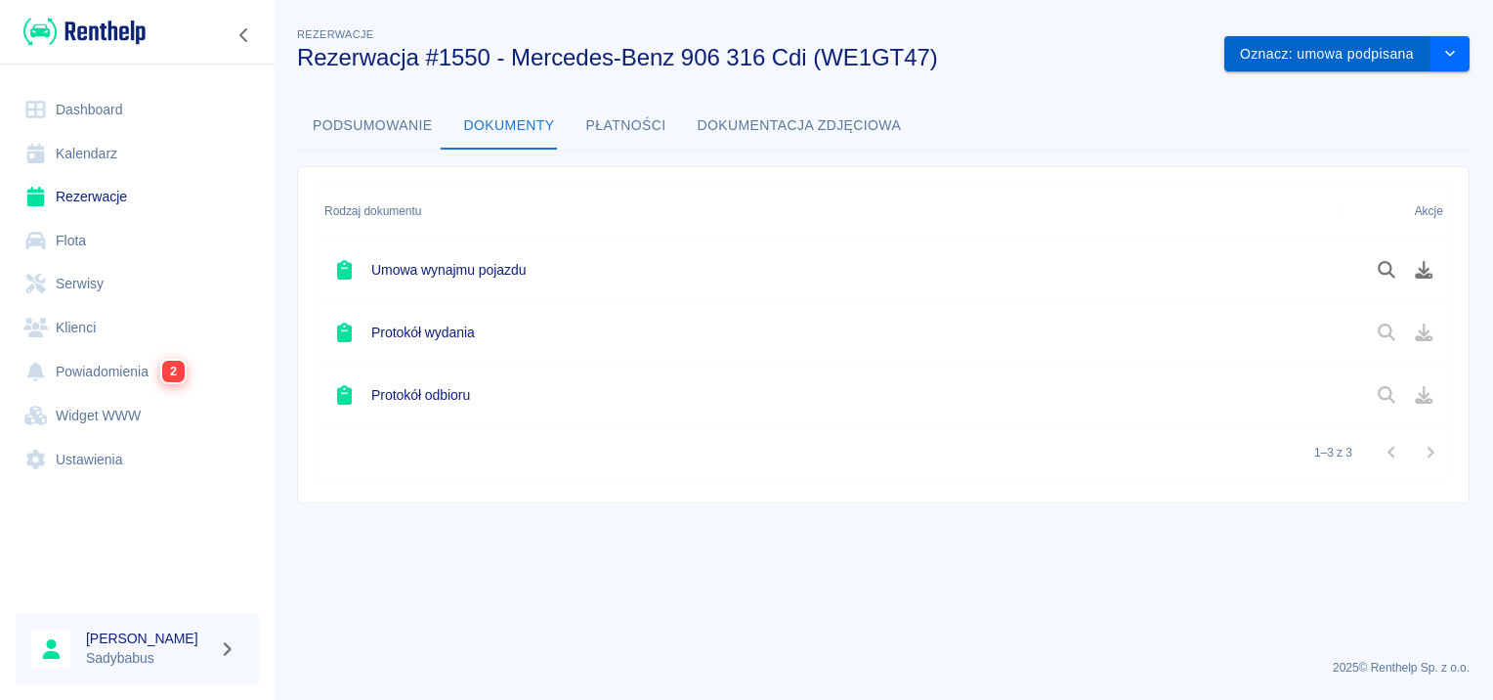
click at [1375, 64] on button "Oznacz: umowa podpisana" at bounding box center [1328, 54] width 206 height 36
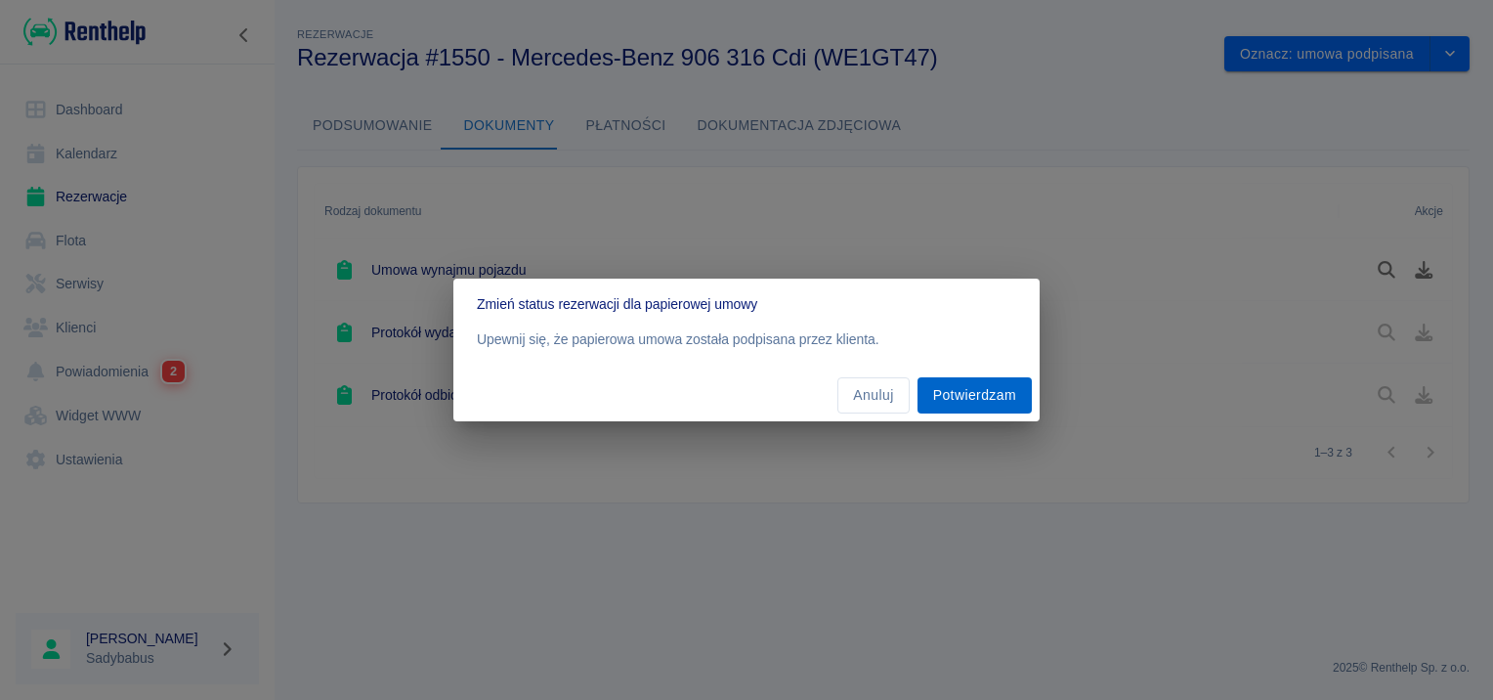
click at [981, 398] on button "Potwierdzam" at bounding box center [975, 395] width 114 height 36
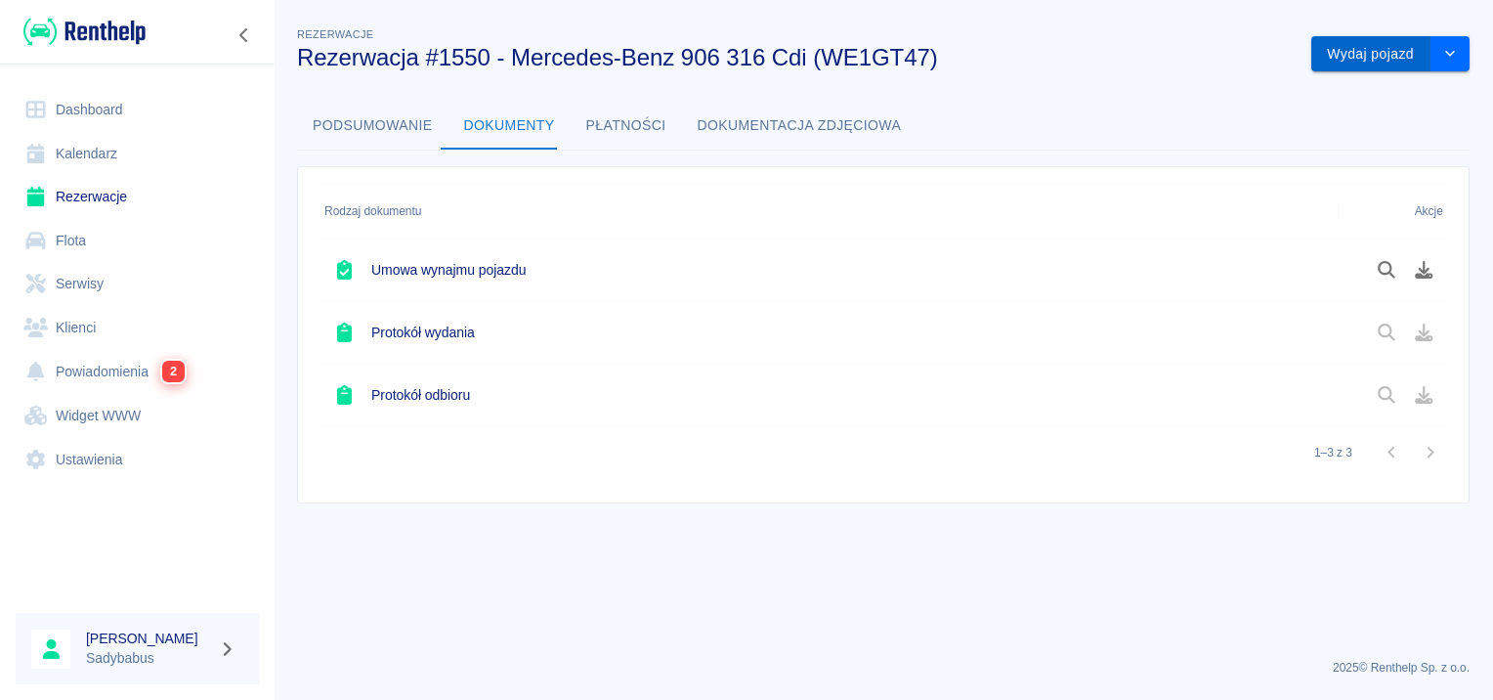
click at [1374, 56] on button "Wydaj pojazd" at bounding box center [1370, 54] width 119 height 36
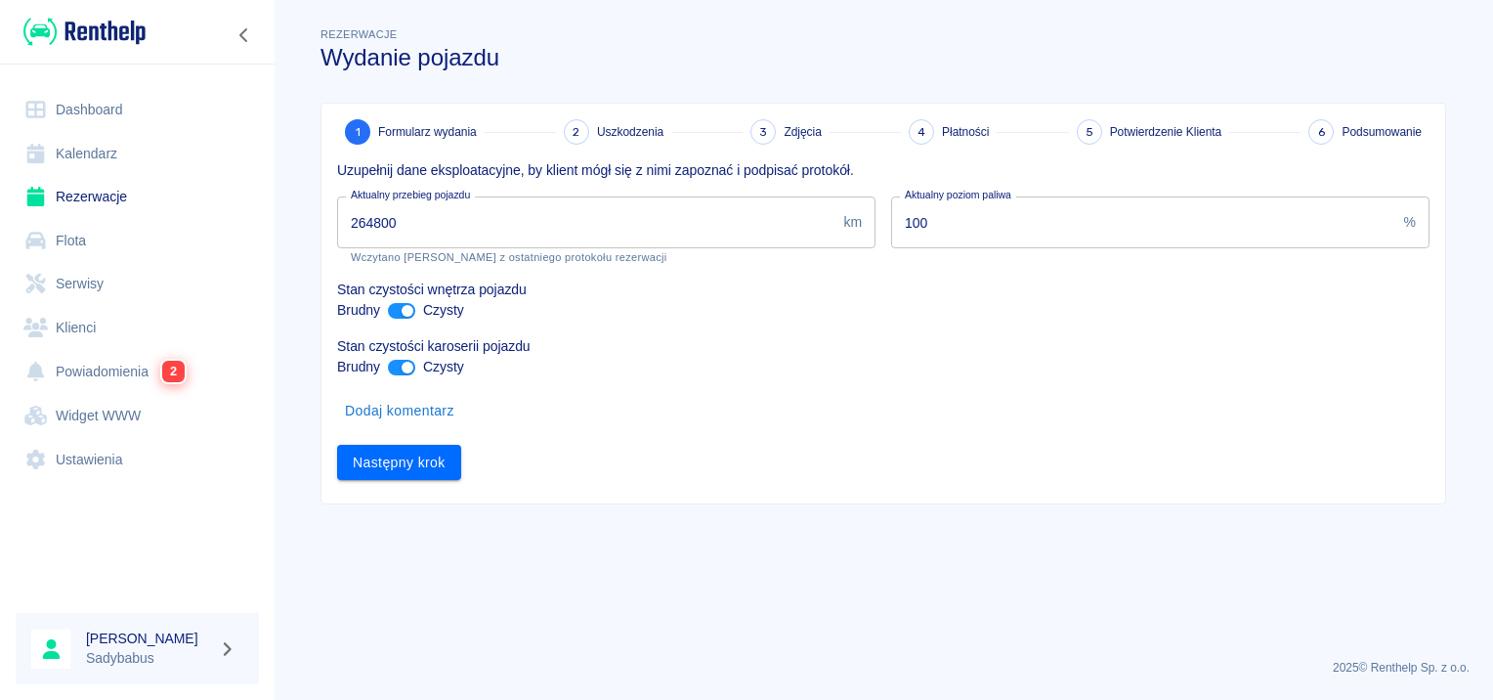
click at [482, 215] on input "264800" at bounding box center [586, 222] width 498 height 52
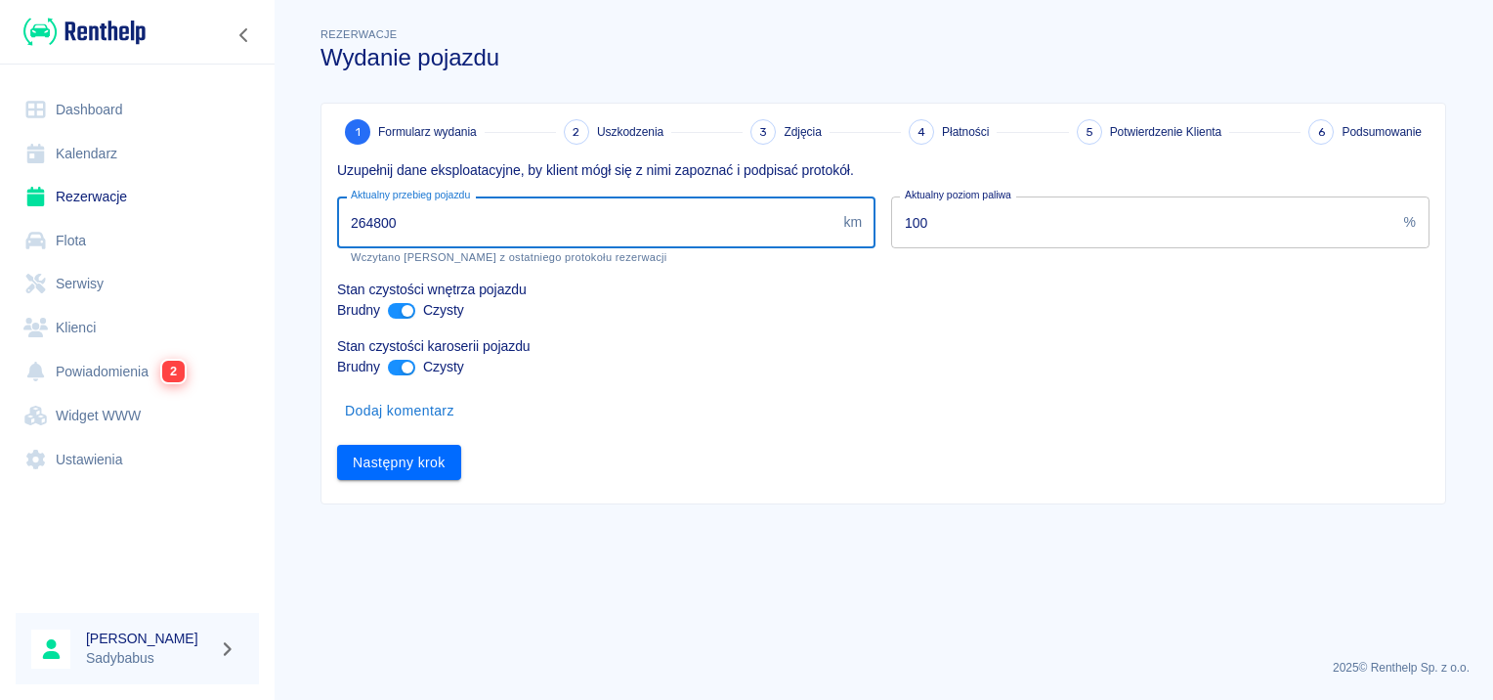
click at [482, 215] on input "264800" at bounding box center [586, 222] width 498 height 52
type input "267137"
click at [1044, 221] on input "100" at bounding box center [1143, 222] width 505 height 52
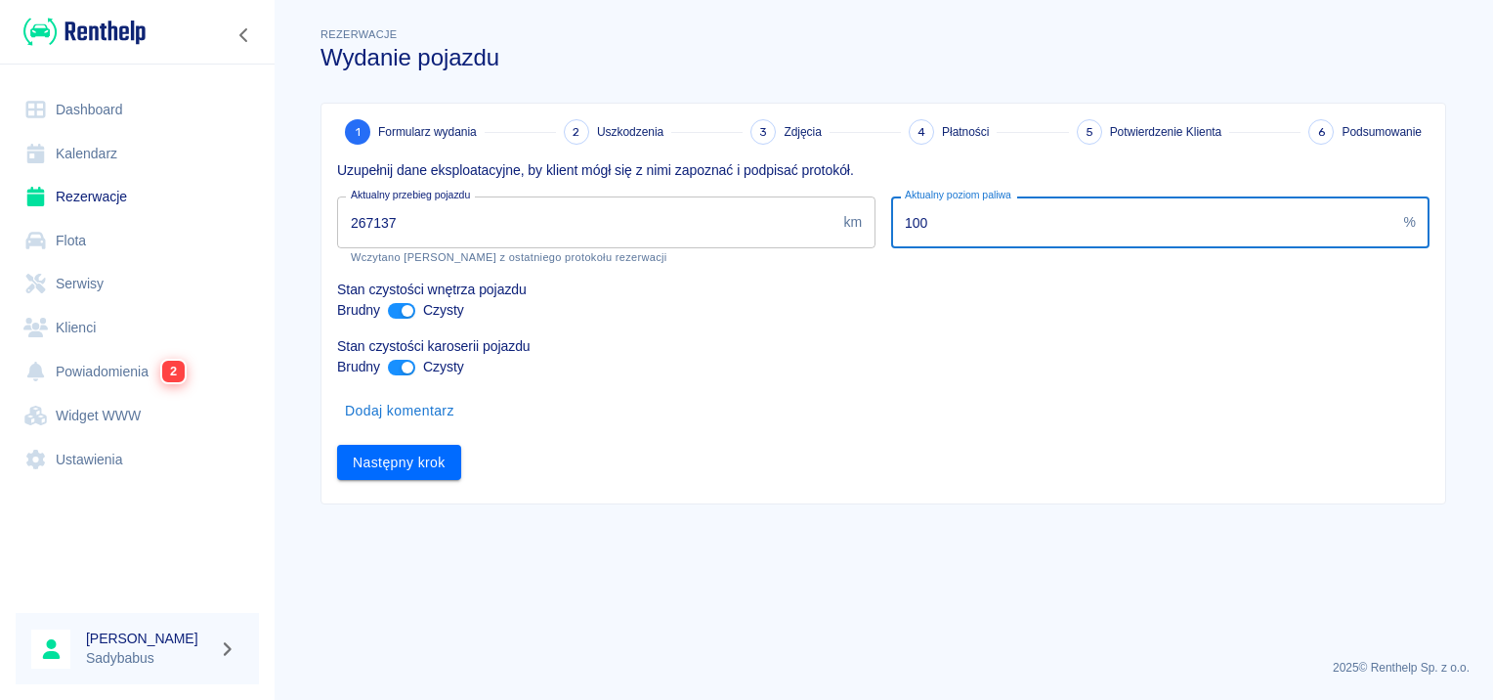
click at [1044, 221] on input "100" at bounding box center [1143, 222] width 505 height 52
type input "15"
click at [393, 470] on button "Następny krok" at bounding box center [399, 463] width 124 height 36
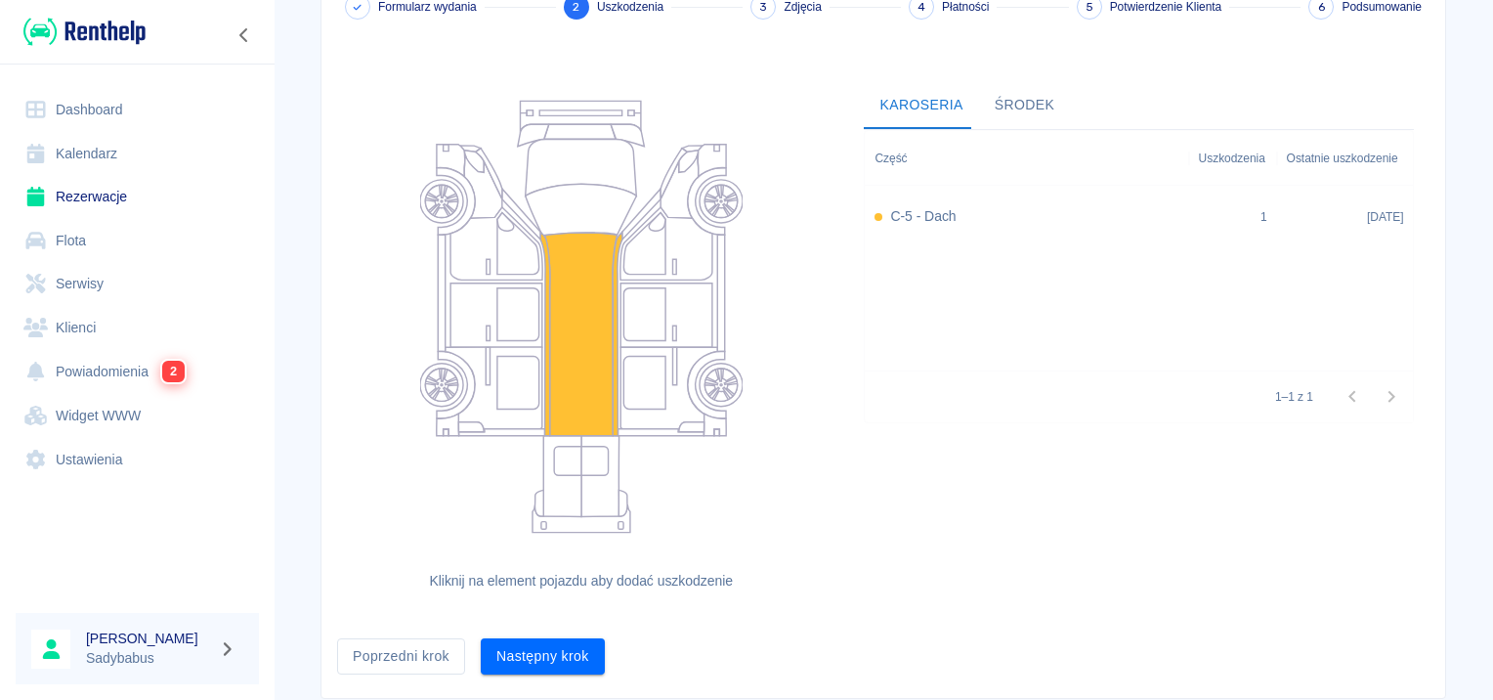
scroll to position [180, 0]
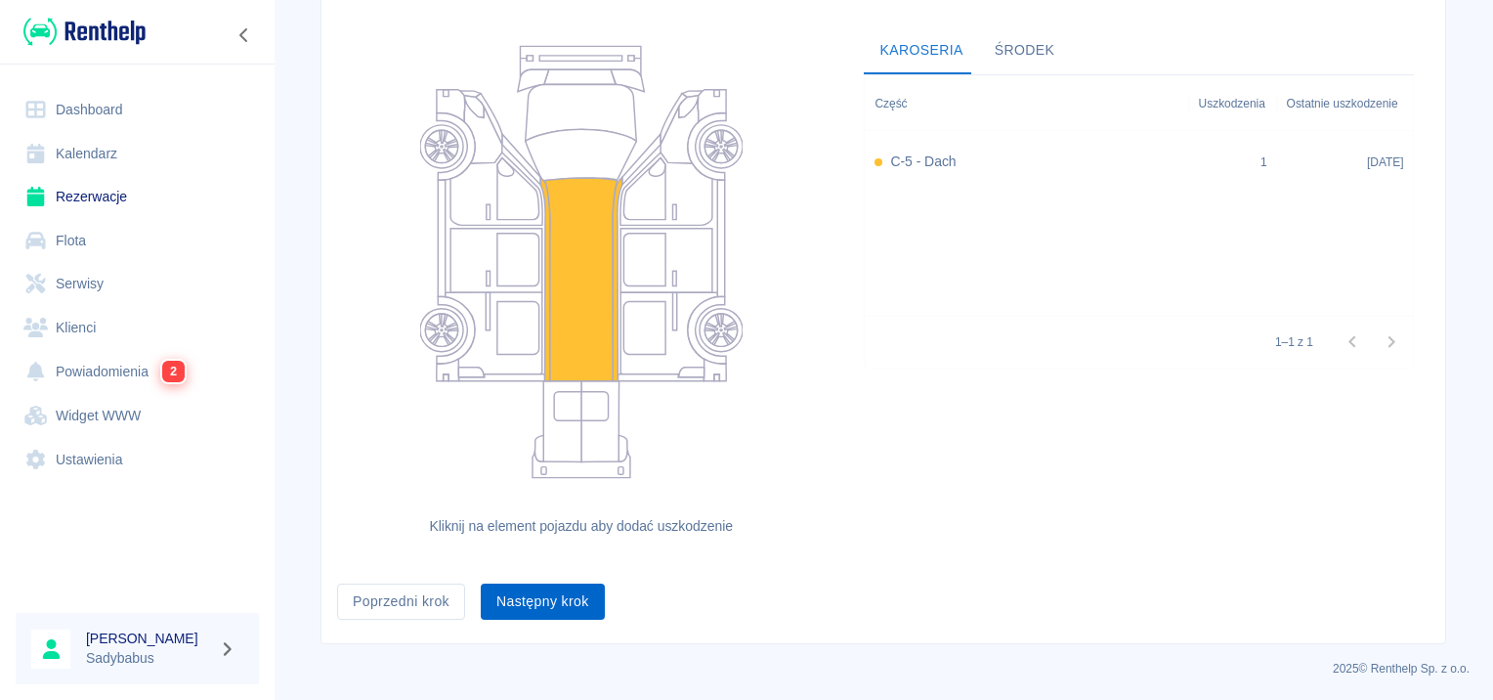
click at [527, 606] on button "Następny krok" at bounding box center [543, 601] width 124 height 36
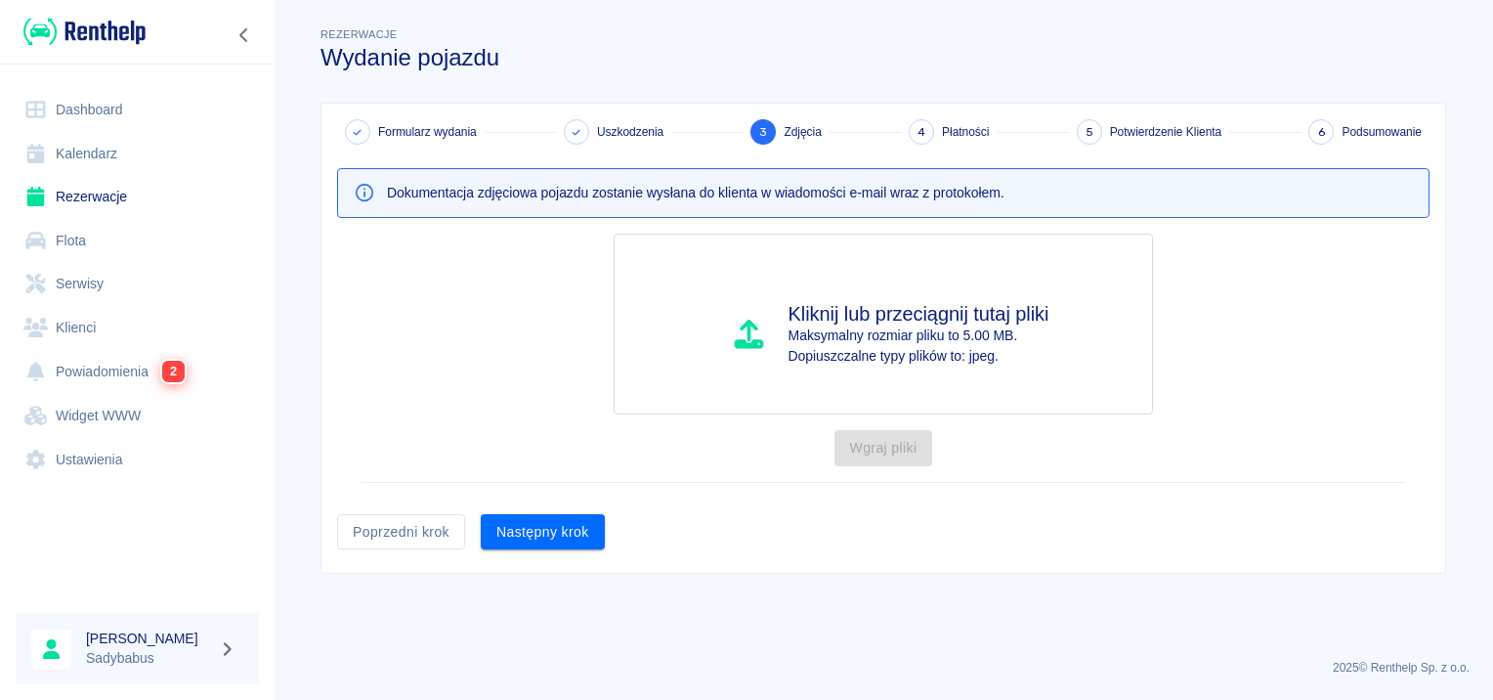
scroll to position [0, 0]
click at [546, 534] on button "Następny krok" at bounding box center [543, 532] width 124 height 36
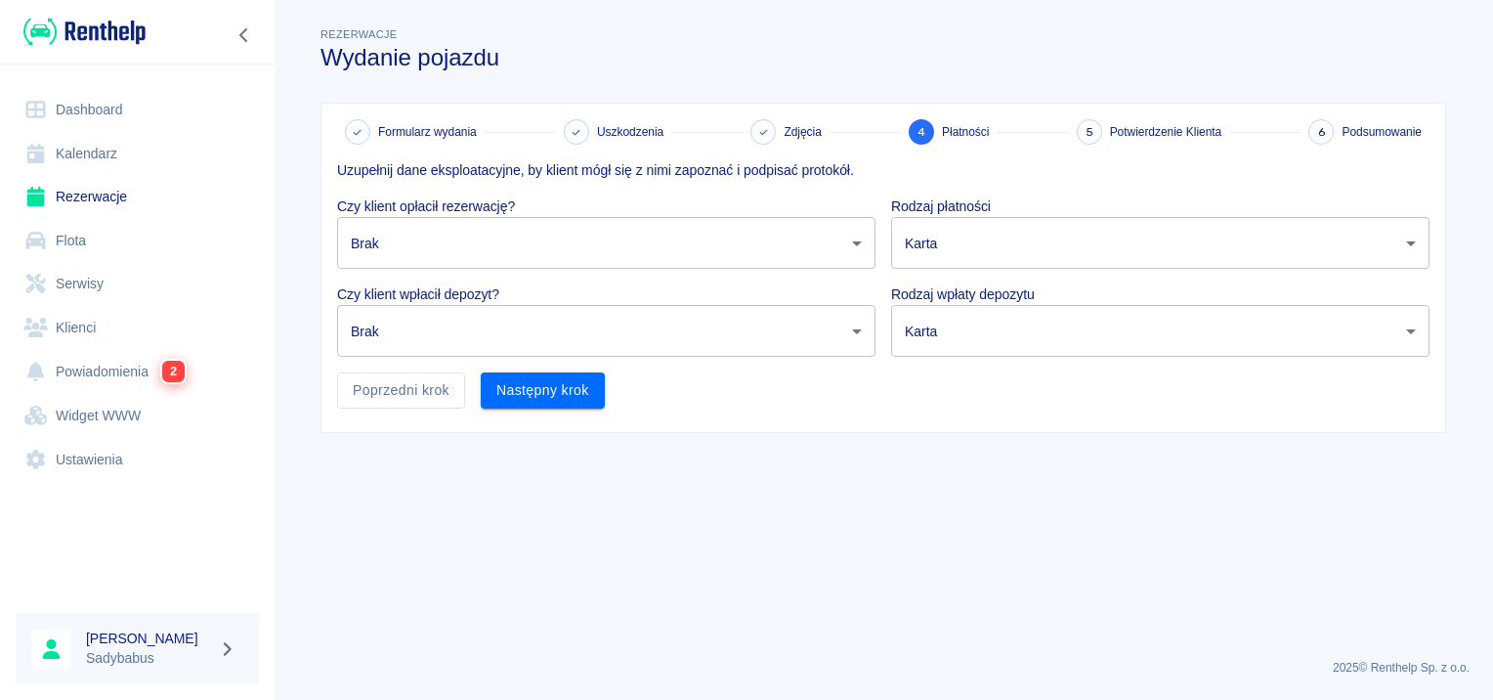
click at [476, 223] on body "Używamy plików Cookies, by zapewnić Ci najlepsze możliwe doświadczenie. Aby dow…" at bounding box center [746, 350] width 1493 height 700
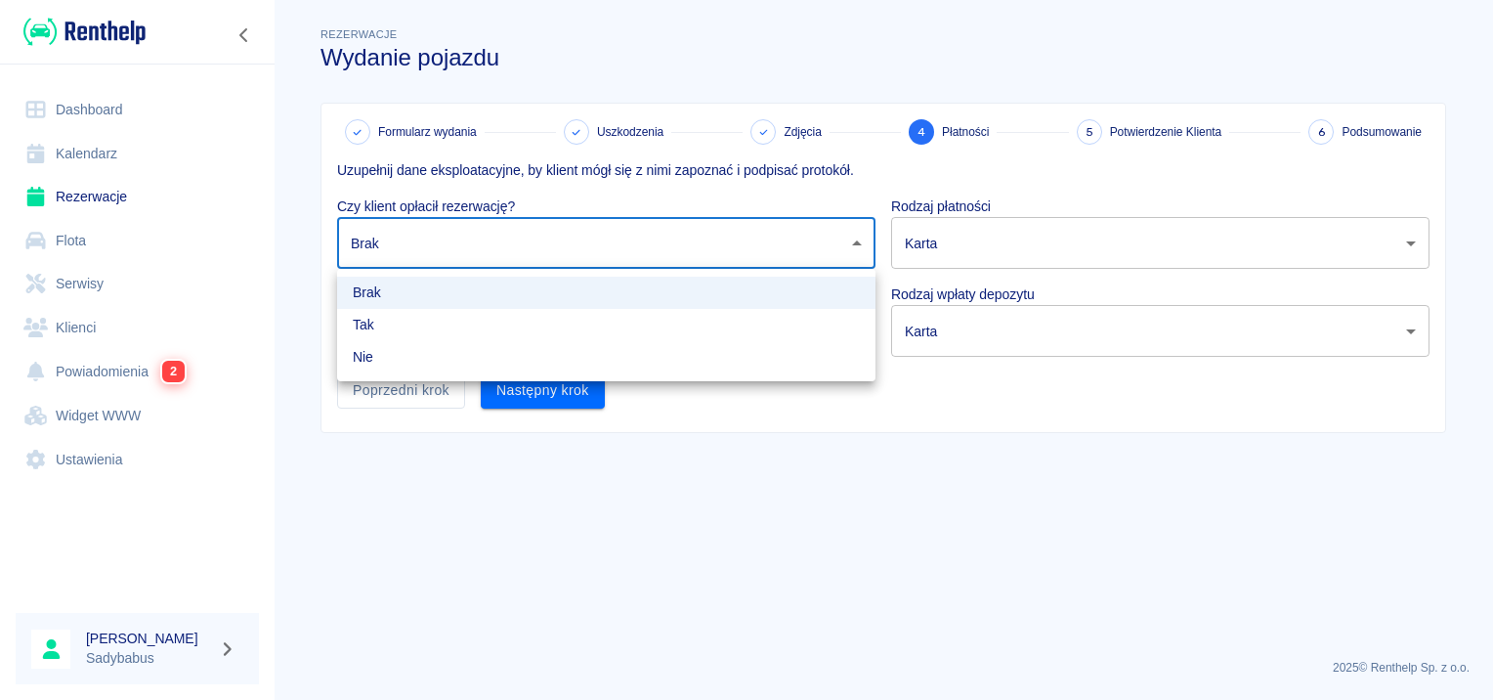
click at [429, 321] on li "Tak" at bounding box center [606, 325] width 538 height 32
type input "true"
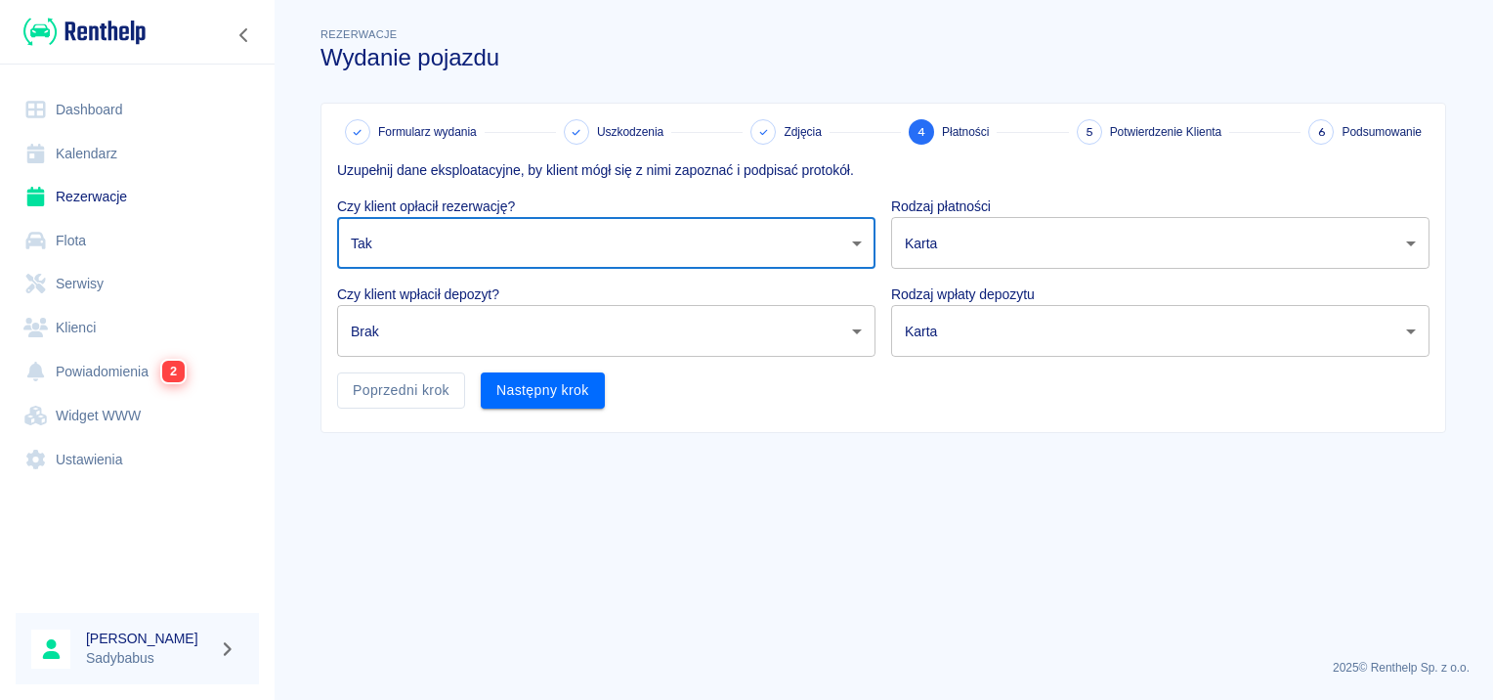
click at [426, 327] on body "Używamy plików Cookies, by zapewnić Ci najlepsze możliwe doświadczenie. Aby dow…" at bounding box center [746, 350] width 1493 height 700
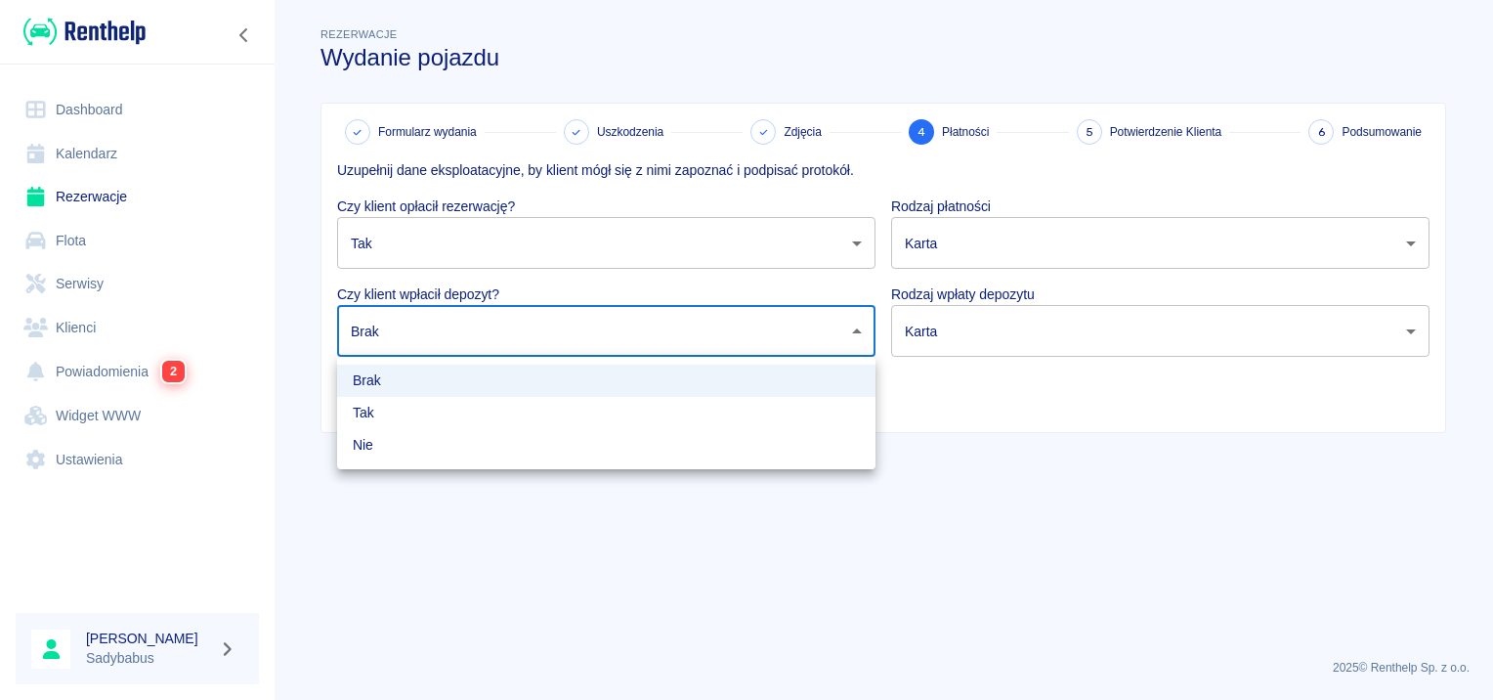
click at [408, 416] on li "Tak" at bounding box center [606, 413] width 538 height 32
type input "true"
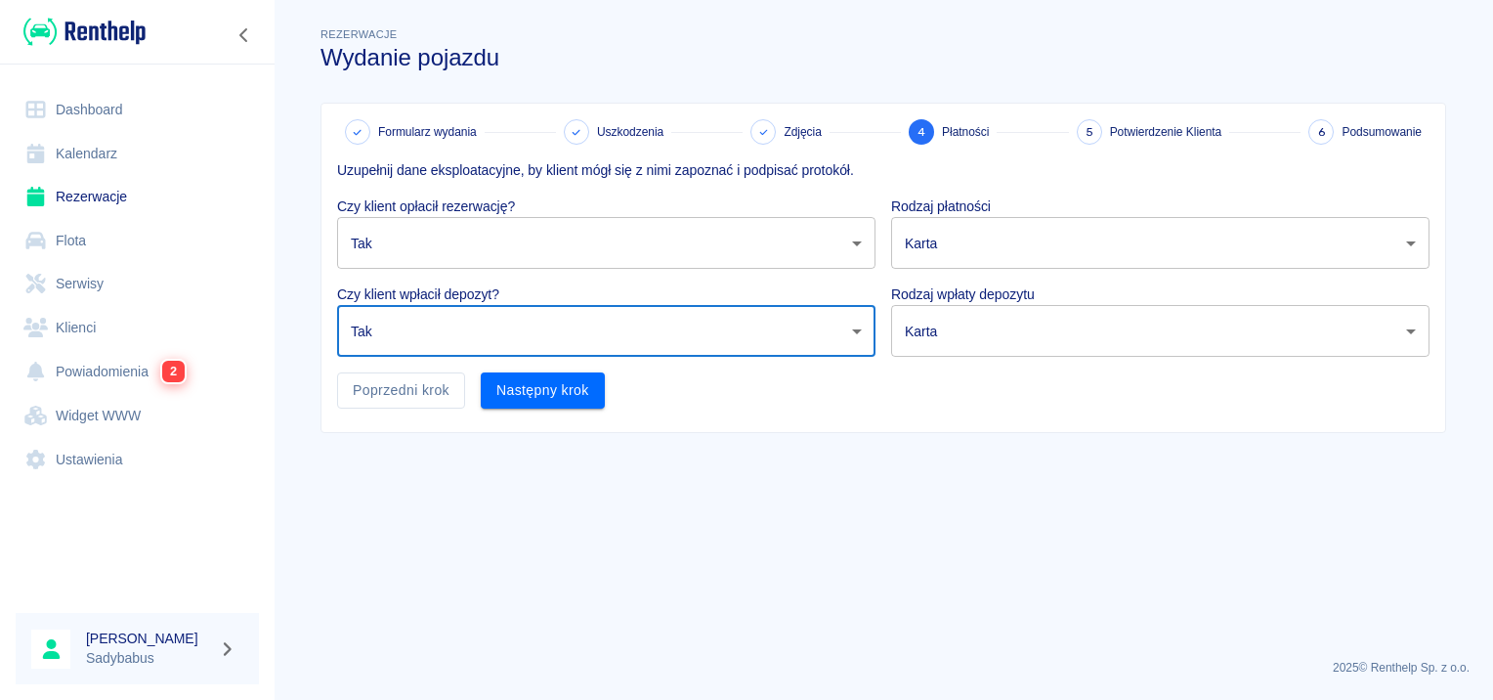
click at [949, 244] on body "Używamy plików Cookies, by zapewnić Ci najlepsze możliwe doświadczenie. Aby dow…" at bounding box center [746, 350] width 1493 height 700
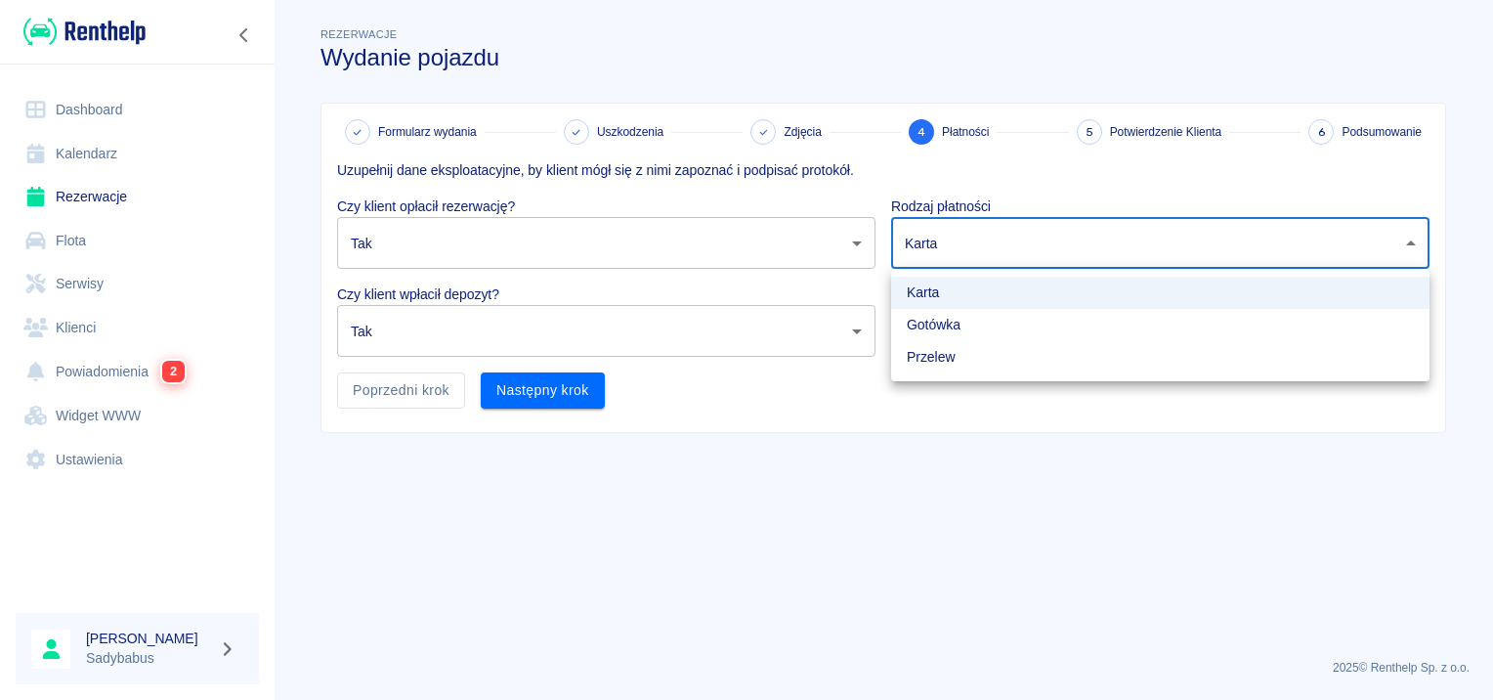
click at [960, 359] on li "Przelew" at bounding box center [1160, 357] width 538 height 32
type input "bank_transfer"
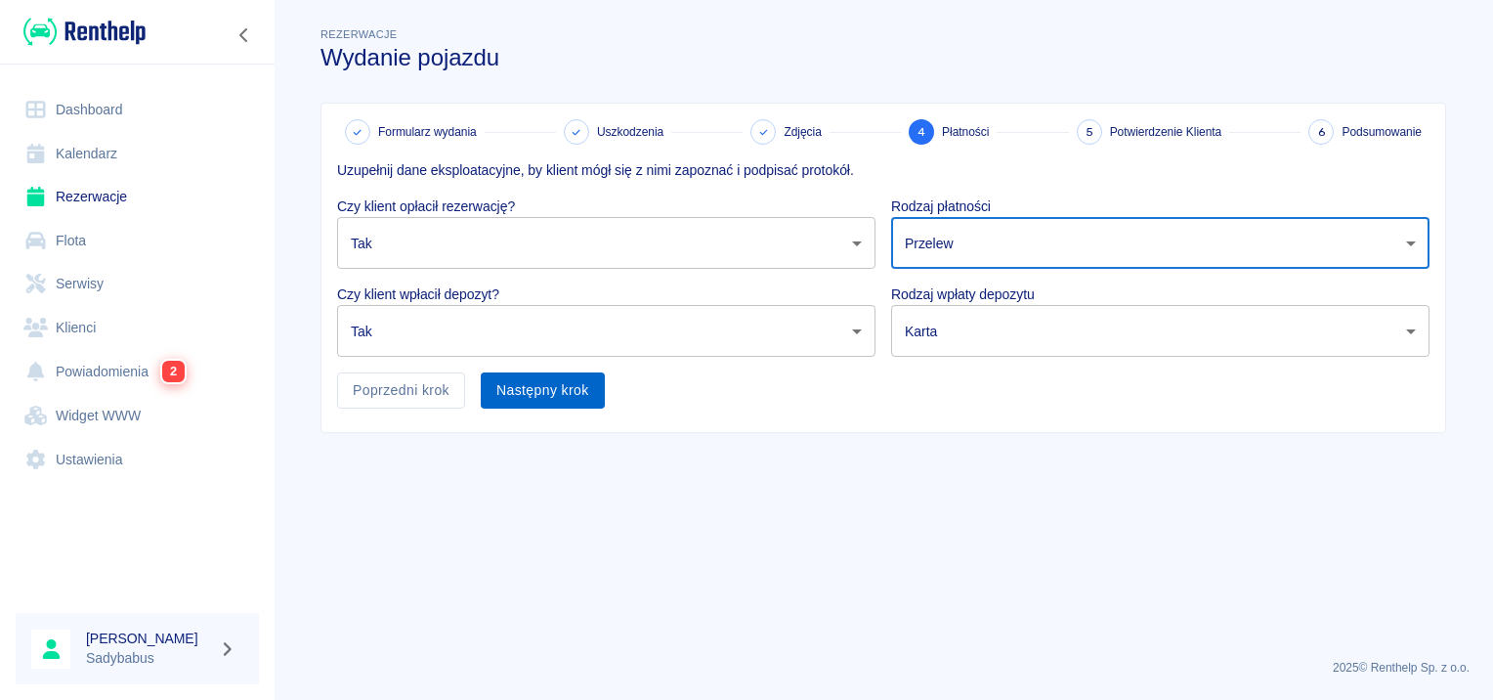
click at [549, 387] on button "Następny krok" at bounding box center [543, 390] width 124 height 36
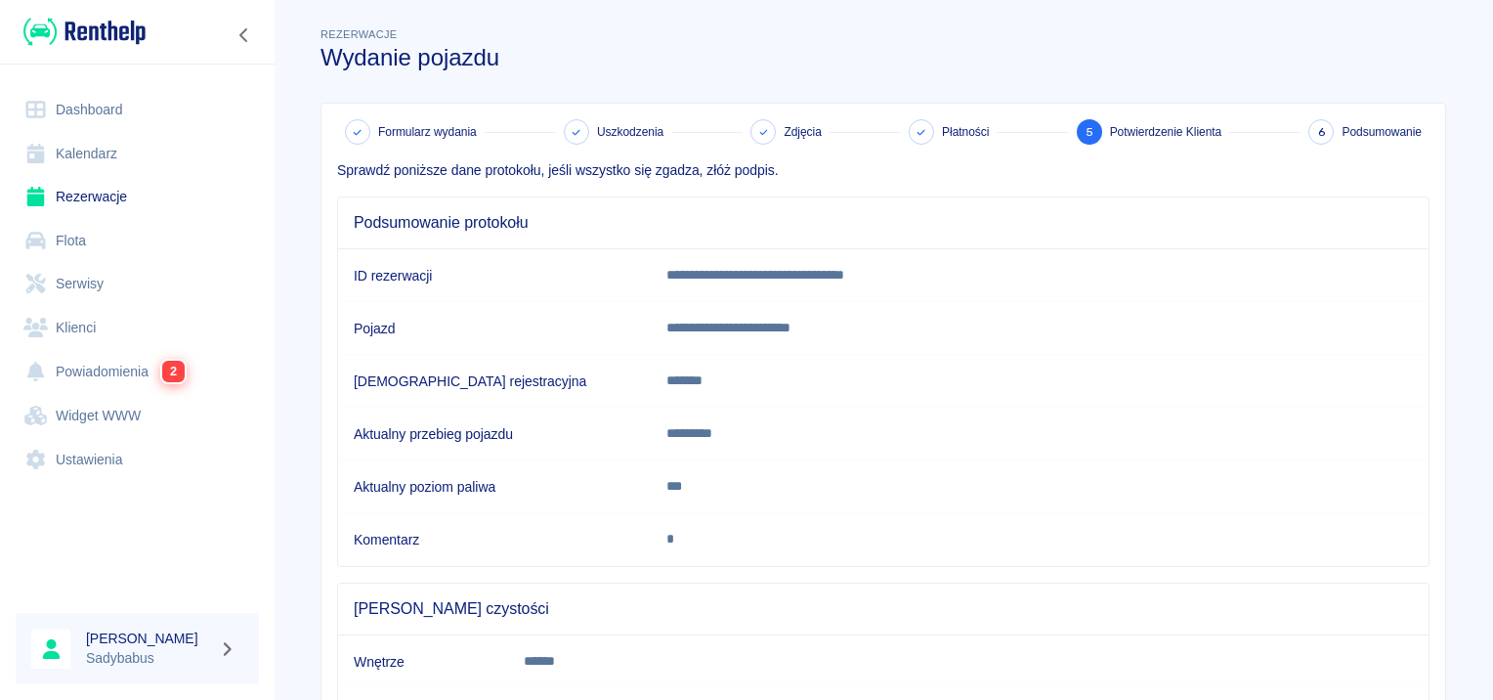
scroll to position [171, 0]
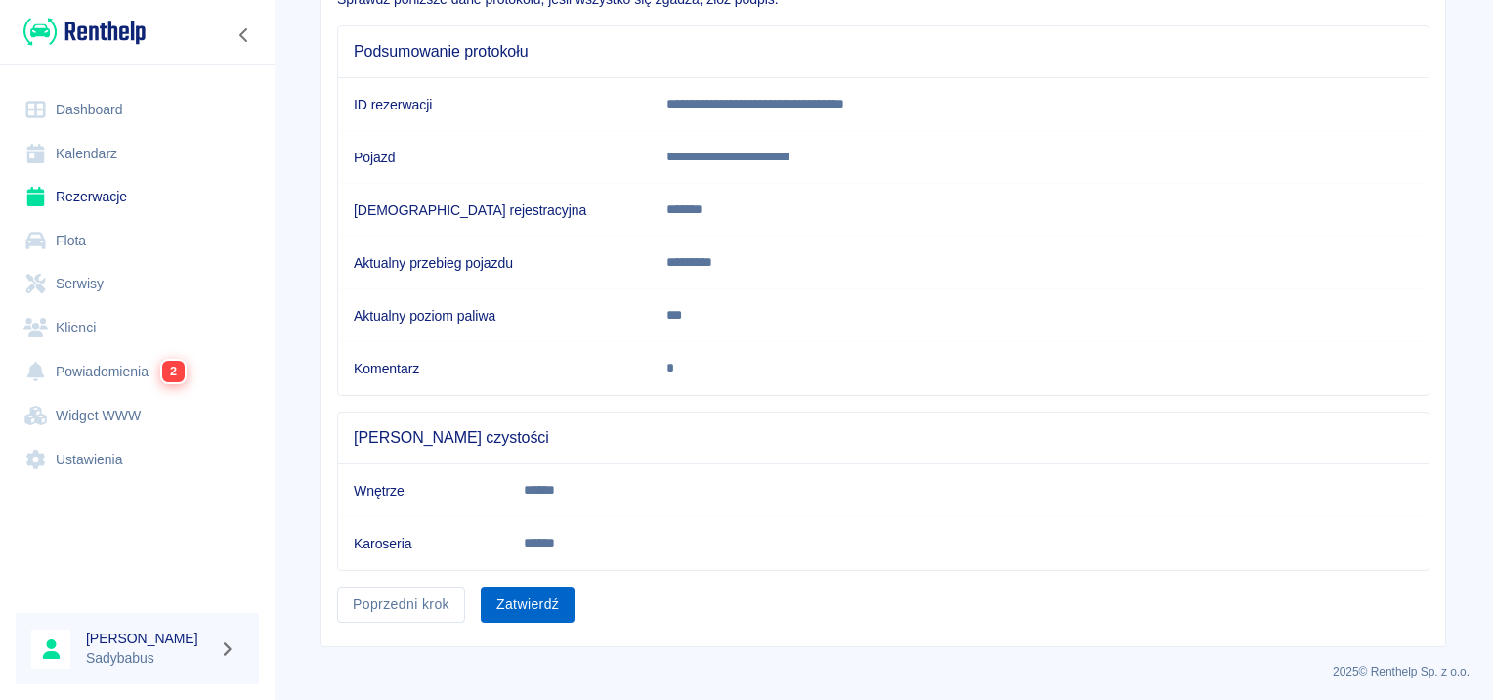
click at [504, 587] on button "Zatwierdź" at bounding box center [528, 604] width 94 height 36
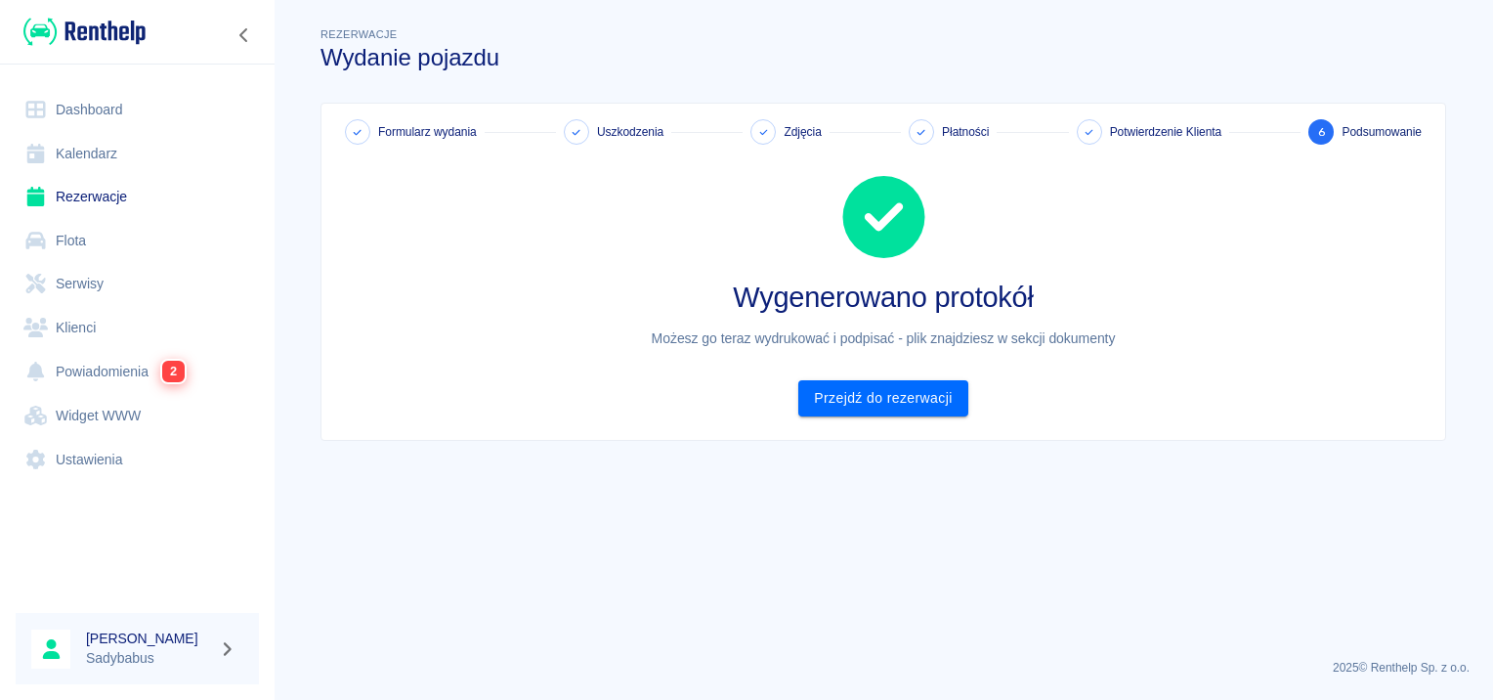
click at [881, 371] on div "Wygenerowano protokół Możesz go teraz wydrukować i podpisać - plik znajdziesz w…" at bounding box center [876, 281] width 1108 height 272
click at [880, 392] on link "Przejdź do rezerwacji" at bounding box center [882, 398] width 169 height 36
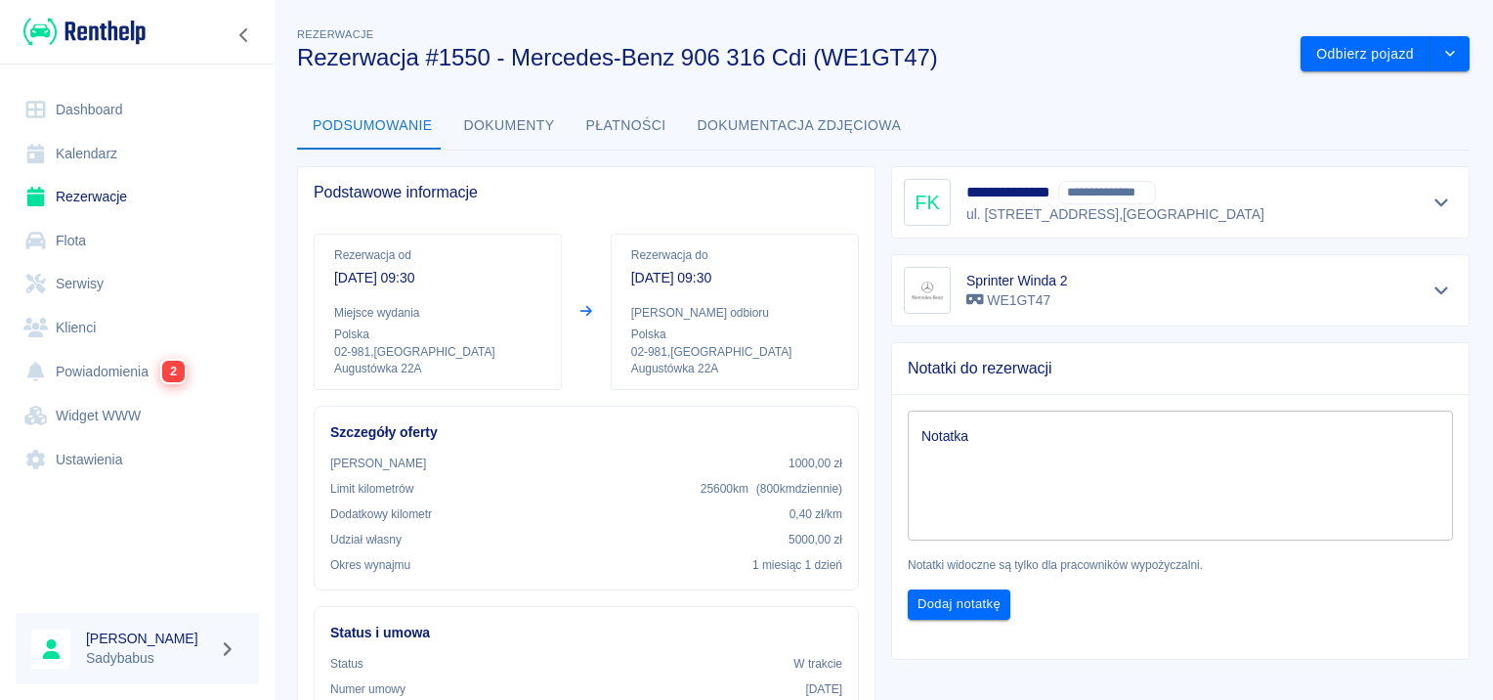
click at [539, 140] on button "Dokumenty" at bounding box center [510, 126] width 122 height 47
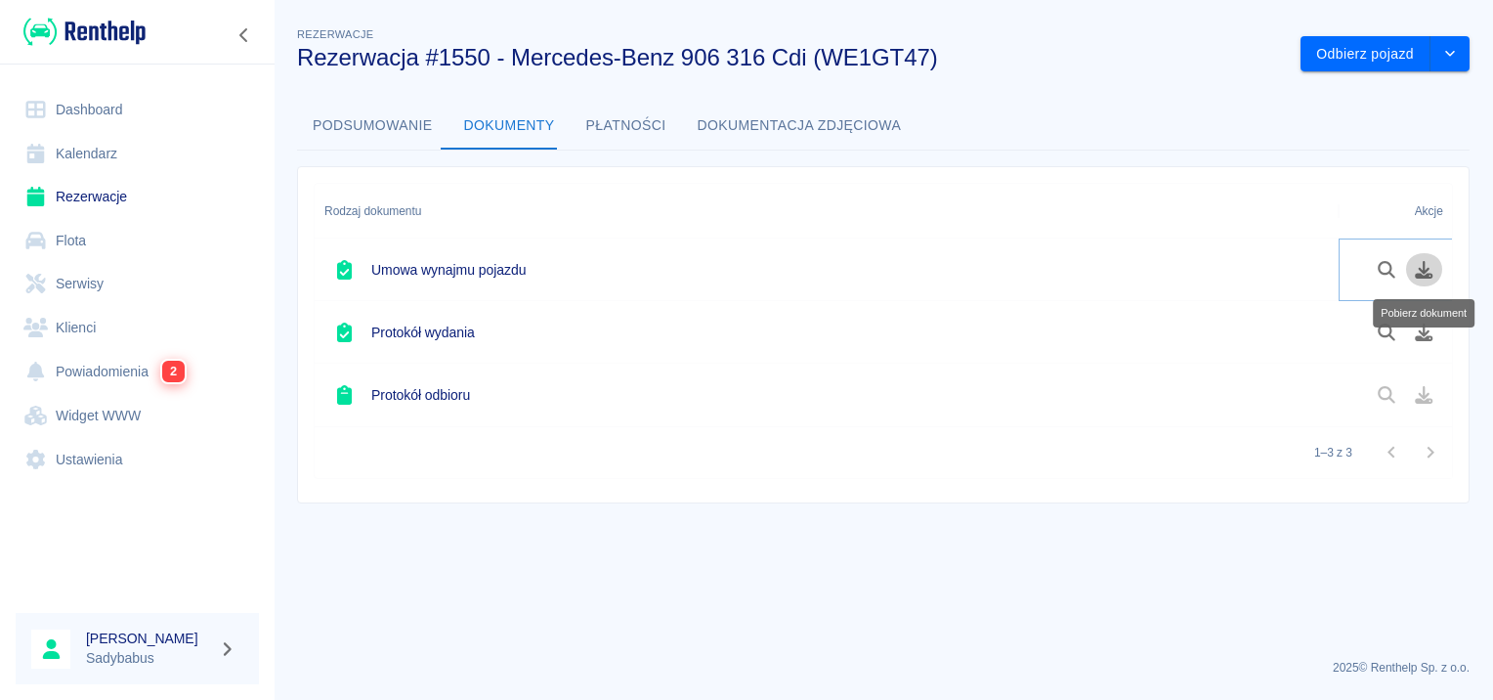
click at [1425, 269] on icon "Pobierz dokument" at bounding box center [1424, 270] width 22 height 18
click at [1424, 335] on icon "Pobierz dokument" at bounding box center [1425, 332] width 18 height 18
